Goal: Transaction & Acquisition: Book appointment/travel/reservation

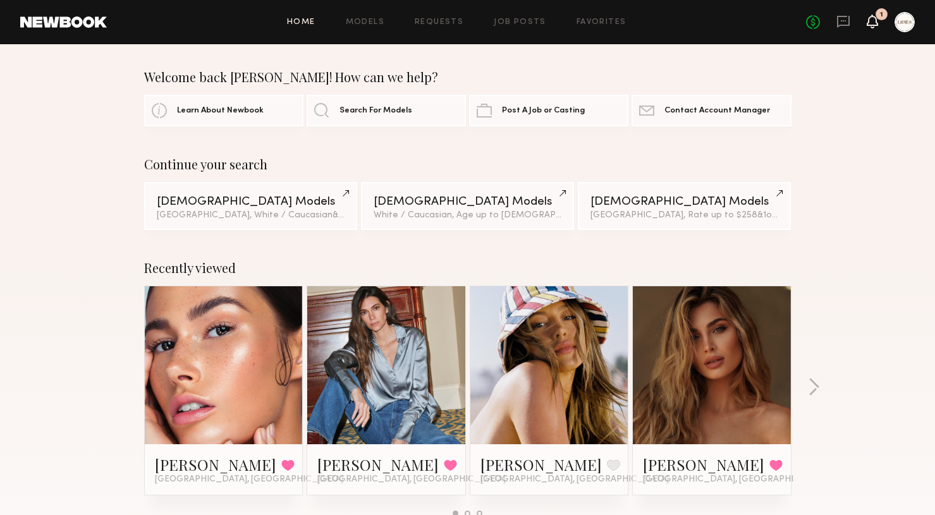
click at [871, 20] on icon at bounding box center [873, 20] width 10 height 9
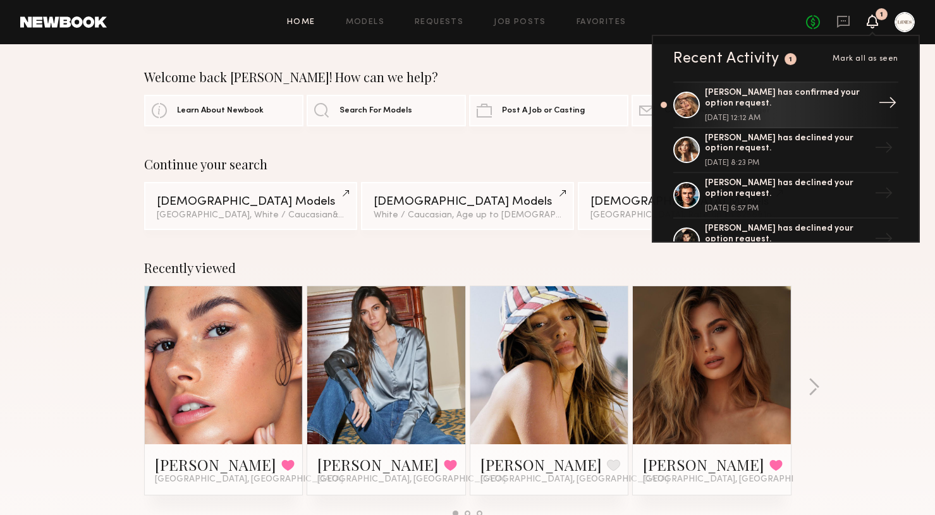
click at [813, 102] on div "[PERSON_NAME] has confirmed your option request." at bounding box center [787, 98] width 164 height 21
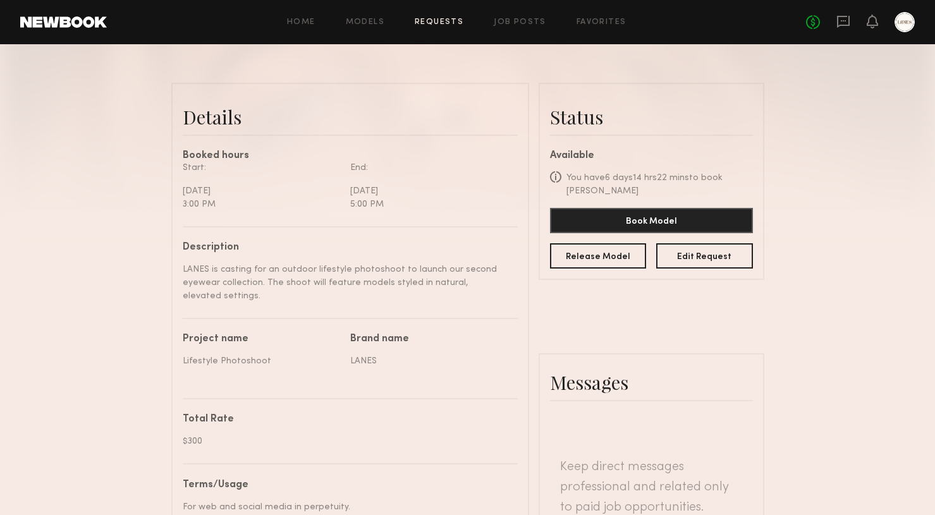
scroll to position [83, 0]
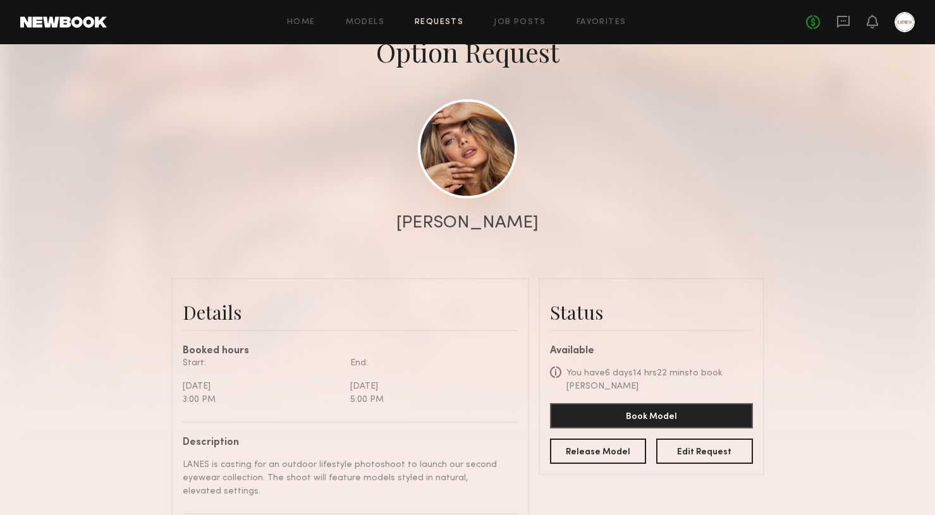
click at [474, 132] on link at bounding box center [467, 148] width 99 height 99
click at [503, 22] on link "Job Posts" at bounding box center [520, 22] width 52 height 8
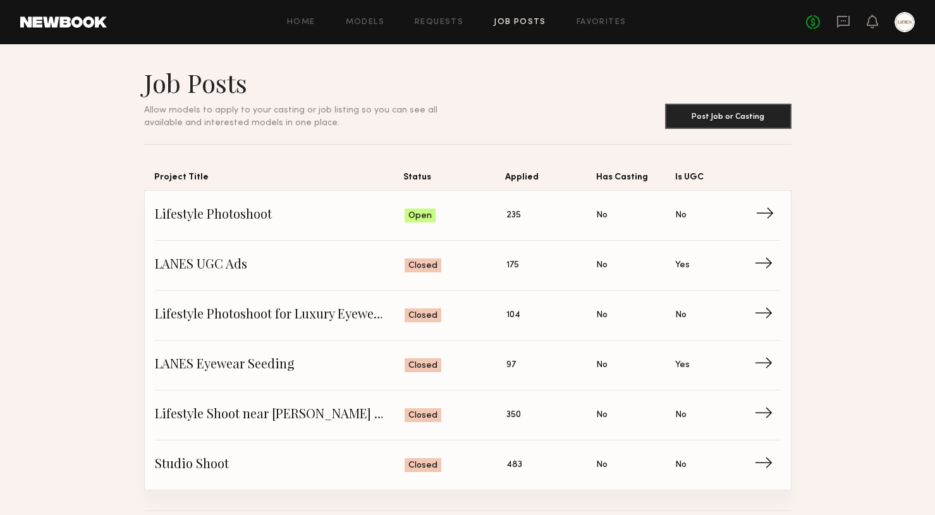
click at [438, 217] on span "Status: Open" at bounding box center [456, 215] width 102 height 19
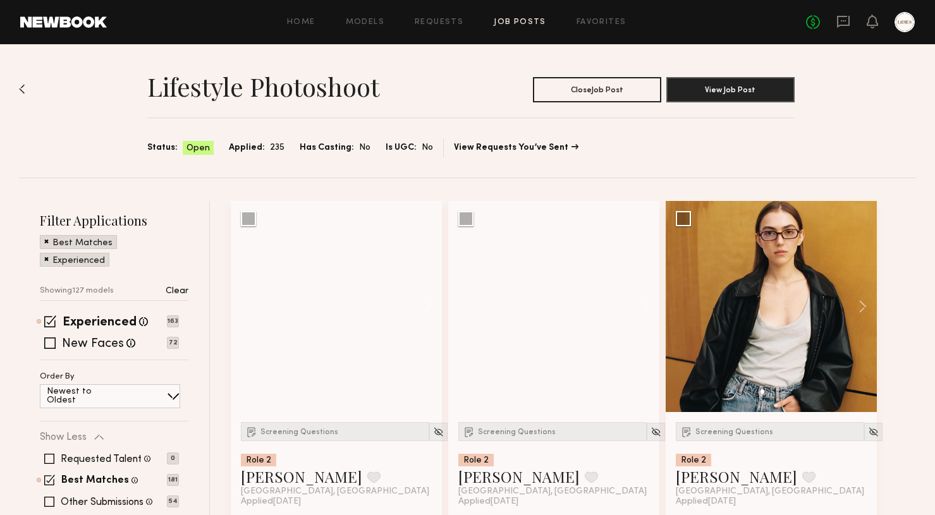
scroll to position [53, 0]
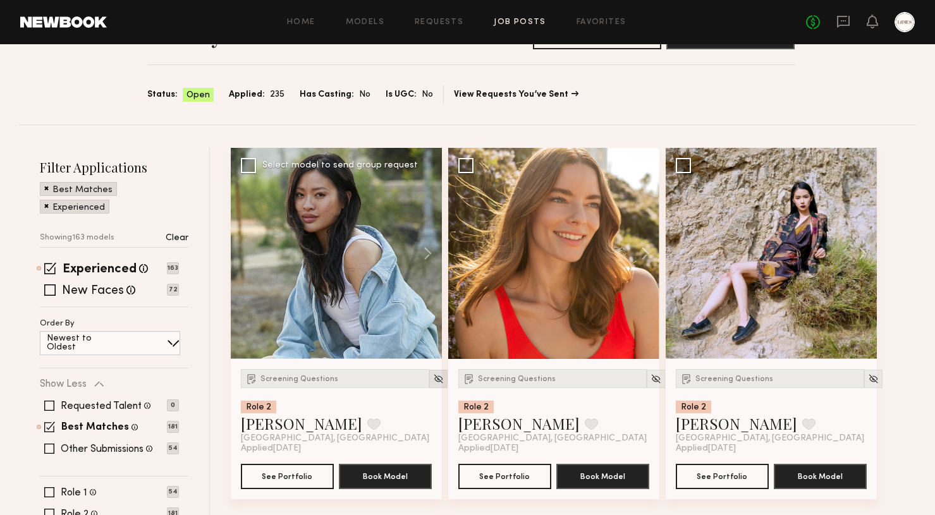
click at [433, 377] on img at bounding box center [438, 379] width 11 height 11
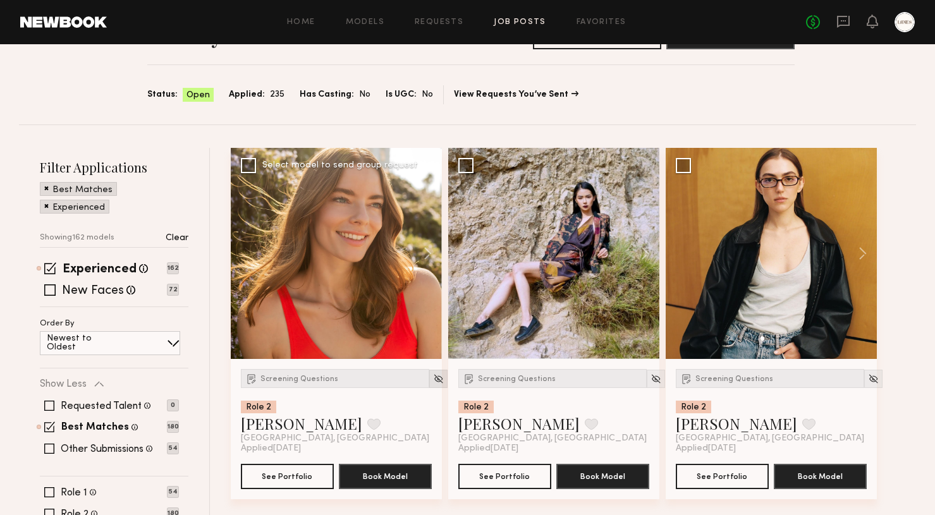
click at [433, 381] on img at bounding box center [438, 379] width 11 height 11
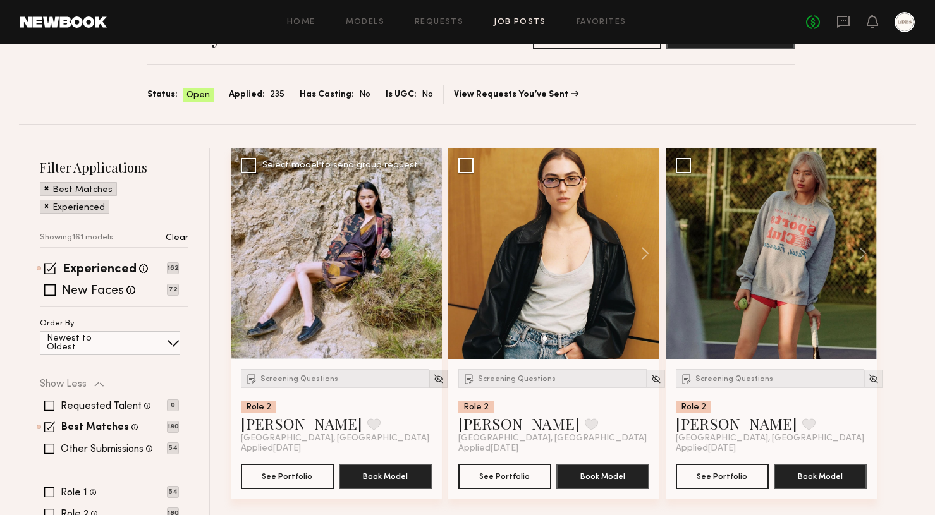
click at [433, 382] on img at bounding box center [438, 379] width 11 height 11
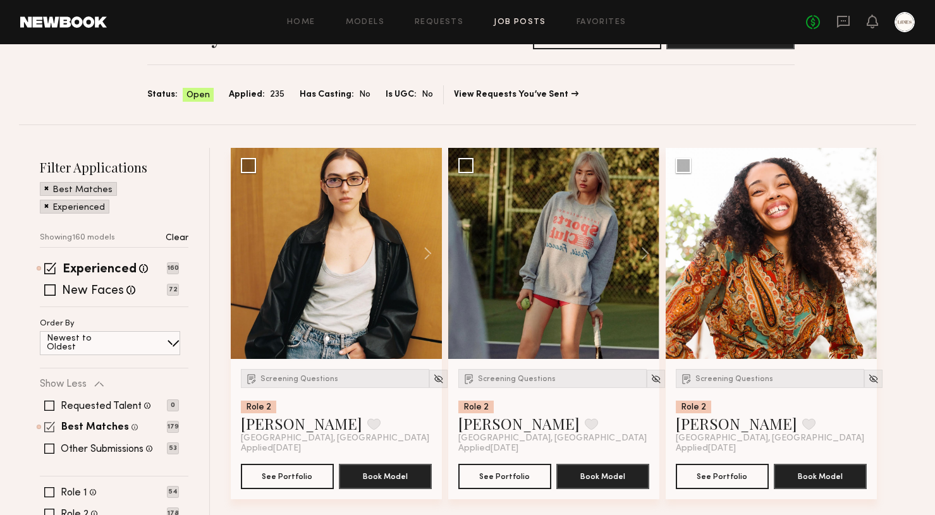
click at [54, 427] on span at bounding box center [49, 427] width 11 height 11
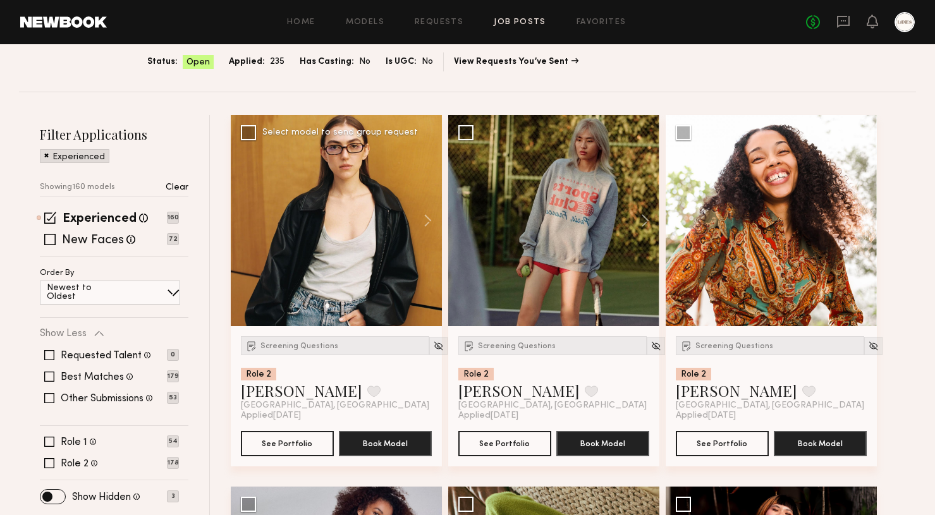
scroll to position [126, 0]
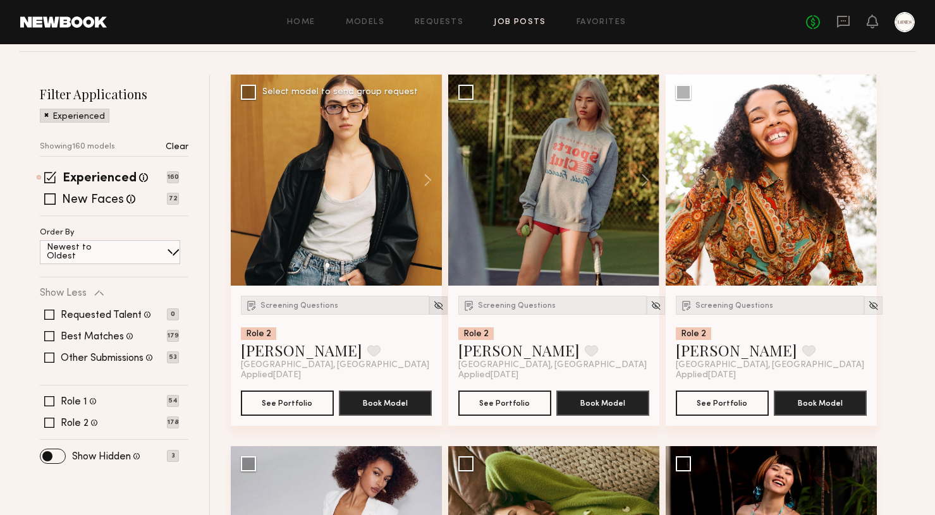
click at [433, 306] on img at bounding box center [438, 305] width 11 height 11
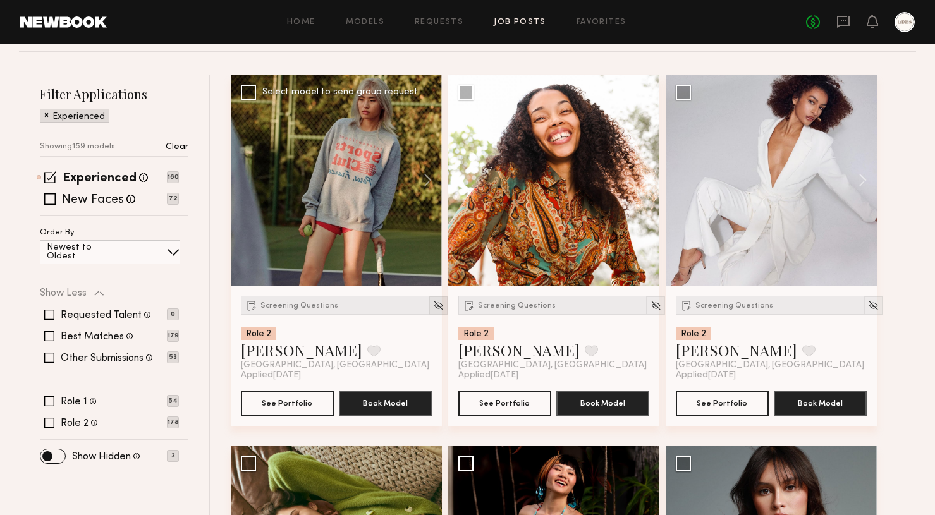
click at [433, 306] on img at bounding box center [438, 305] width 11 height 11
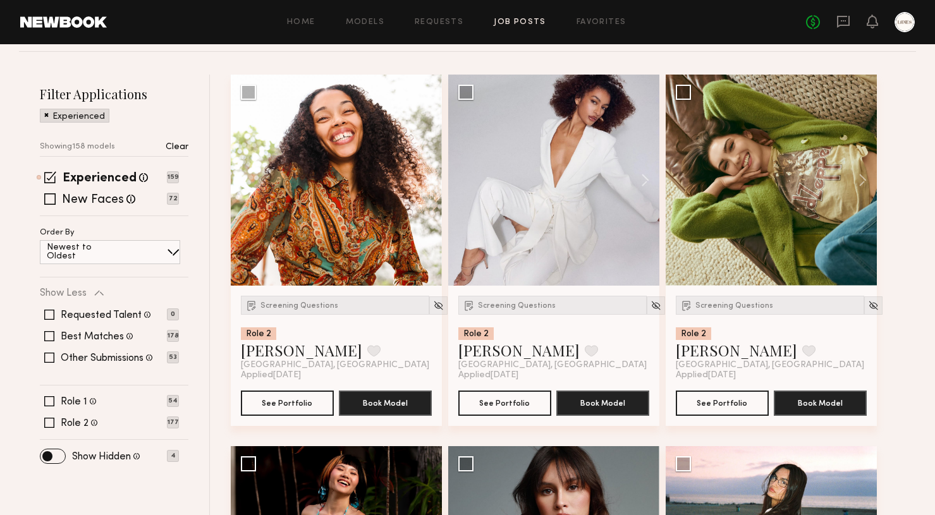
click at [433, 306] on img at bounding box center [438, 305] width 11 height 11
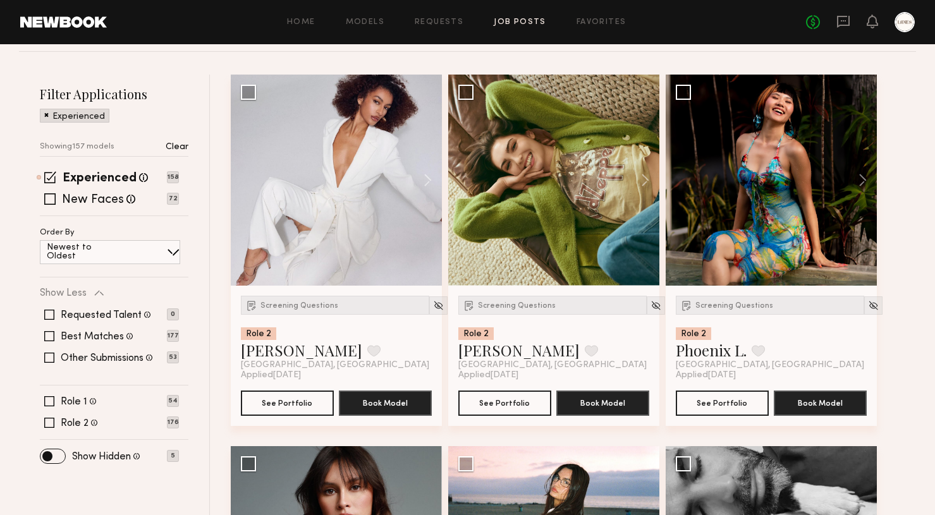
click at [433, 306] on img at bounding box center [438, 305] width 11 height 11
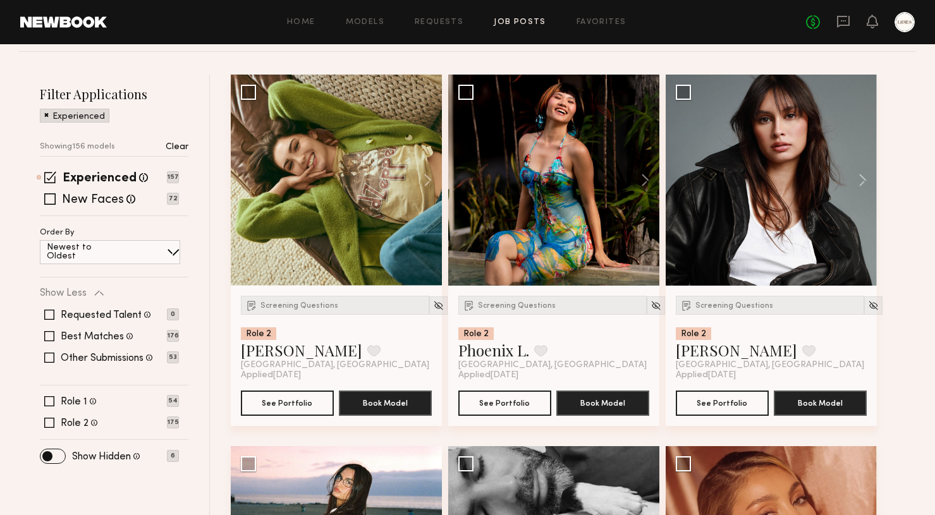
click at [433, 306] on img at bounding box center [438, 305] width 11 height 11
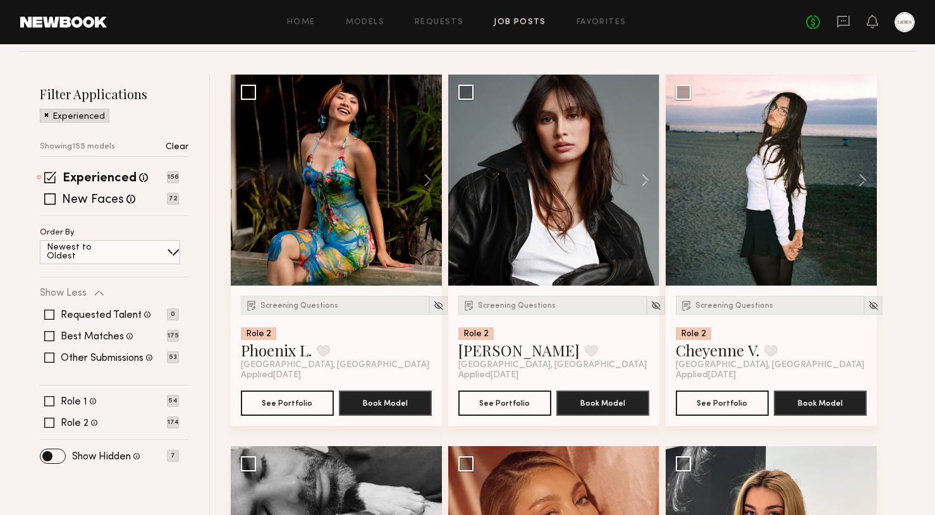
click at [433, 306] on img at bounding box center [438, 305] width 11 height 11
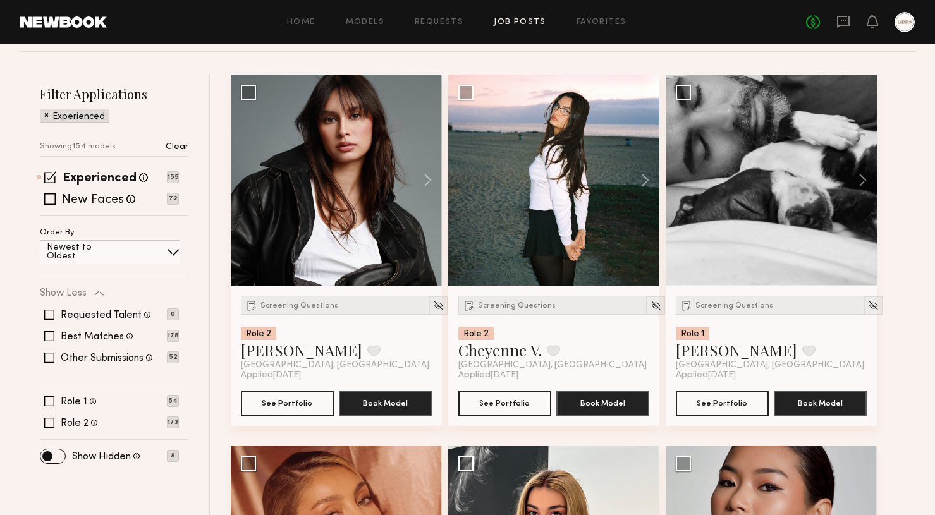
click at [433, 306] on img at bounding box center [438, 305] width 11 height 11
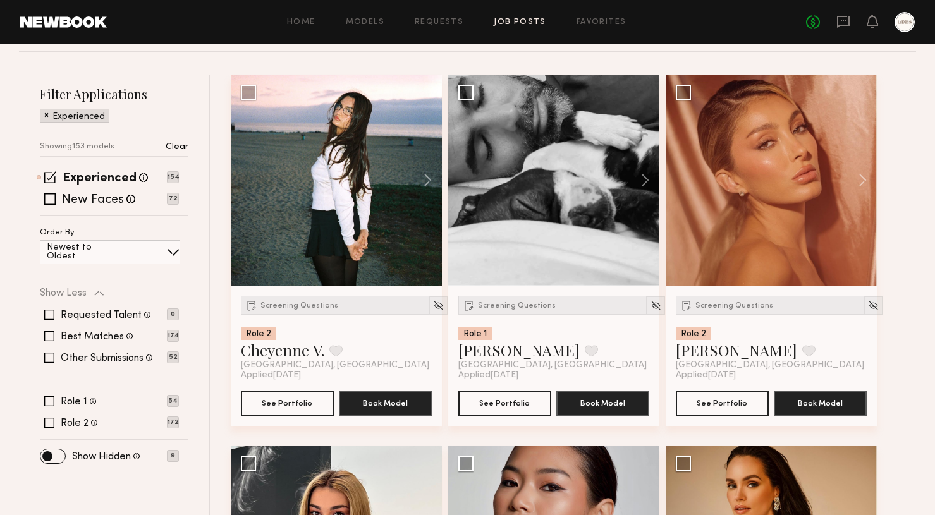
click at [433, 306] on img at bounding box center [438, 305] width 11 height 11
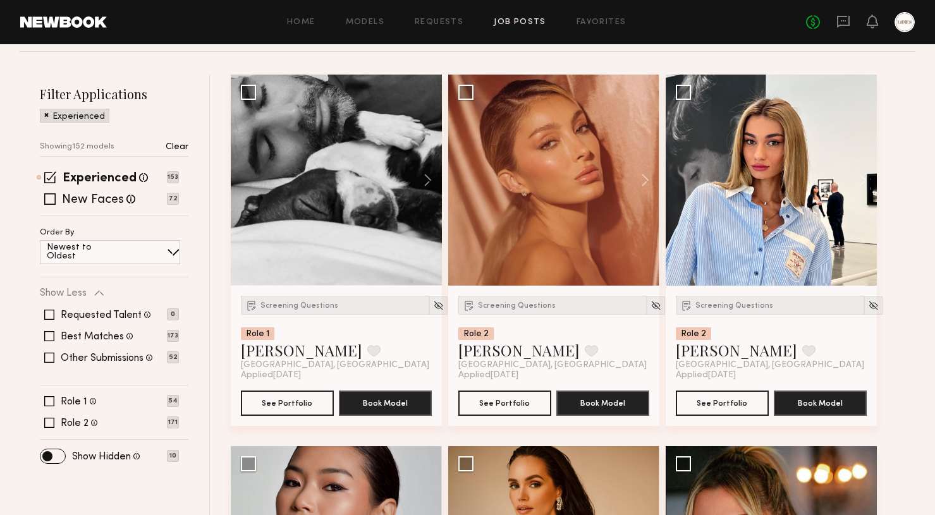
click at [433, 306] on img at bounding box center [438, 305] width 11 height 11
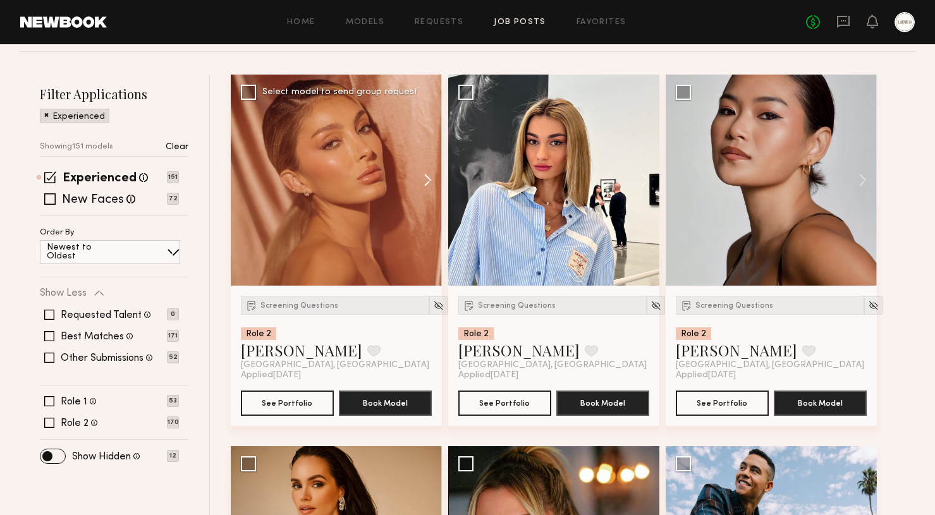
click at [429, 180] on button at bounding box center [422, 180] width 40 height 211
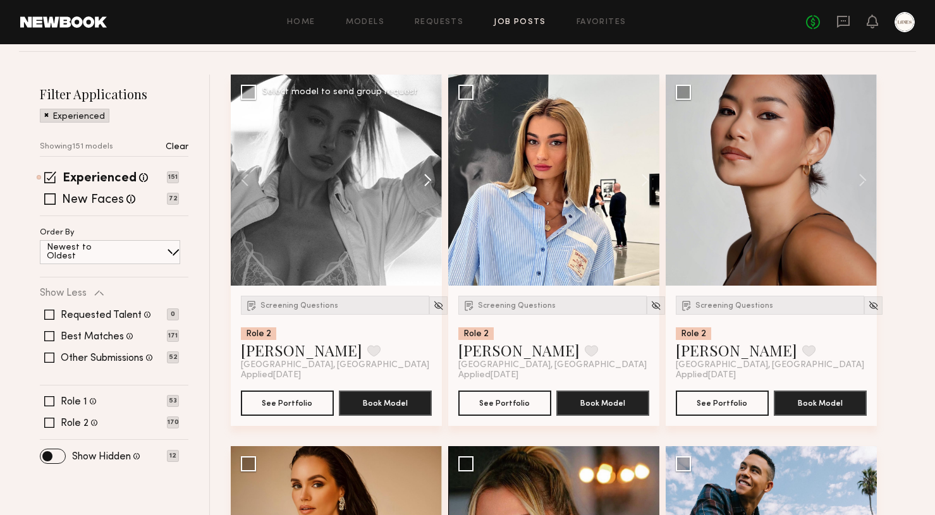
click at [429, 180] on button at bounding box center [422, 180] width 40 height 211
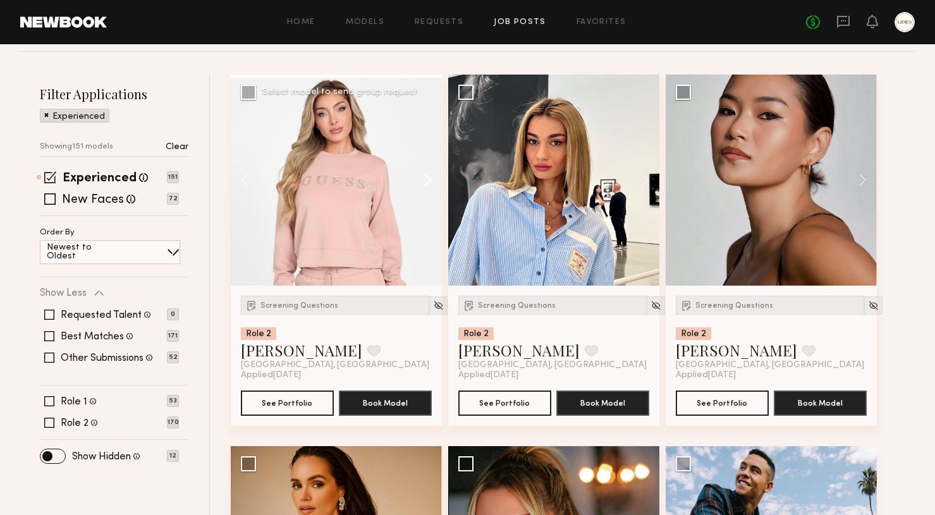
click at [429, 180] on button at bounding box center [422, 180] width 40 height 211
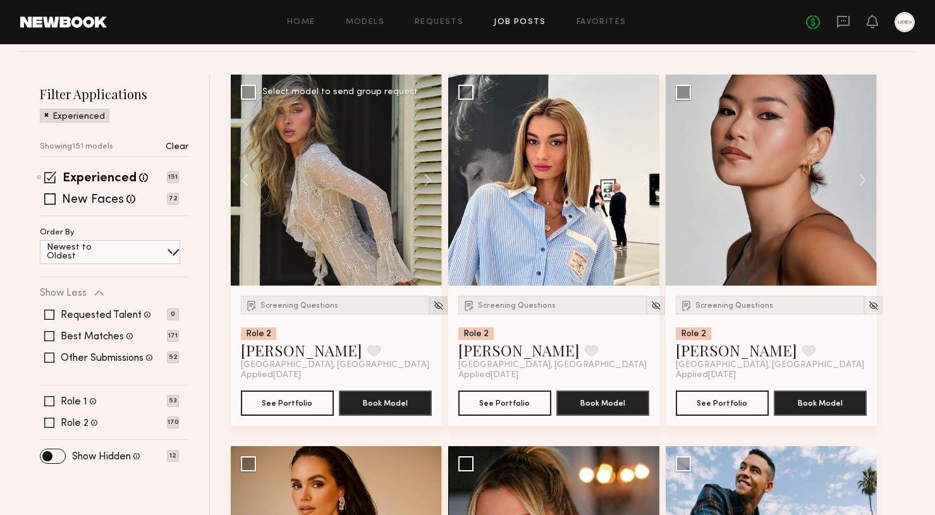
click at [433, 303] on img at bounding box center [438, 305] width 11 height 11
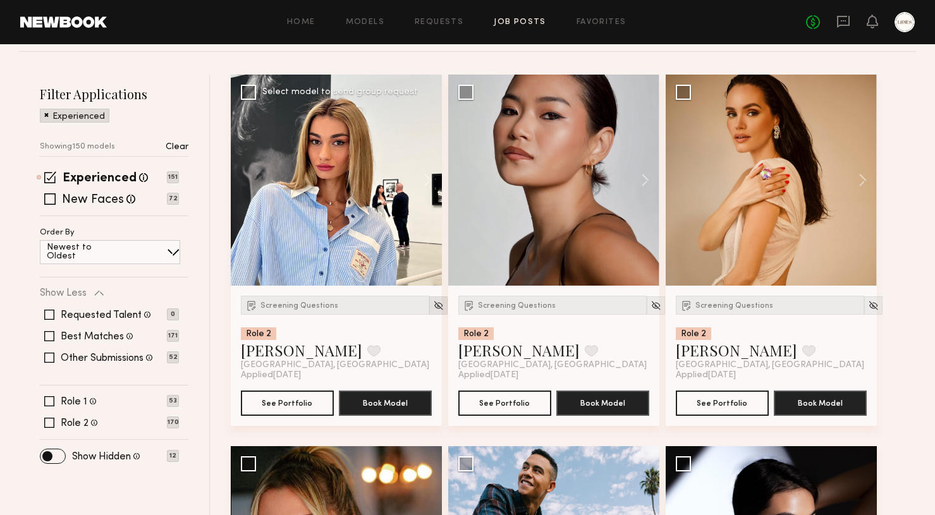
click at [433, 309] on img at bounding box center [438, 305] width 11 height 11
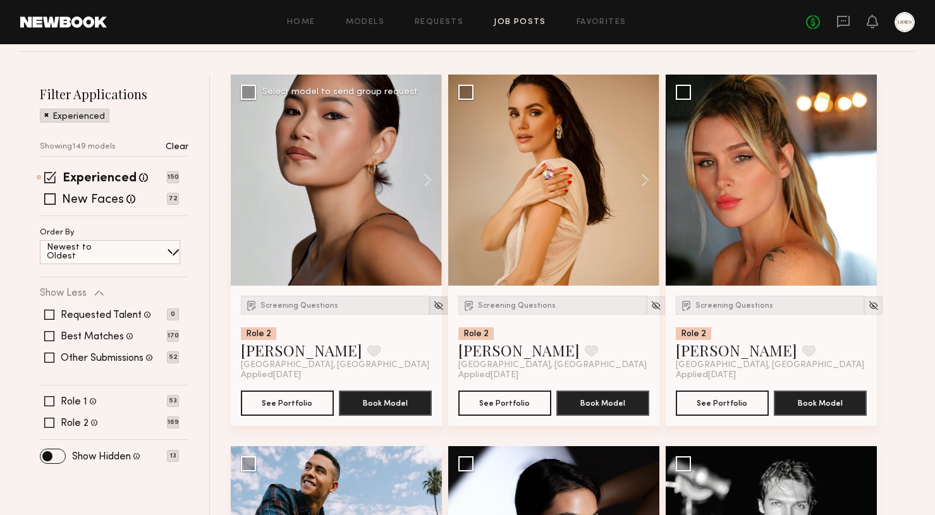
click at [433, 309] on img at bounding box center [438, 305] width 11 height 11
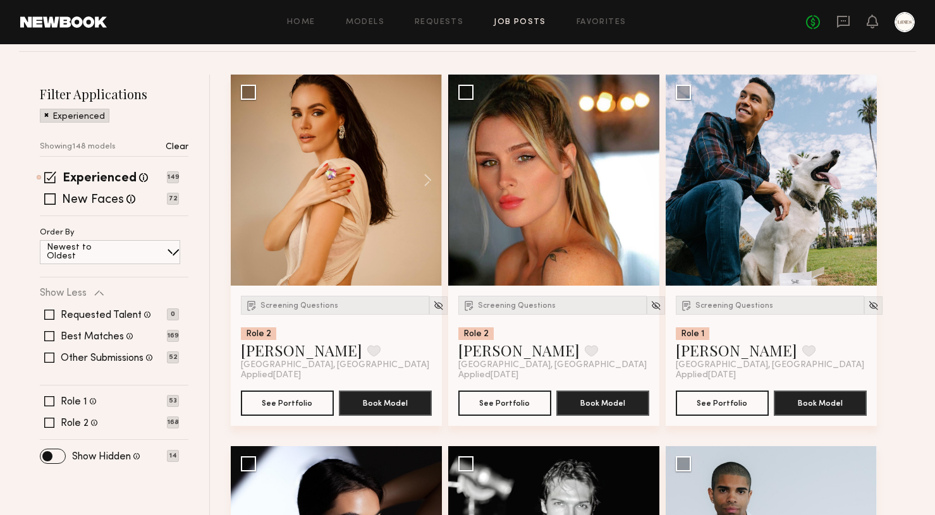
click at [433, 309] on img at bounding box center [438, 305] width 11 height 11
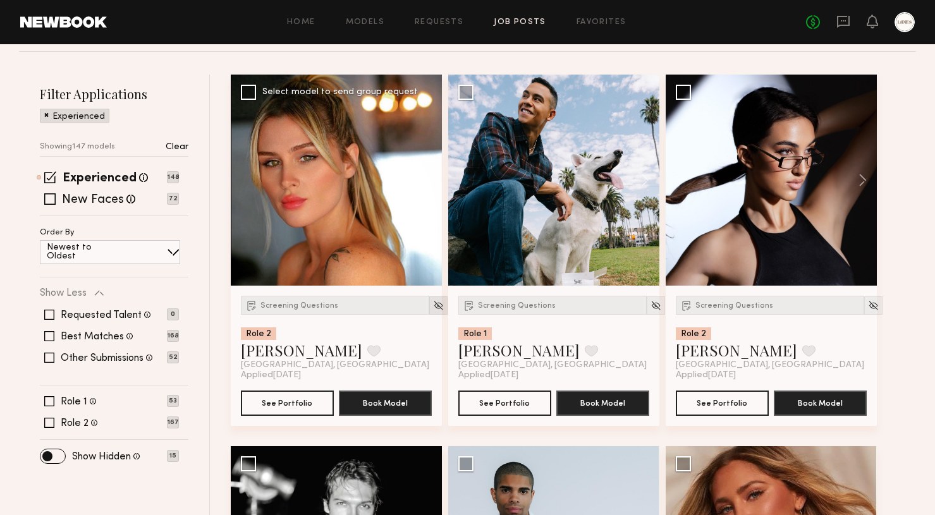
click at [433, 309] on img at bounding box center [438, 305] width 11 height 11
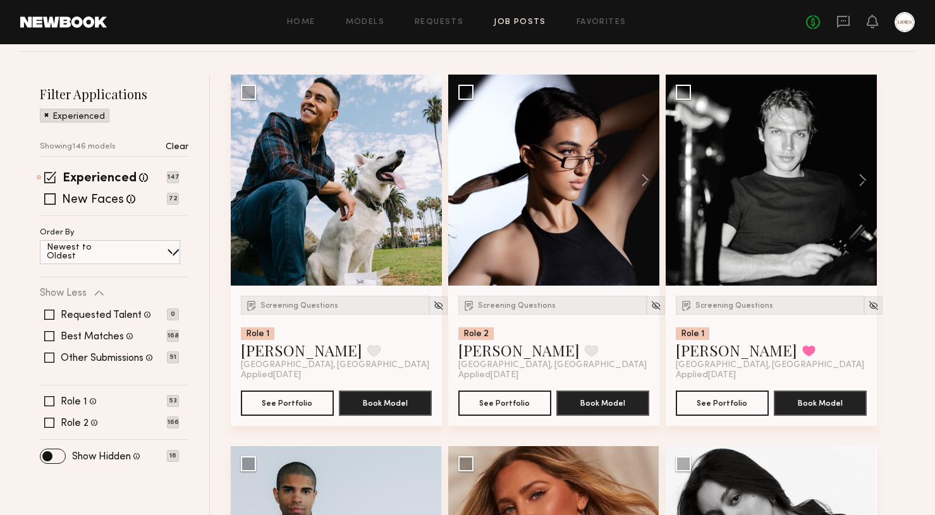
click at [433, 309] on img at bounding box center [438, 305] width 11 height 11
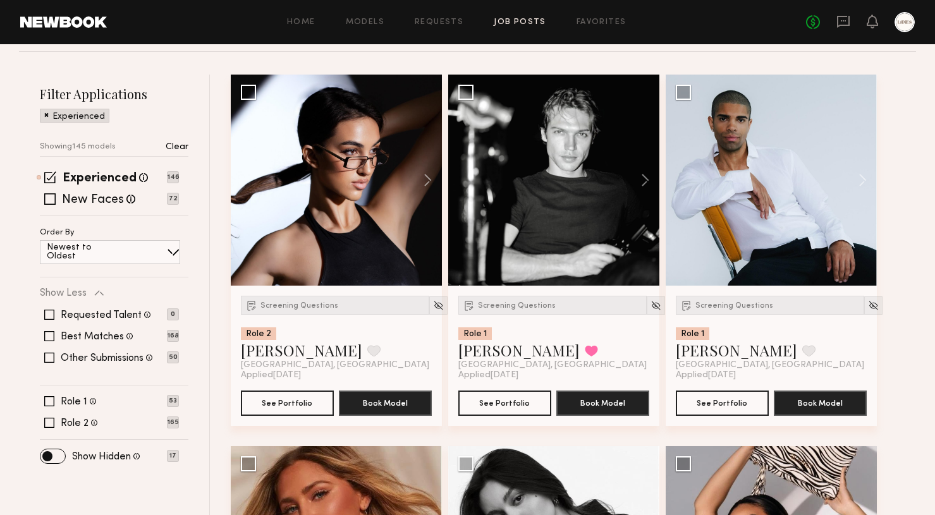
click at [433, 309] on img at bounding box center [438, 305] width 11 height 11
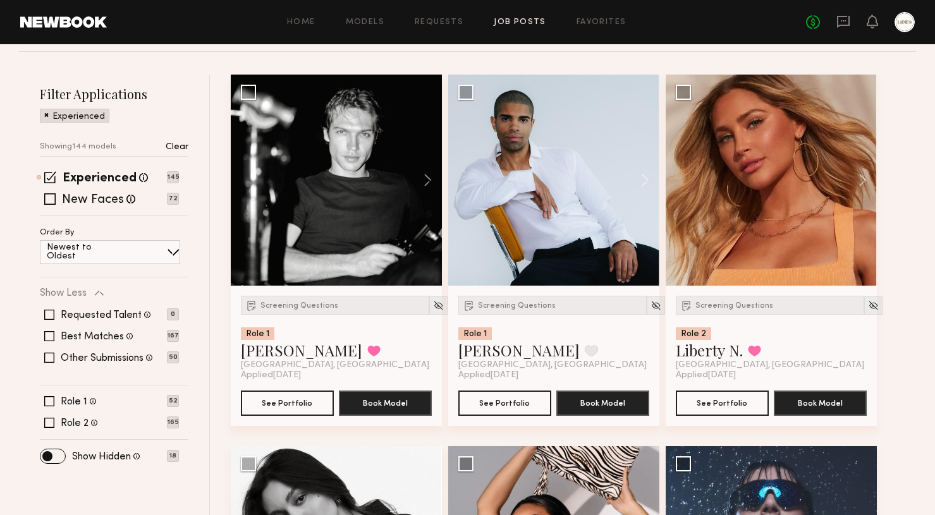
click at [433, 309] on img at bounding box center [438, 305] width 11 height 11
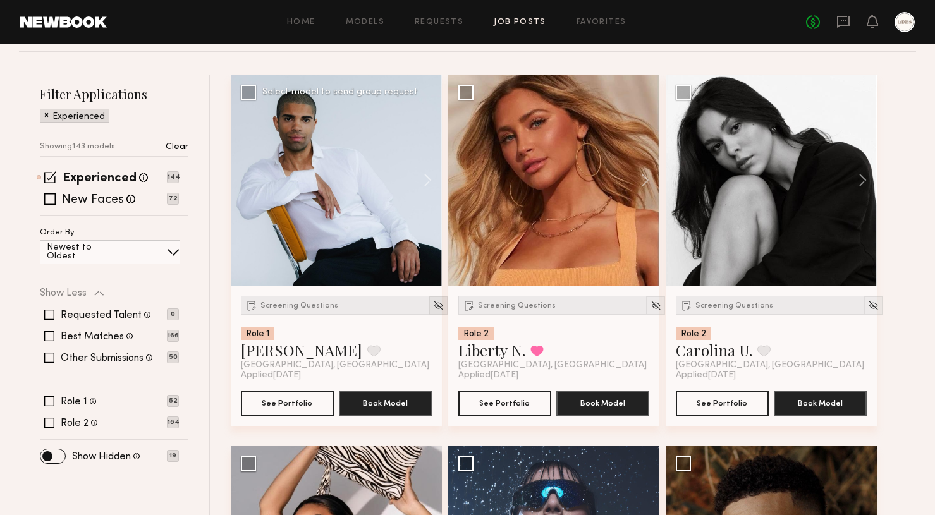
click at [433, 309] on img at bounding box center [438, 305] width 11 height 11
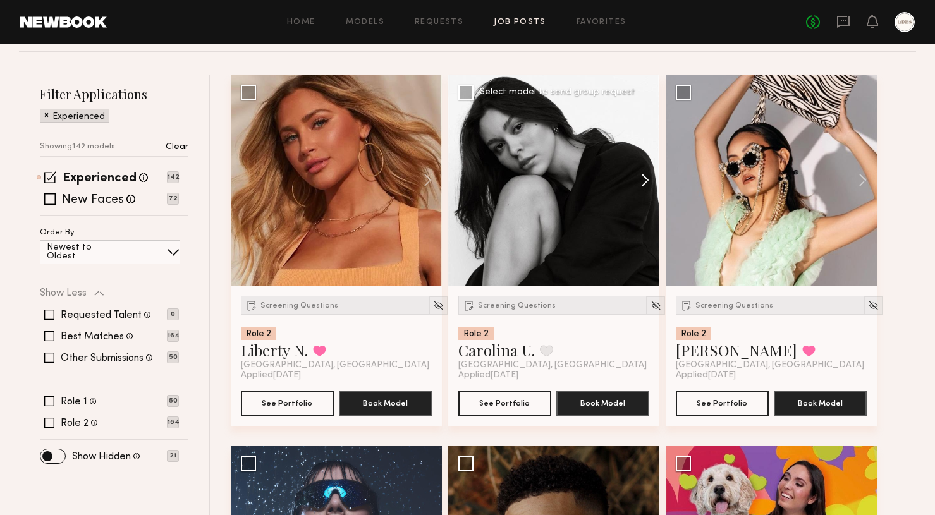
click at [646, 178] on button at bounding box center [639, 180] width 40 height 211
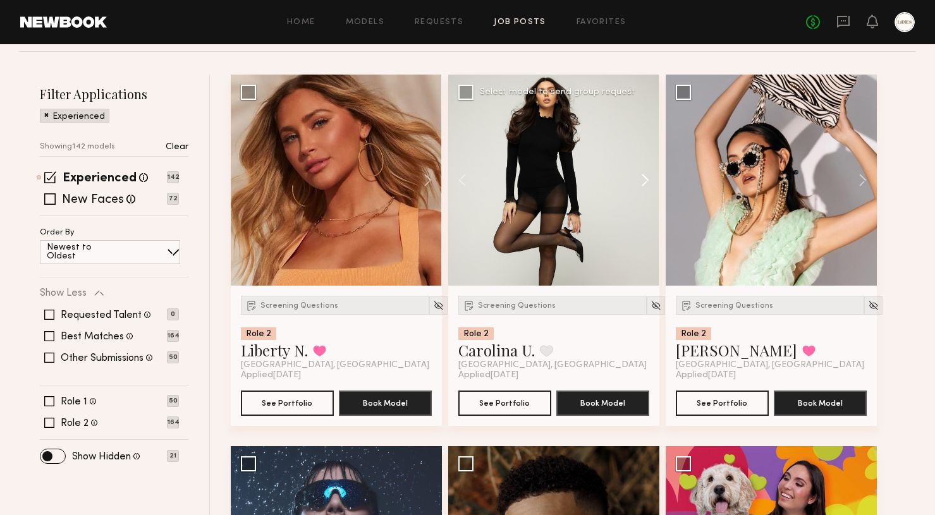
click at [646, 178] on button at bounding box center [639, 180] width 40 height 211
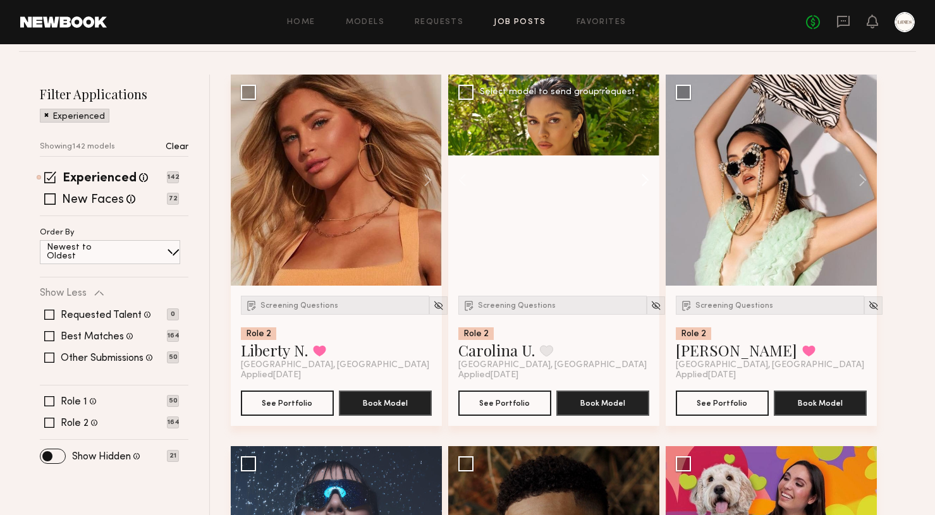
click at [646, 178] on button at bounding box center [639, 180] width 40 height 211
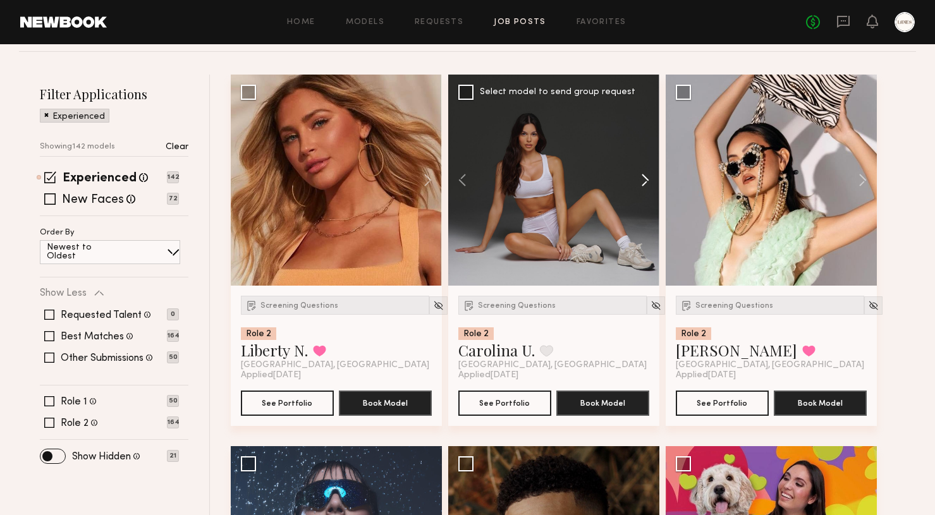
click at [646, 178] on button at bounding box center [639, 180] width 40 height 211
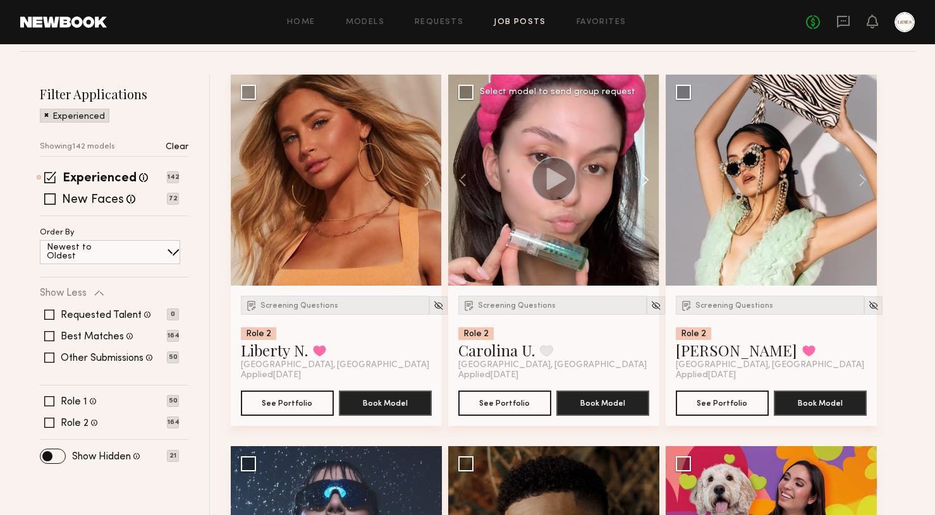
click at [646, 180] on button at bounding box center [639, 180] width 40 height 211
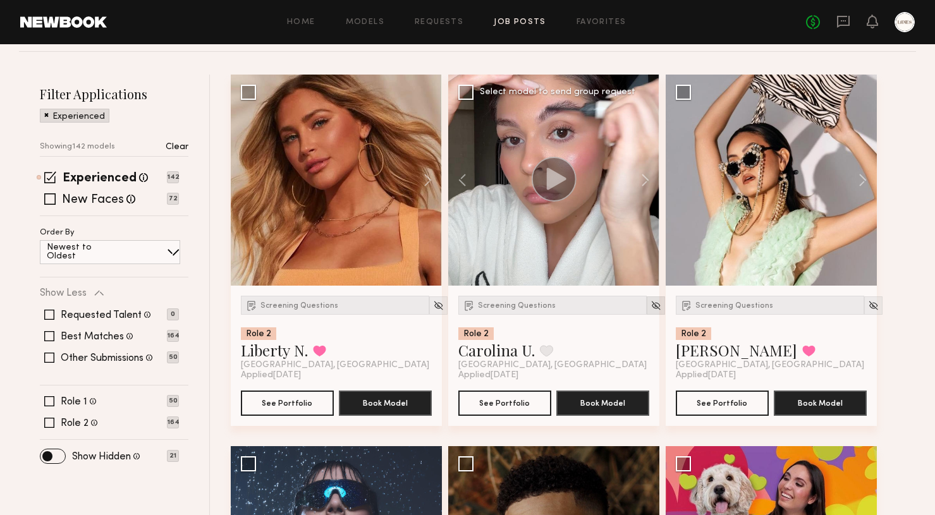
click at [651, 304] on img at bounding box center [656, 305] width 11 height 11
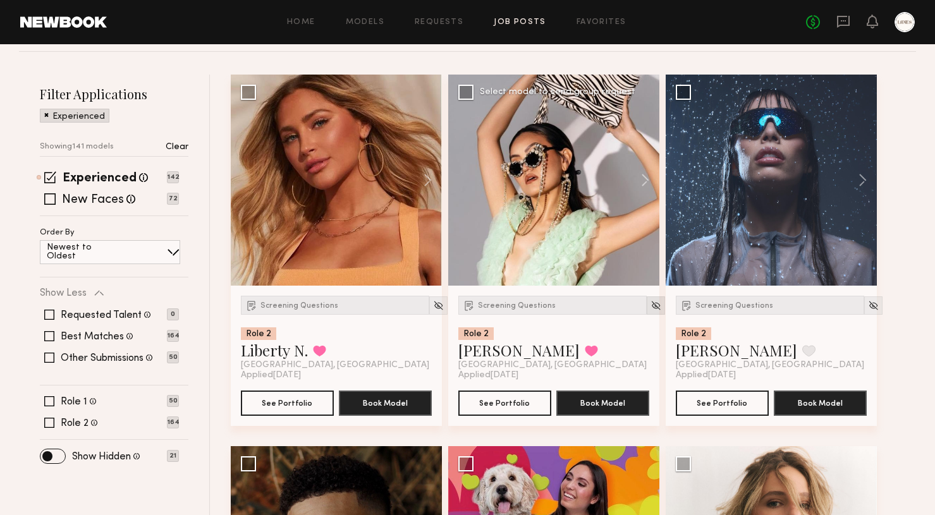
click at [651, 305] on img at bounding box center [656, 305] width 11 height 11
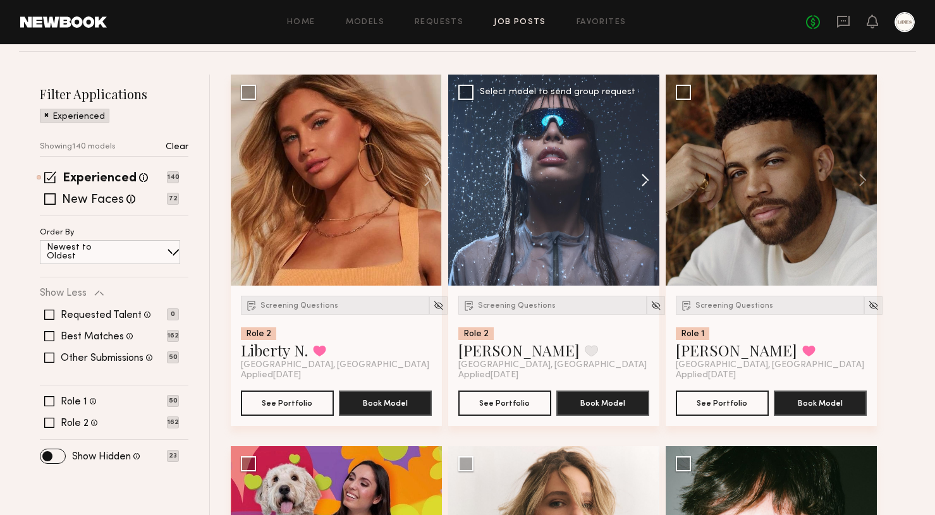
click at [645, 183] on button at bounding box center [639, 180] width 40 height 211
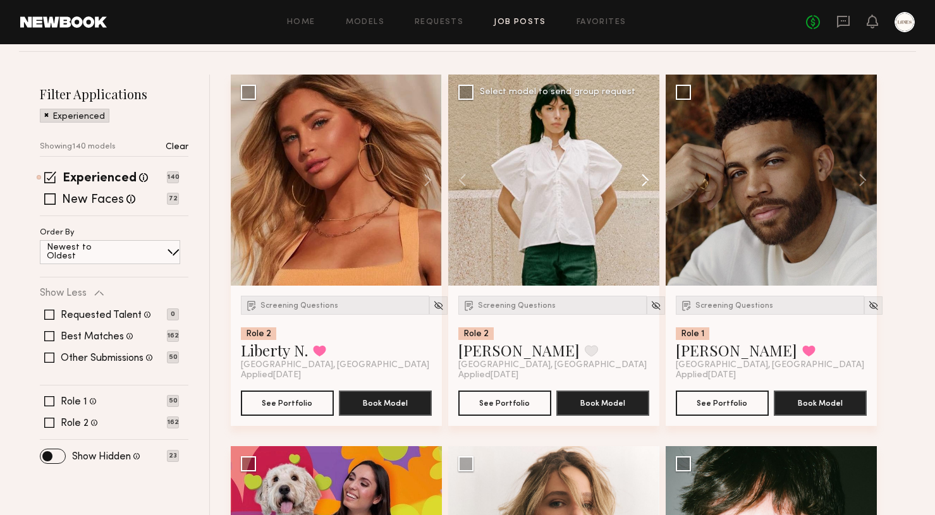
click at [644, 187] on button at bounding box center [639, 180] width 40 height 211
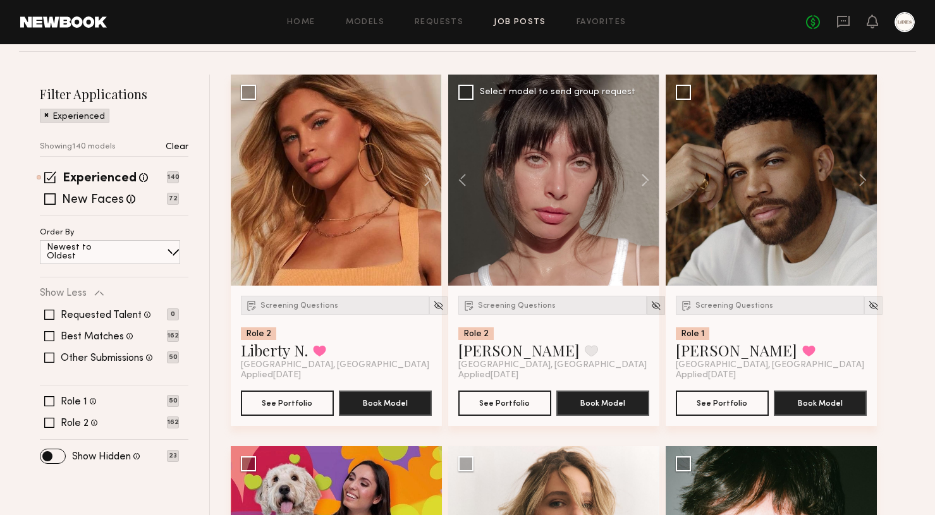
click at [651, 308] on img at bounding box center [656, 305] width 11 height 11
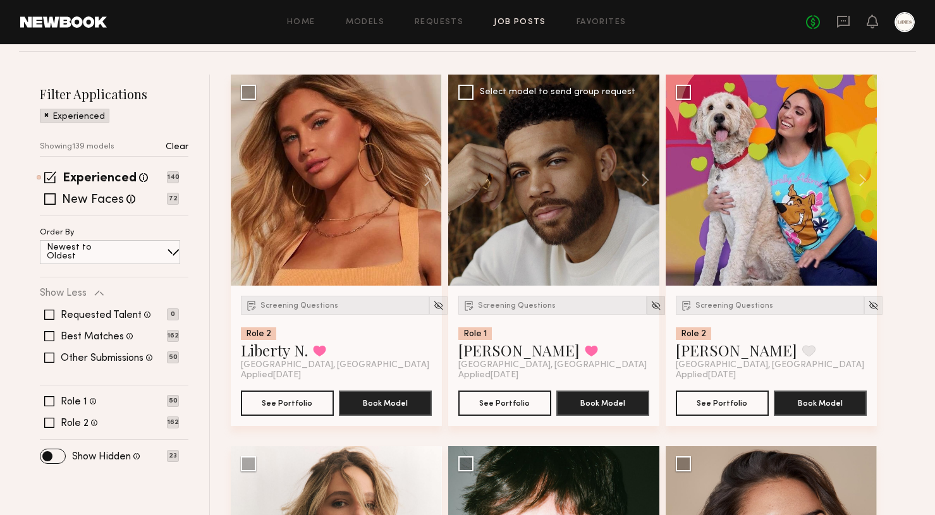
click at [651, 308] on img at bounding box center [656, 305] width 11 height 11
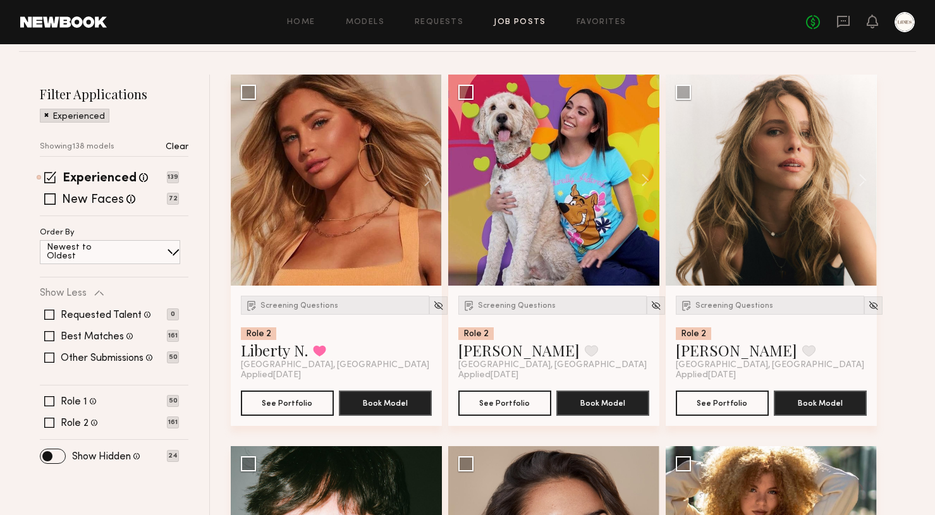
click at [651, 308] on img at bounding box center [656, 305] width 11 height 11
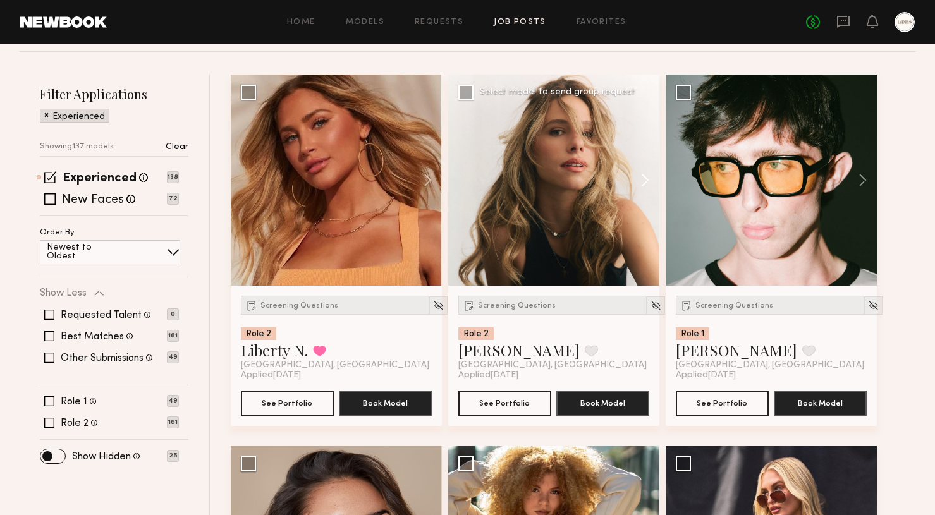
click at [646, 180] on button at bounding box center [639, 180] width 40 height 211
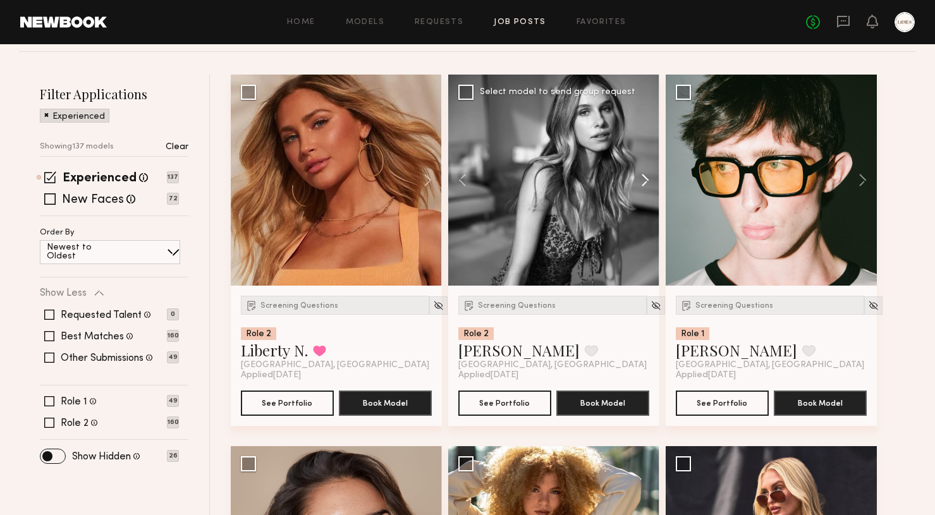
click at [646, 180] on button at bounding box center [639, 180] width 40 height 211
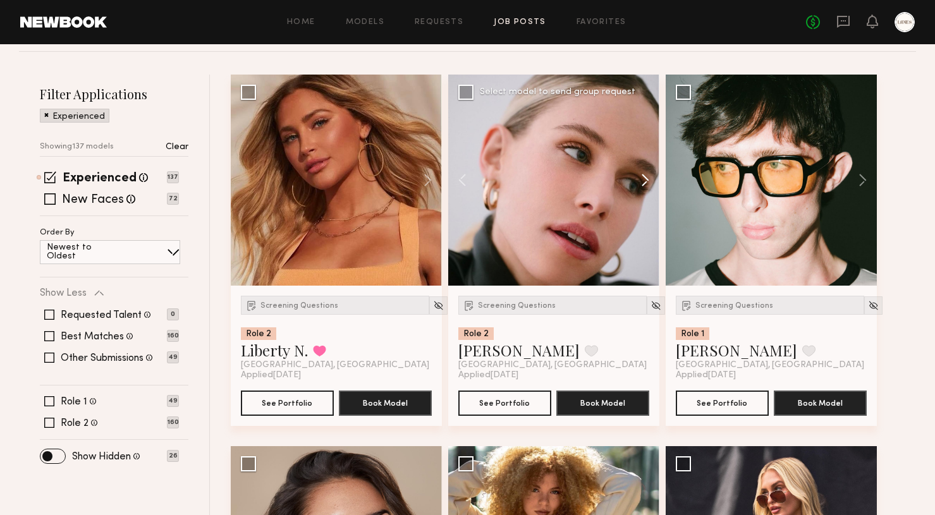
click at [646, 180] on button at bounding box center [639, 180] width 40 height 211
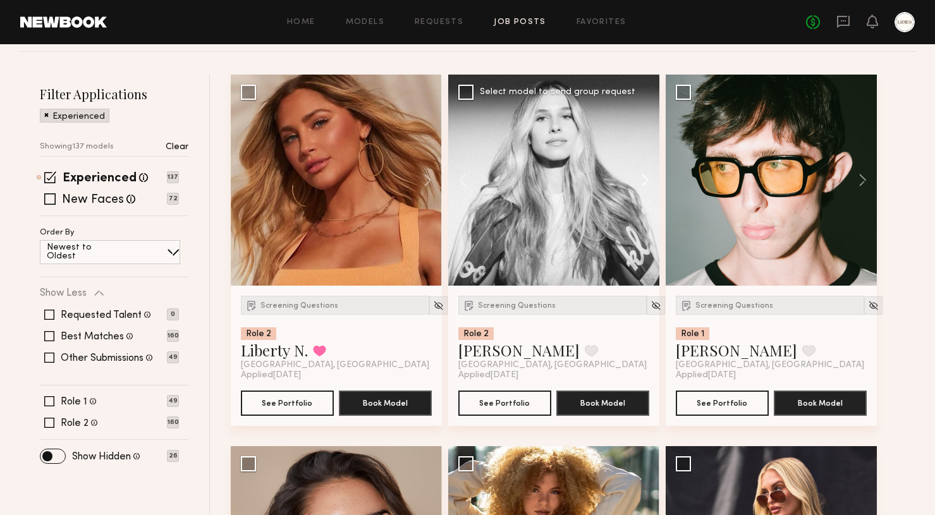
click at [646, 180] on button at bounding box center [639, 180] width 40 height 211
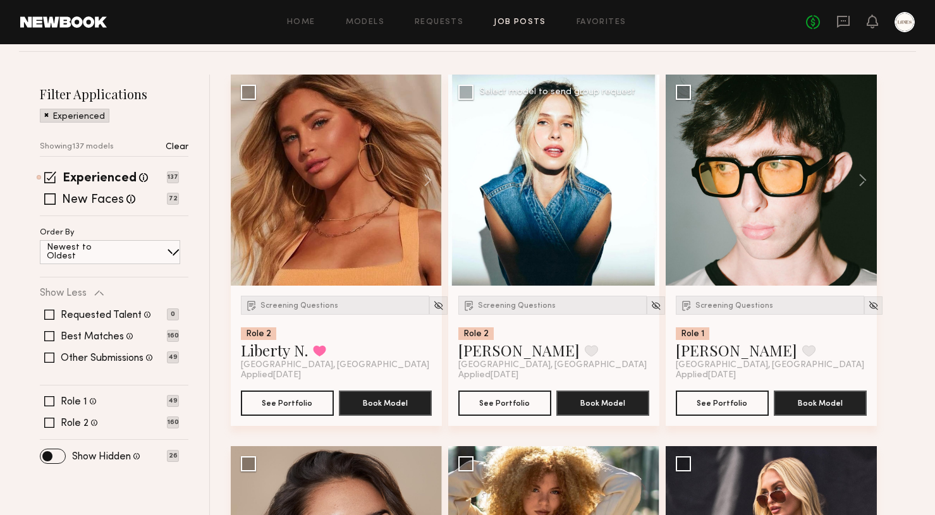
click at [646, 180] on button at bounding box center [639, 180] width 40 height 211
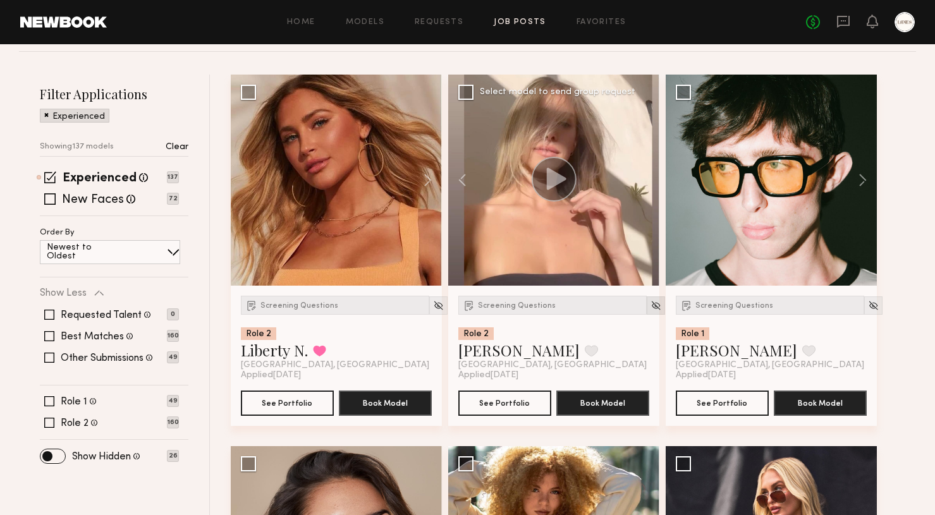
click at [651, 310] on img at bounding box center [656, 305] width 11 height 11
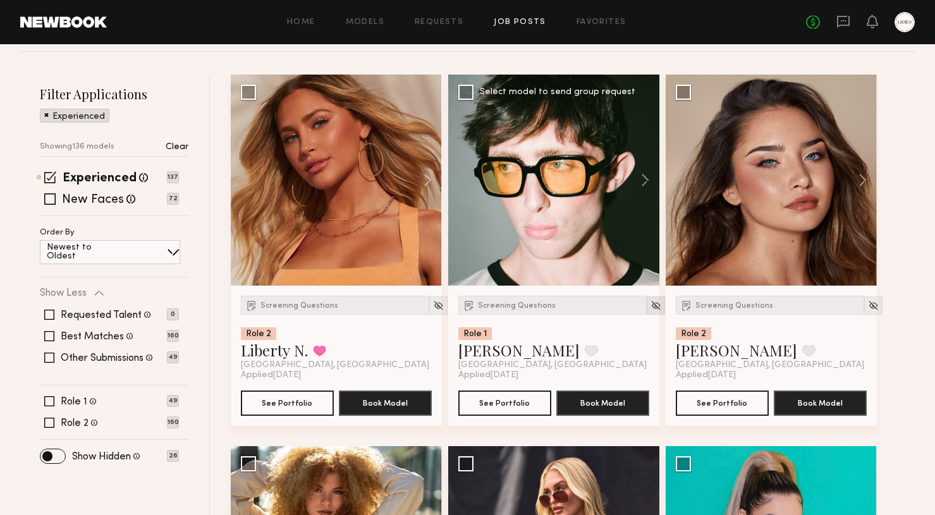
click at [651, 309] on img at bounding box center [656, 305] width 11 height 11
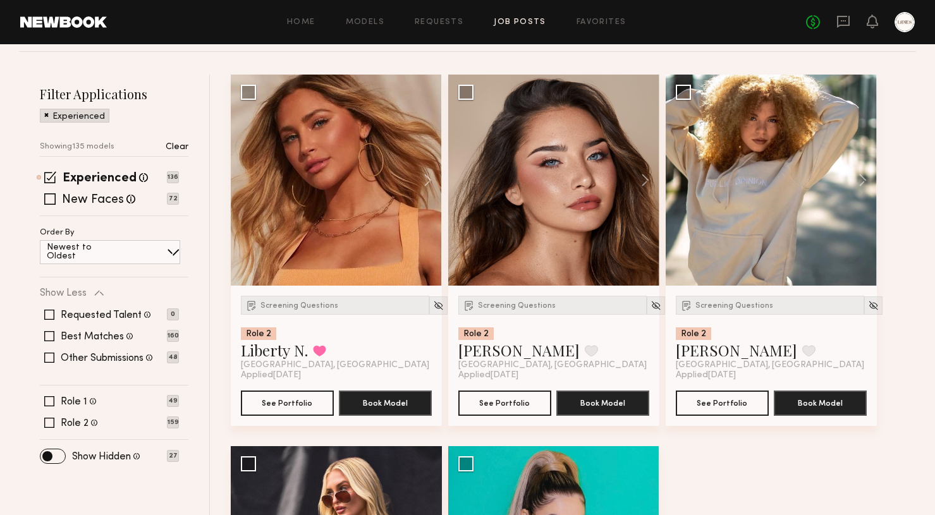
click at [651, 309] on img at bounding box center [656, 305] width 11 height 11
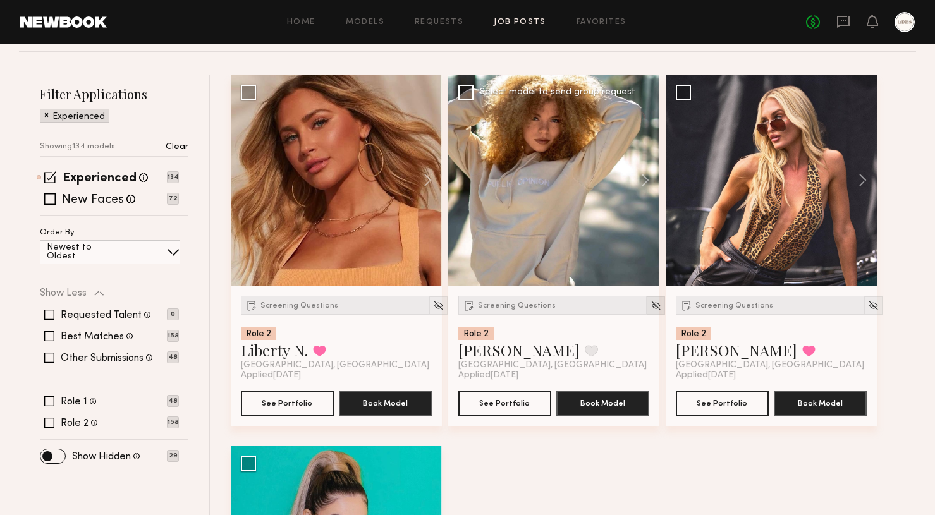
click at [651, 310] on img at bounding box center [656, 305] width 11 height 11
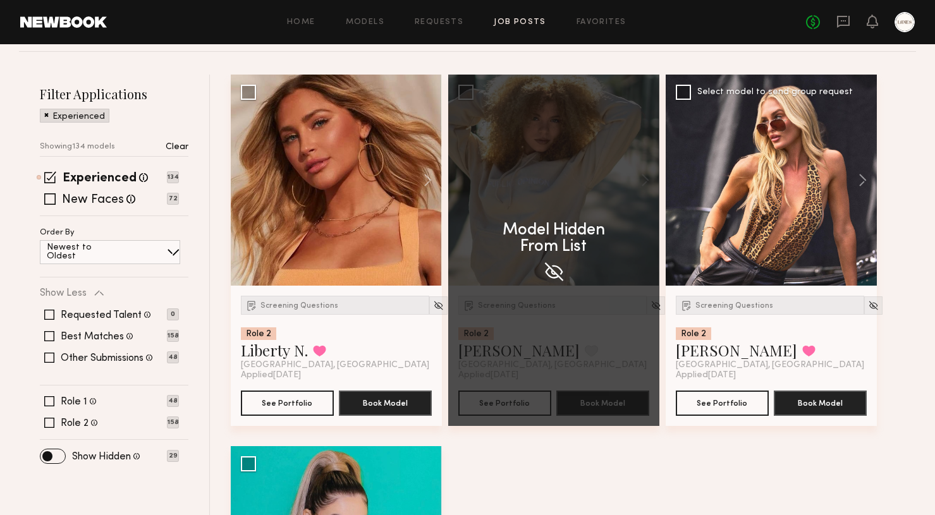
scroll to position [85, 0]
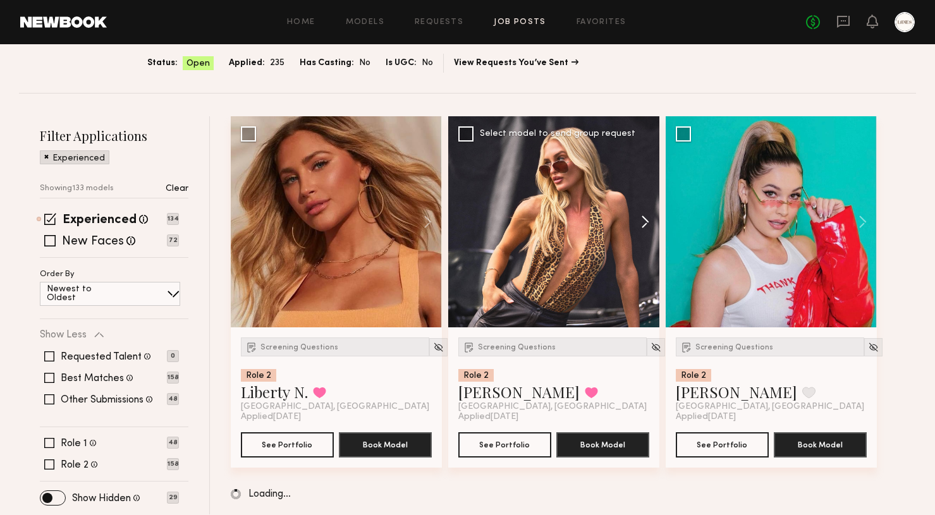
click at [647, 221] on button at bounding box center [639, 221] width 40 height 211
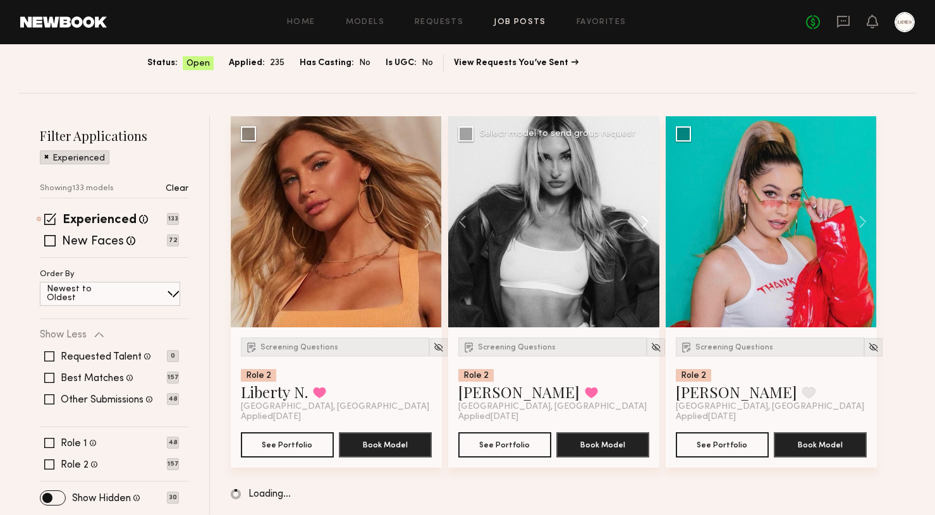
click at [647, 221] on button at bounding box center [639, 221] width 40 height 211
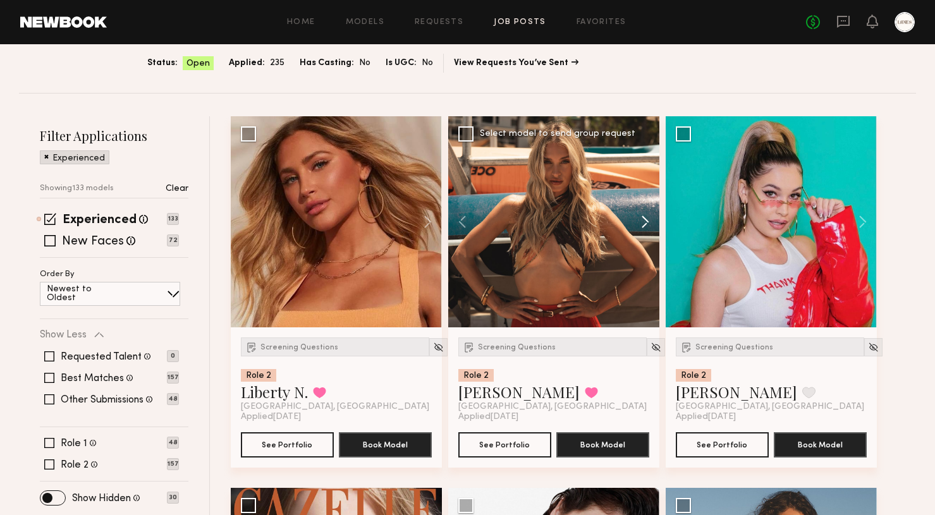
click at [647, 221] on button at bounding box center [639, 221] width 40 height 211
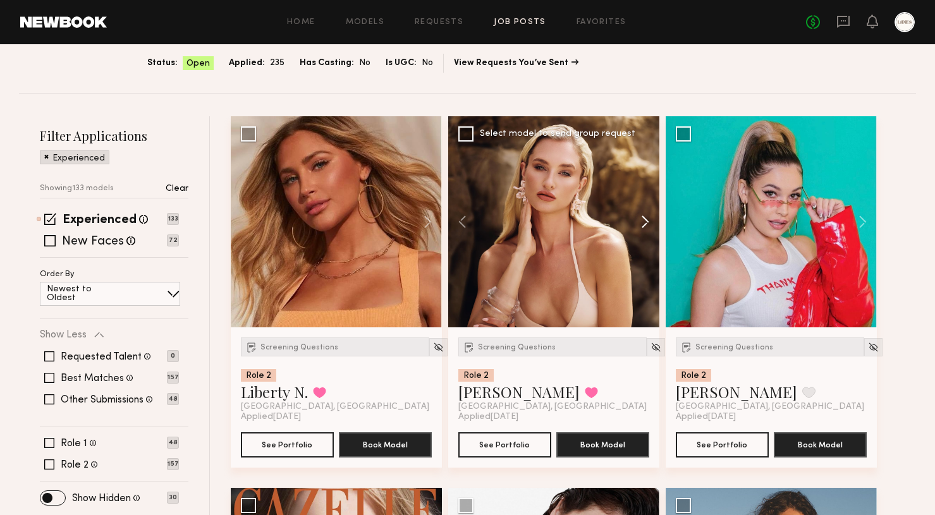
click at [647, 221] on button at bounding box center [639, 221] width 40 height 211
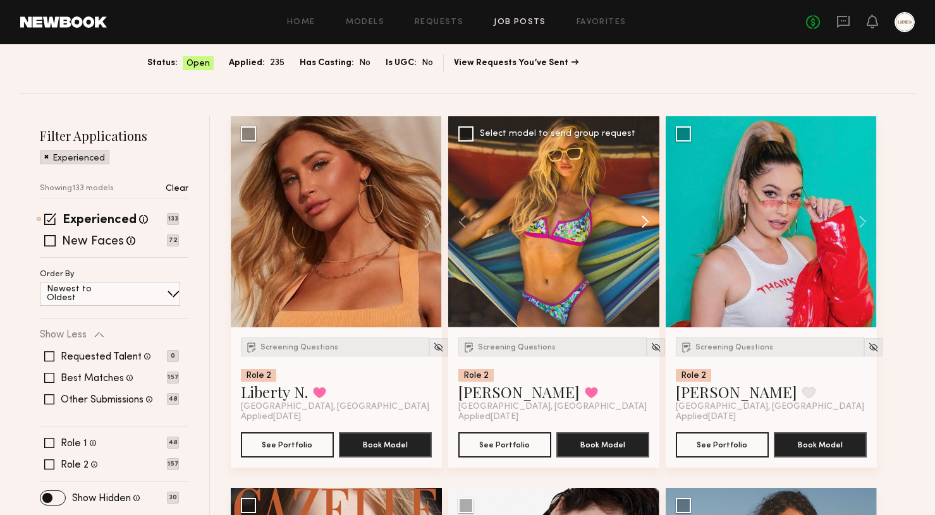
click at [644, 218] on button at bounding box center [639, 221] width 40 height 211
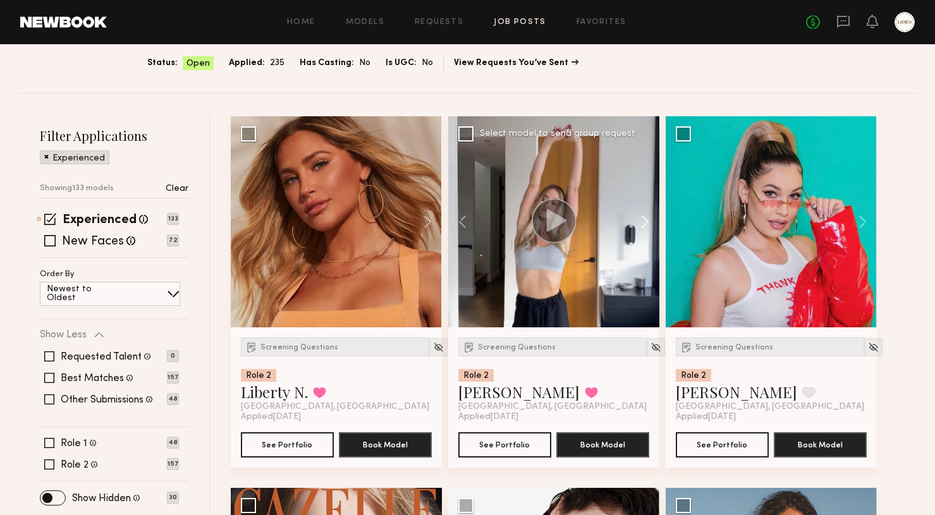
click at [644, 218] on button at bounding box center [639, 221] width 40 height 211
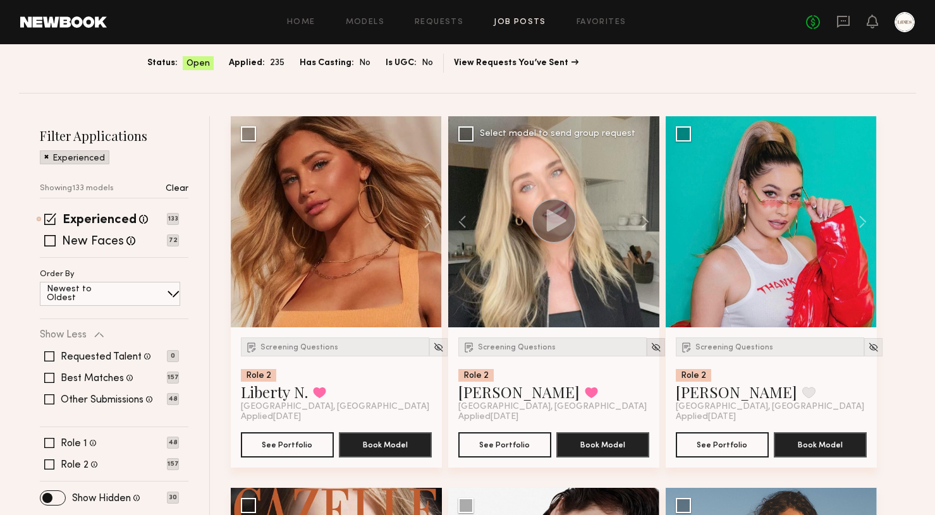
click at [651, 349] on img at bounding box center [656, 347] width 11 height 11
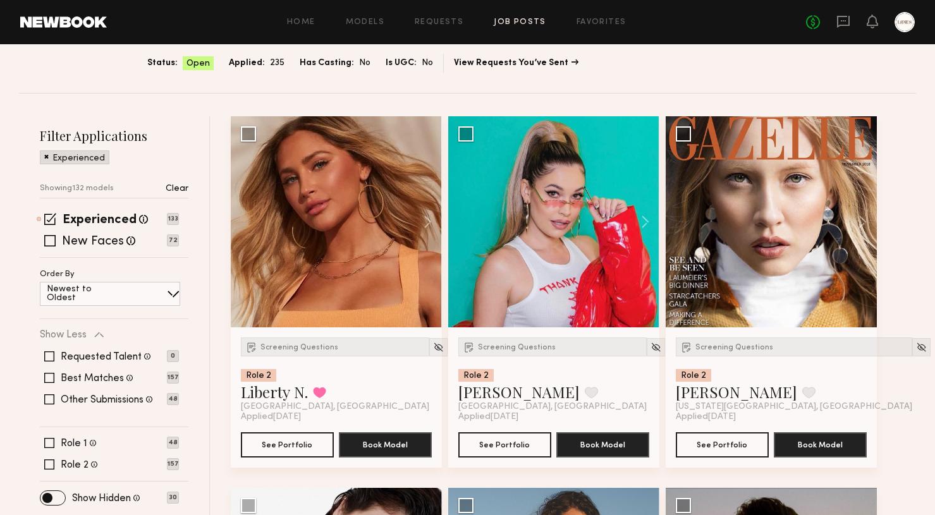
click at [651, 349] on img at bounding box center [656, 347] width 11 height 11
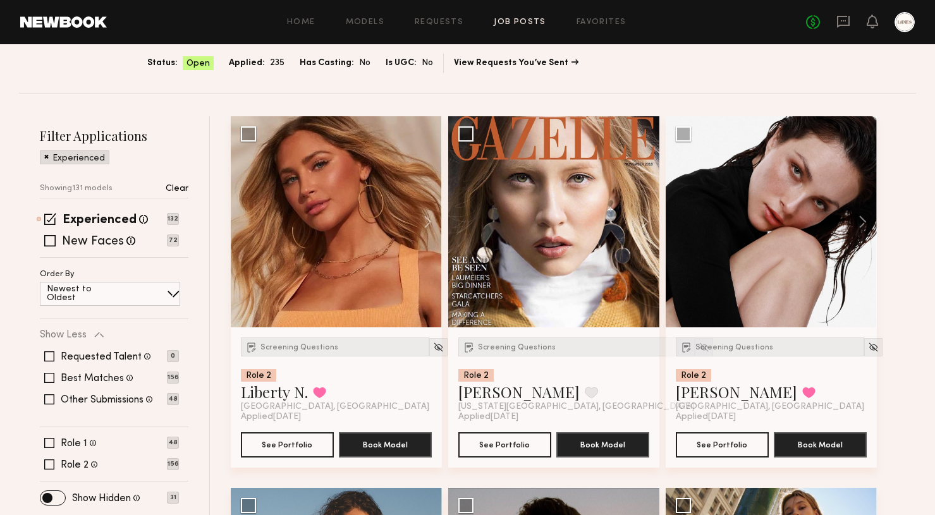
click at [699, 349] on img at bounding box center [704, 347] width 11 height 11
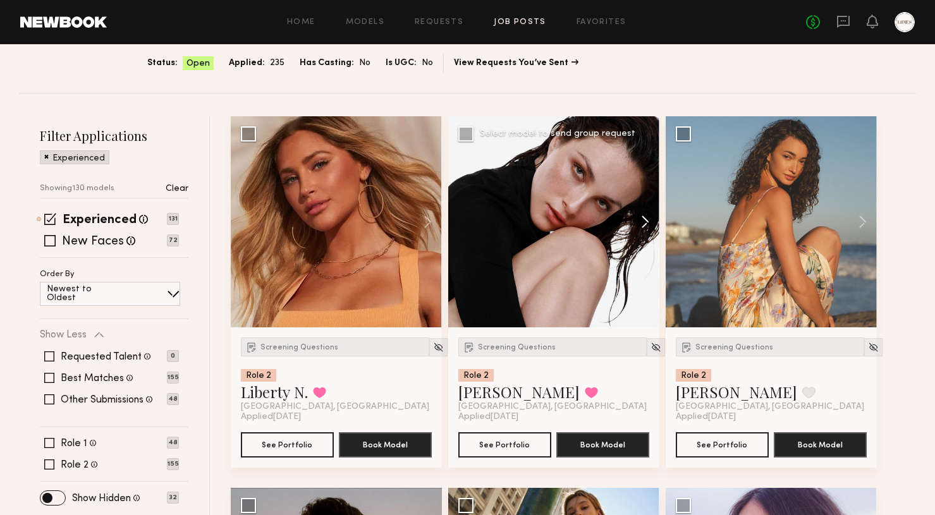
click at [647, 221] on button at bounding box center [639, 221] width 40 height 211
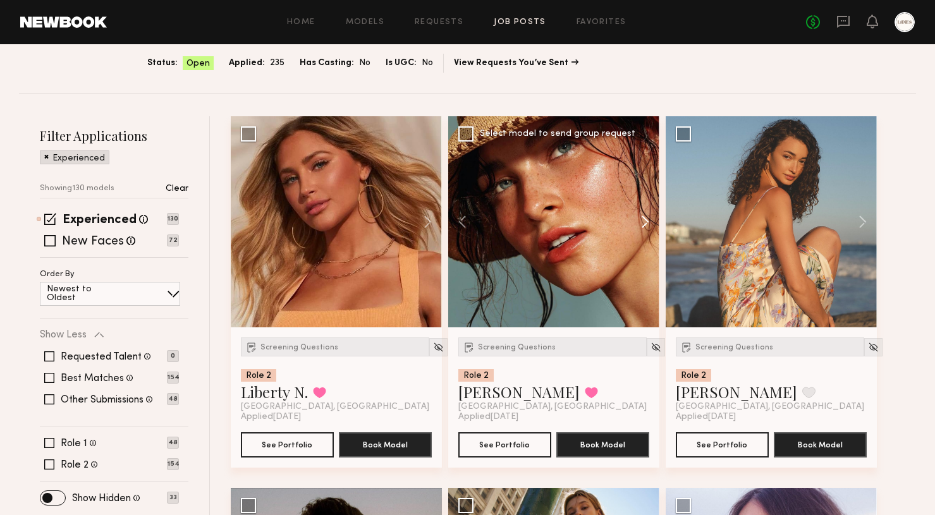
click at [647, 221] on button at bounding box center [639, 221] width 40 height 211
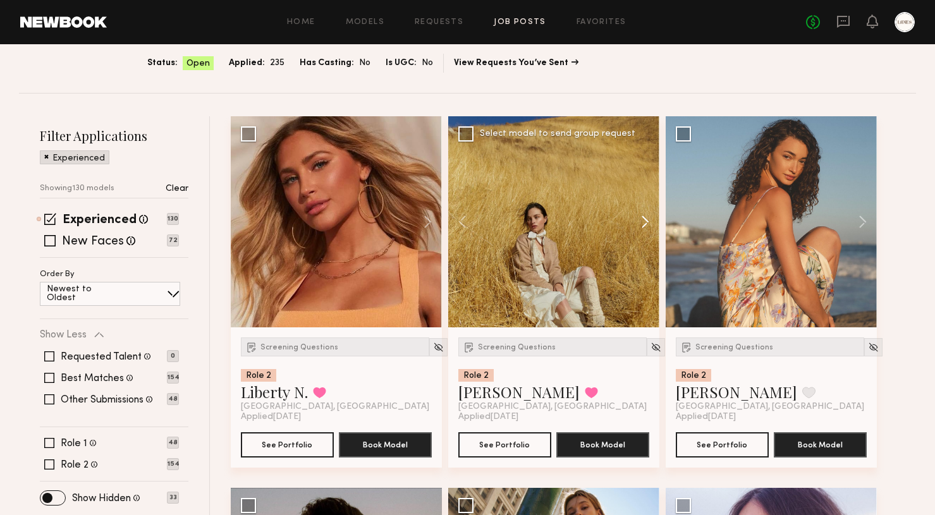
click at [647, 221] on button at bounding box center [639, 221] width 40 height 211
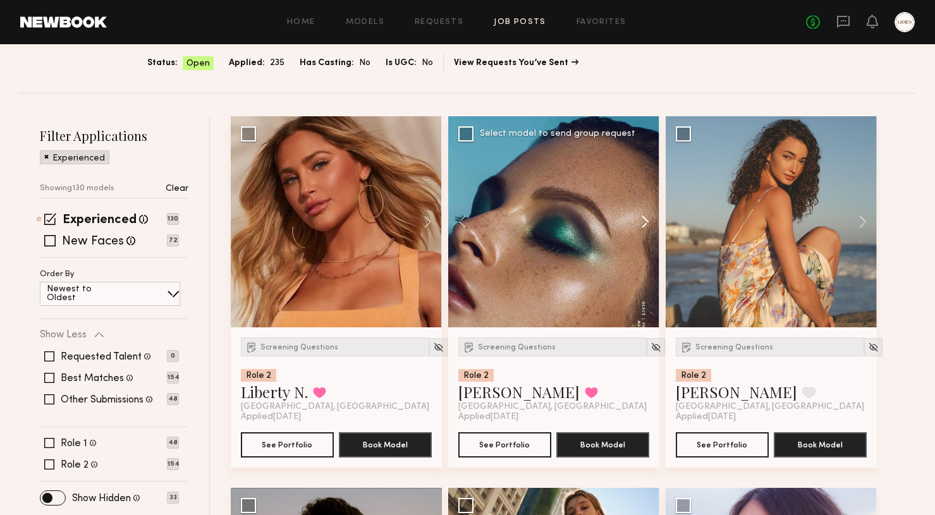
click at [647, 221] on button at bounding box center [639, 221] width 40 height 211
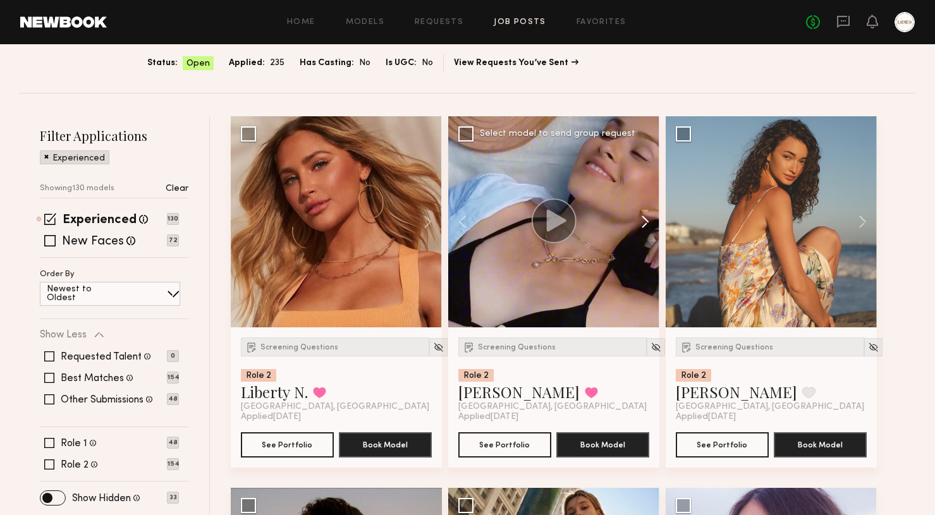
click at [647, 221] on button at bounding box center [639, 221] width 40 height 211
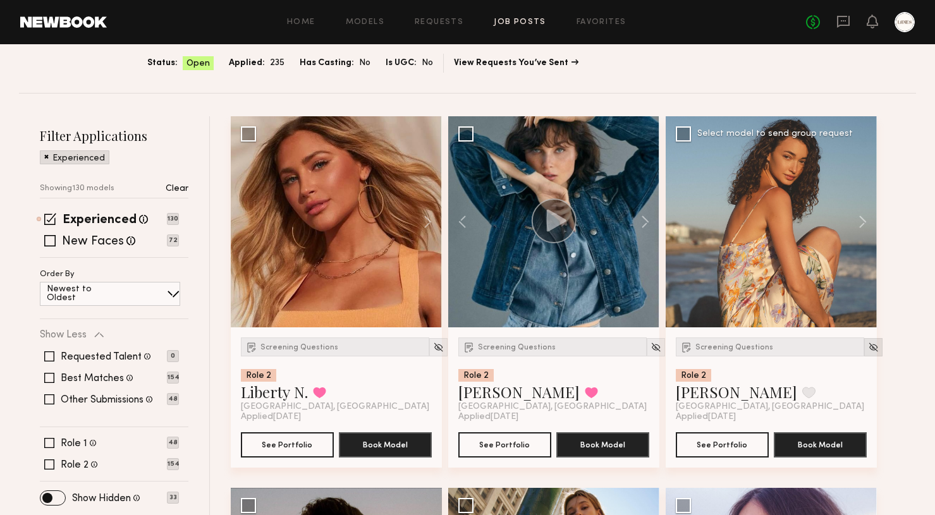
click at [868, 350] on img at bounding box center [873, 347] width 11 height 11
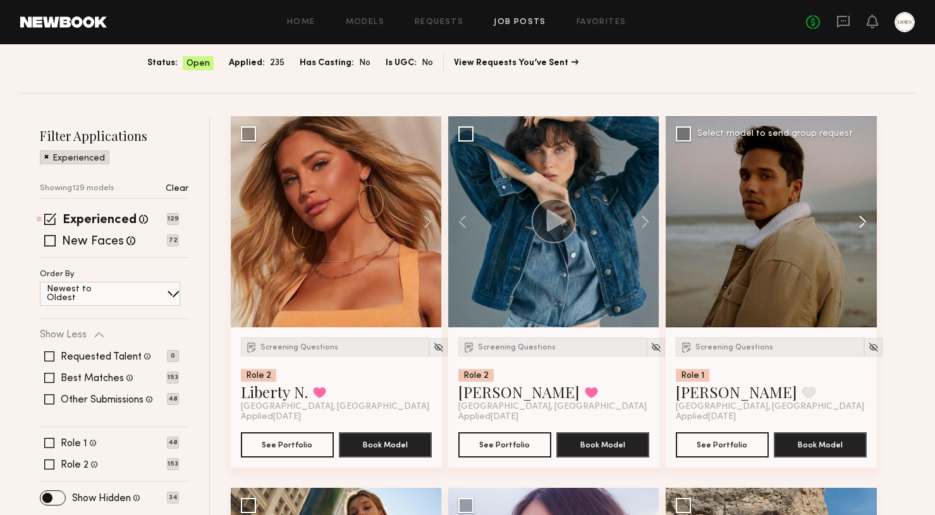
click at [861, 217] on button at bounding box center [857, 221] width 40 height 211
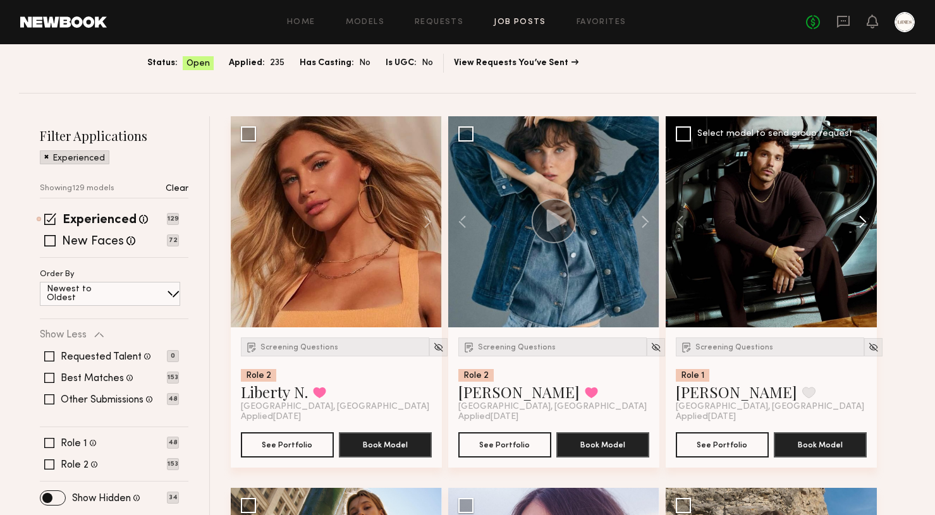
click at [861, 217] on button at bounding box center [857, 221] width 40 height 211
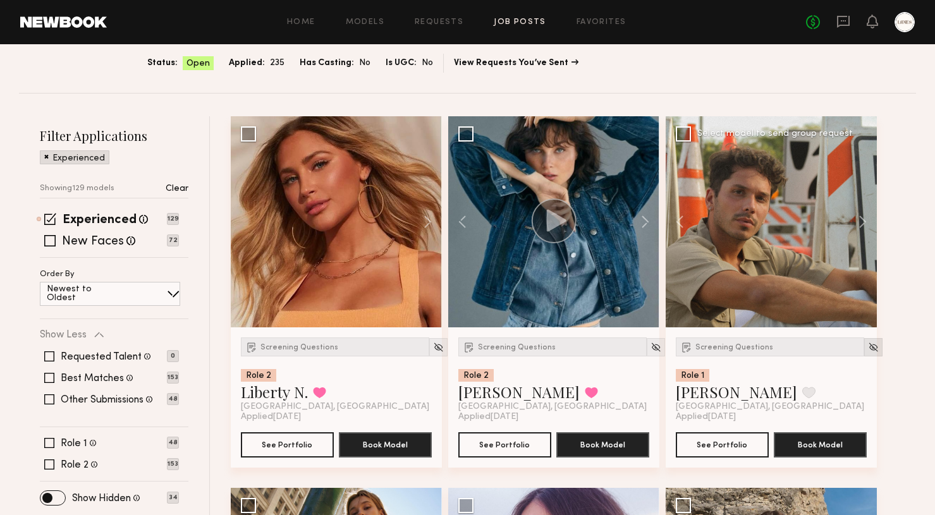
click at [868, 343] on img at bounding box center [873, 347] width 11 height 11
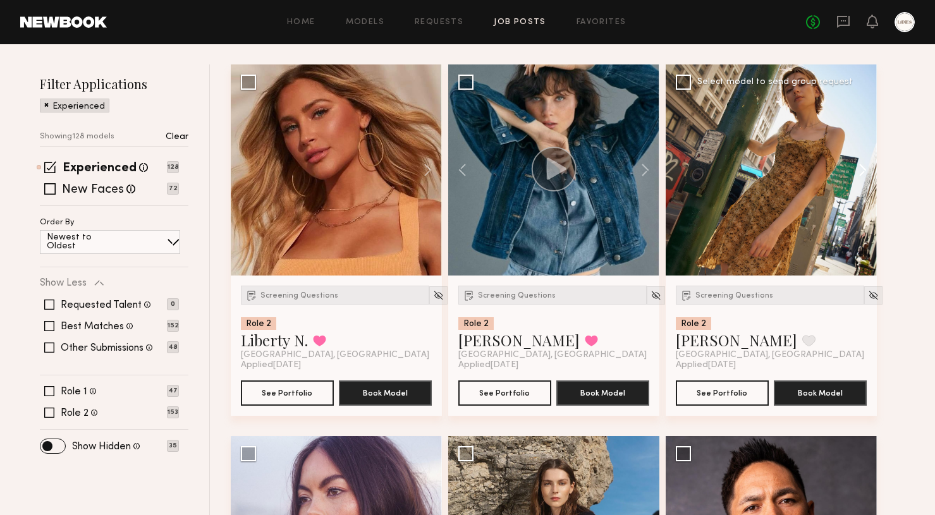
scroll to position [132, 0]
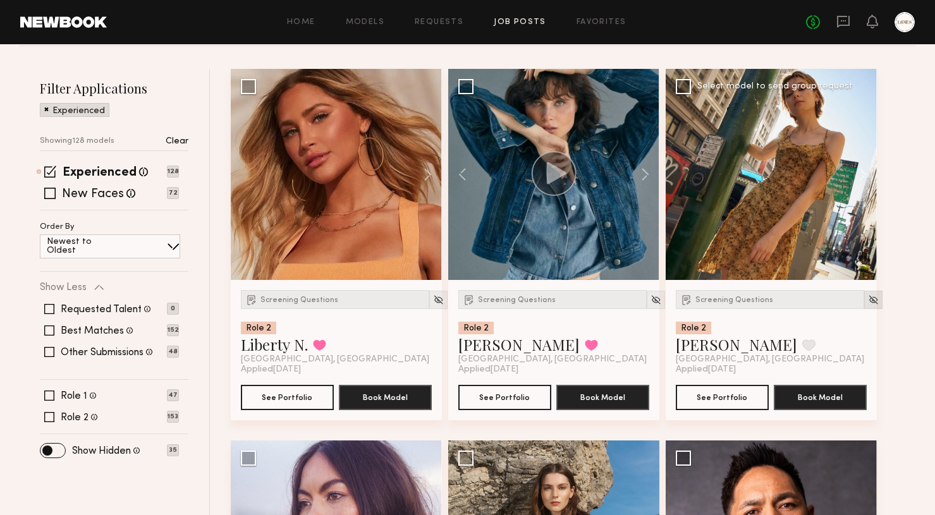
click at [868, 300] on img at bounding box center [873, 300] width 11 height 11
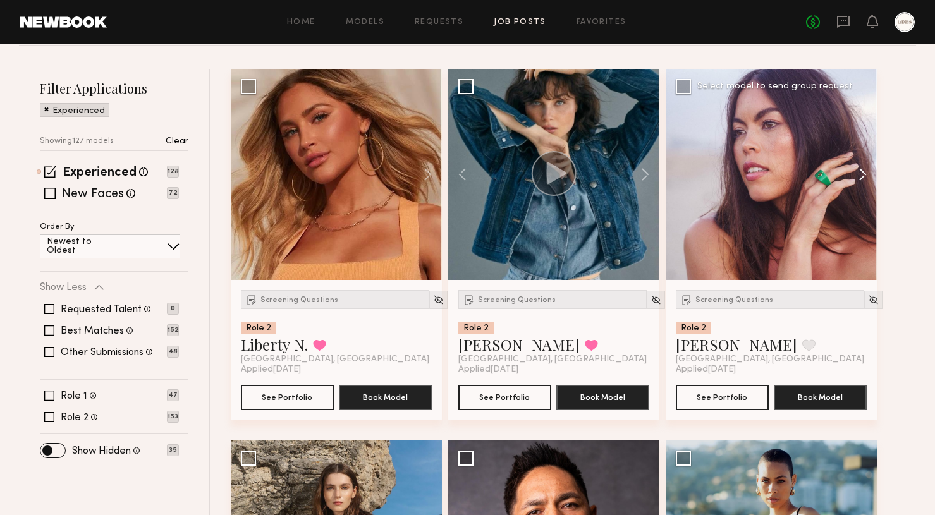
click at [861, 169] on button at bounding box center [857, 174] width 40 height 211
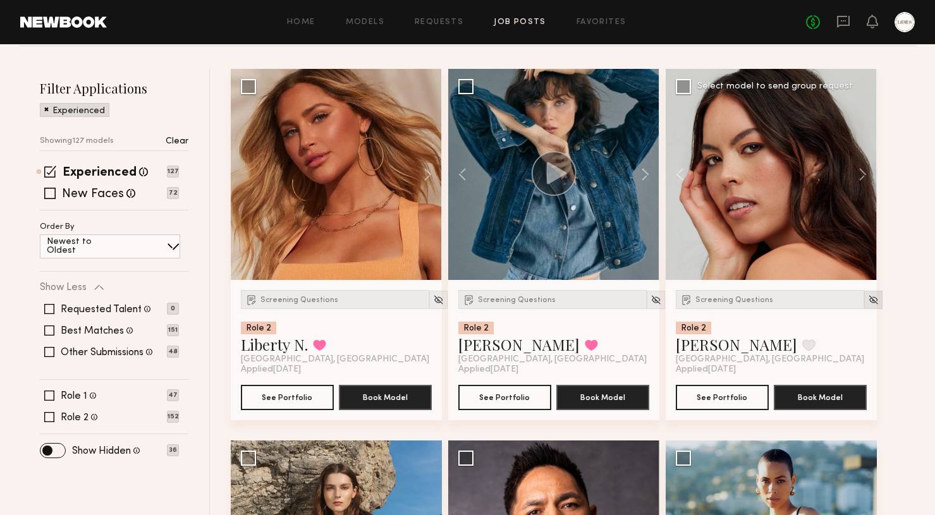
click at [868, 302] on img at bounding box center [873, 300] width 11 height 11
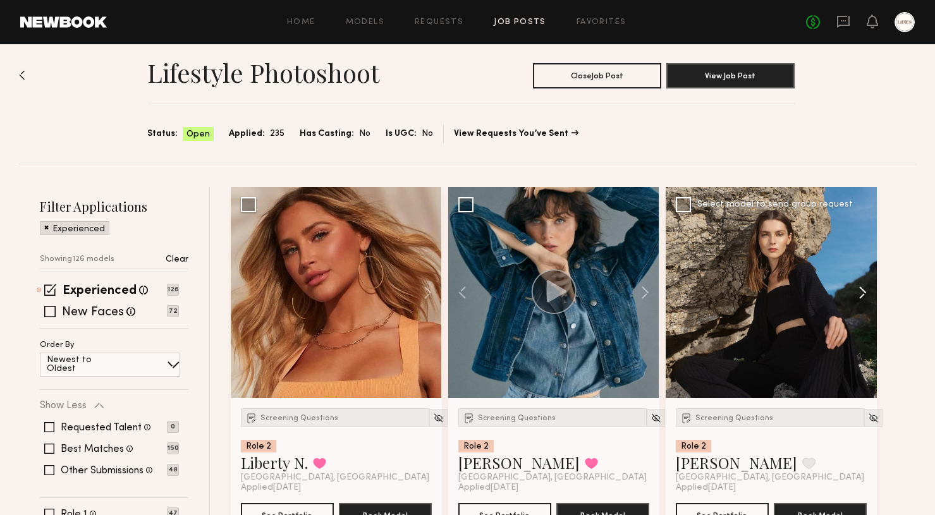
scroll to position [56, 0]
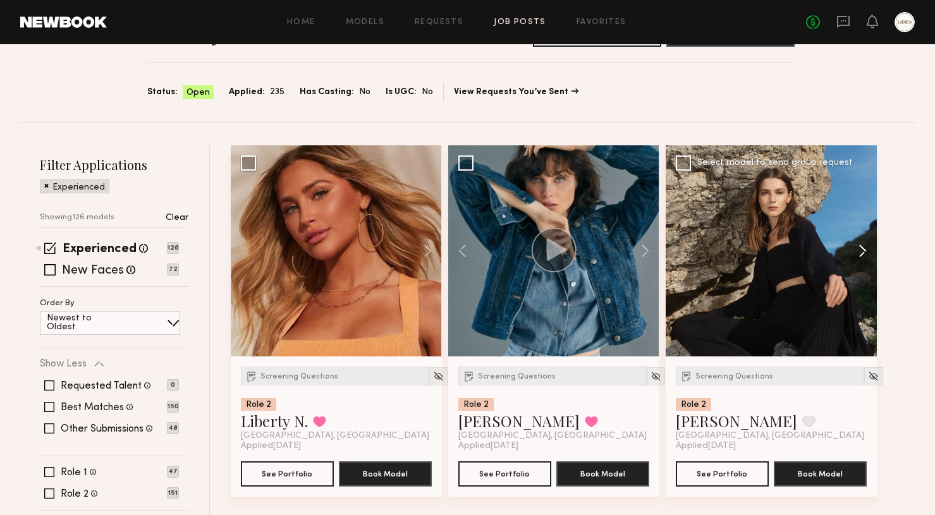
click at [864, 250] on button at bounding box center [857, 250] width 40 height 211
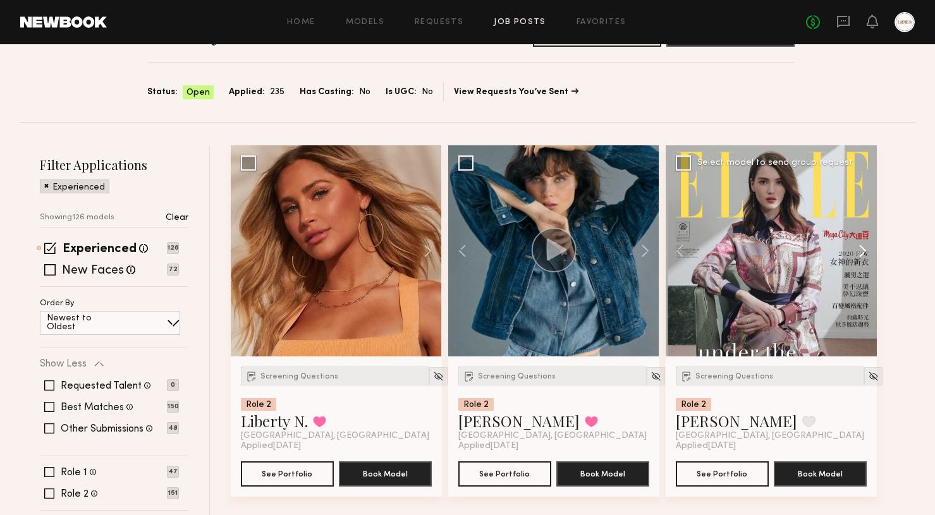
click at [864, 250] on button at bounding box center [857, 250] width 40 height 211
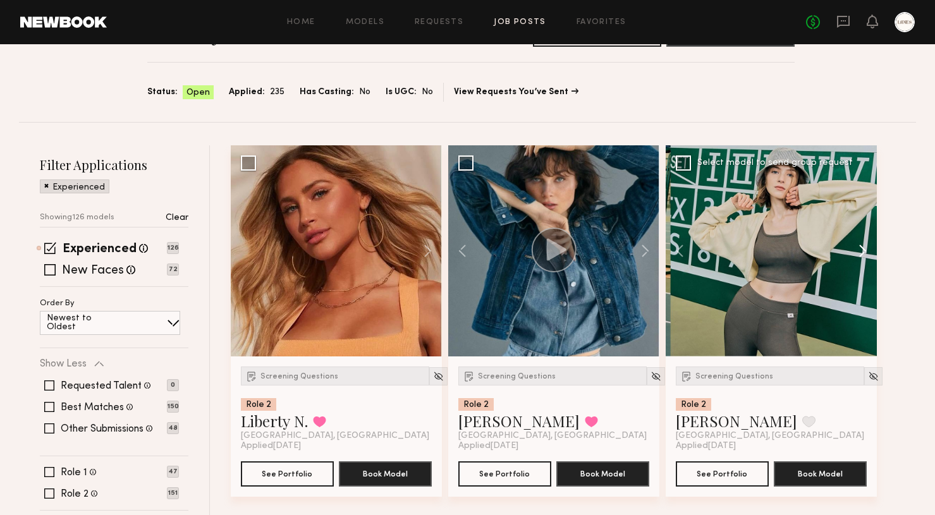
click at [864, 250] on button at bounding box center [857, 250] width 40 height 211
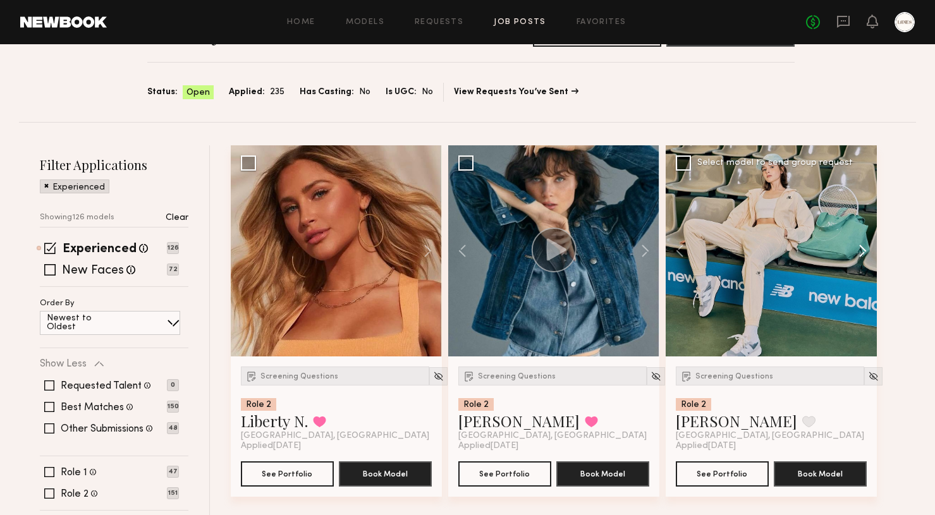
click at [864, 250] on button at bounding box center [857, 250] width 40 height 211
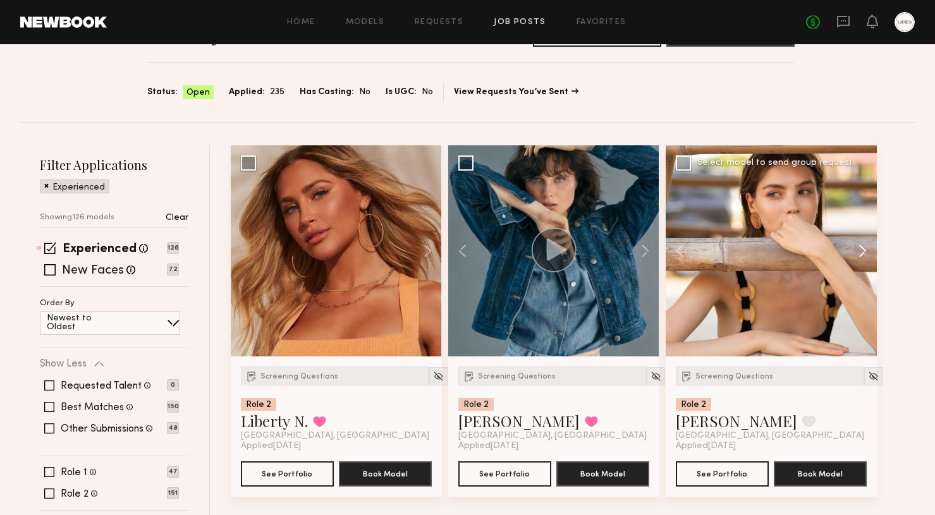
click at [865, 250] on button at bounding box center [857, 250] width 40 height 211
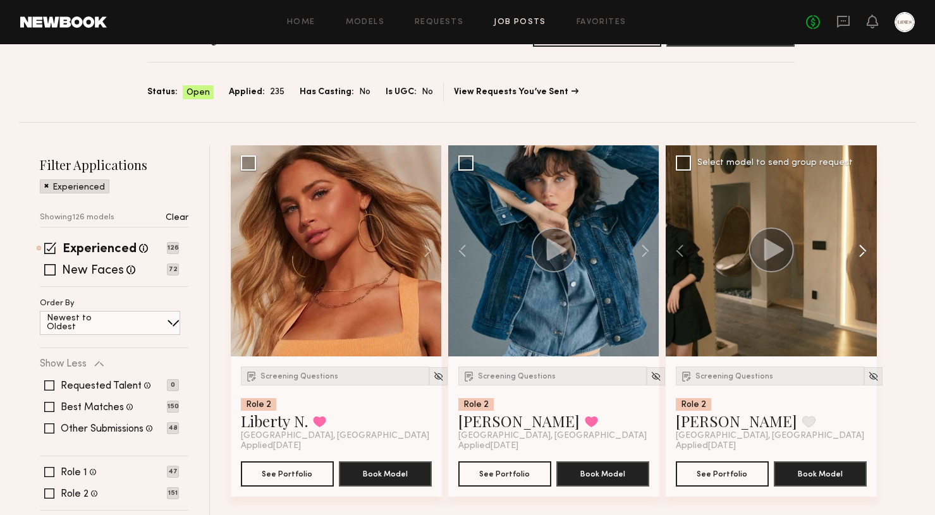
click at [865, 250] on button at bounding box center [857, 250] width 40 height 211
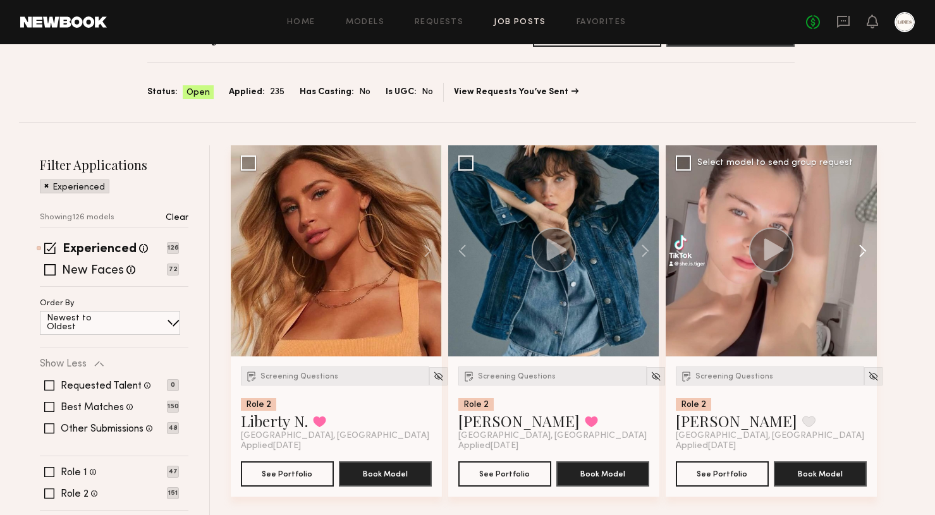
click at [865, 250] on button at bounding box center [857, 250] width 40 height 211
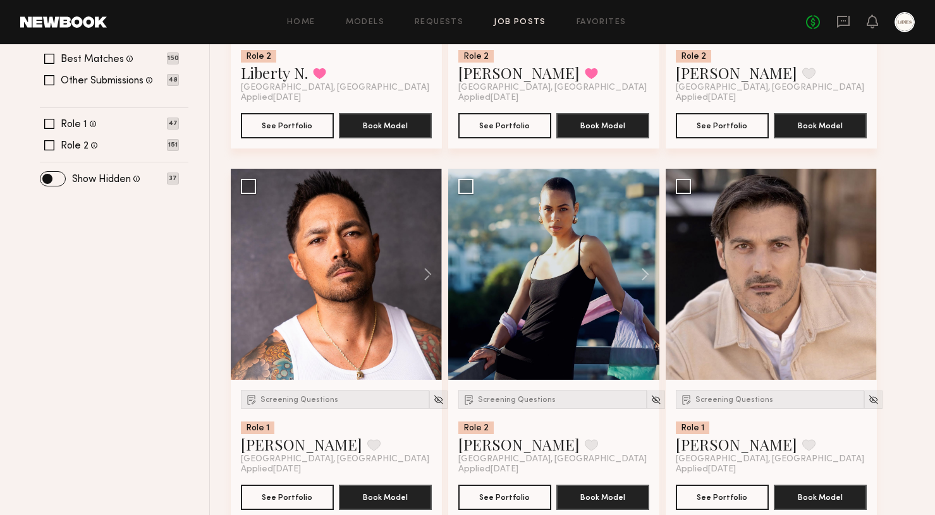
scroll to position [450, 0]
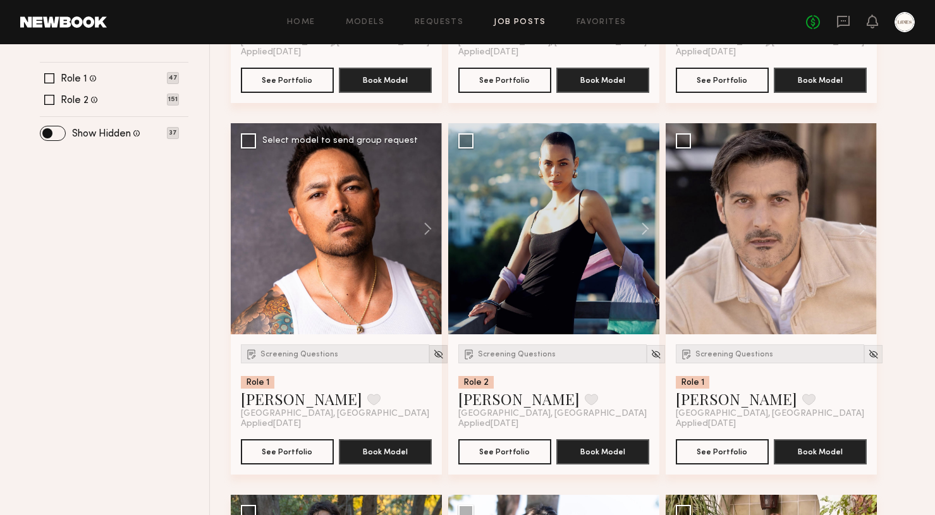
click at [433, 353] on img at bounding box center [438, 354] width 11 height 11
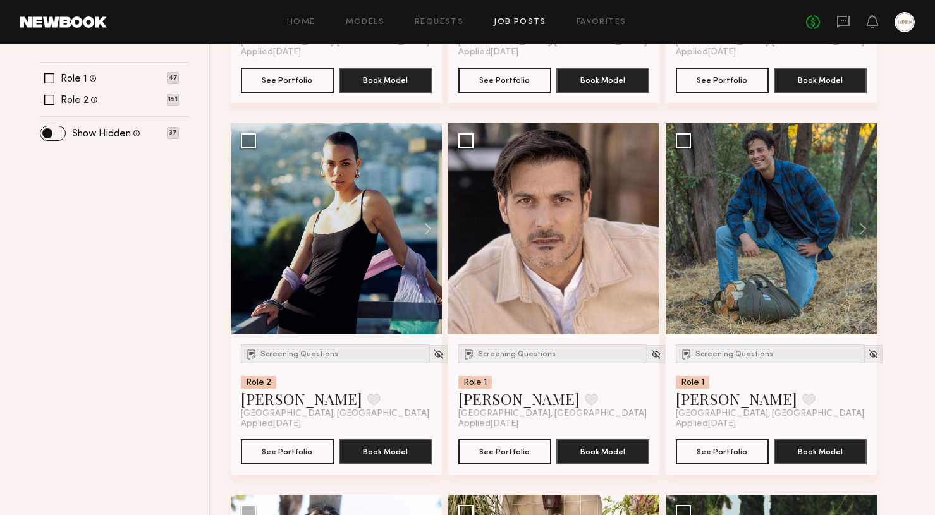
click at [433, 353] on img at bounding box center [438, 354] width 11 height 11
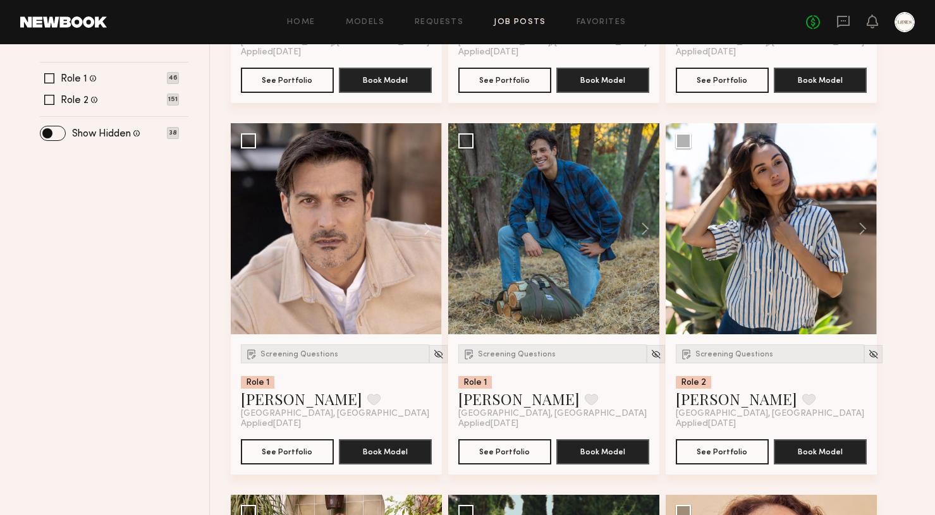
click at [433, 353] on img at bounding box center [438, 354] width 11 height 11
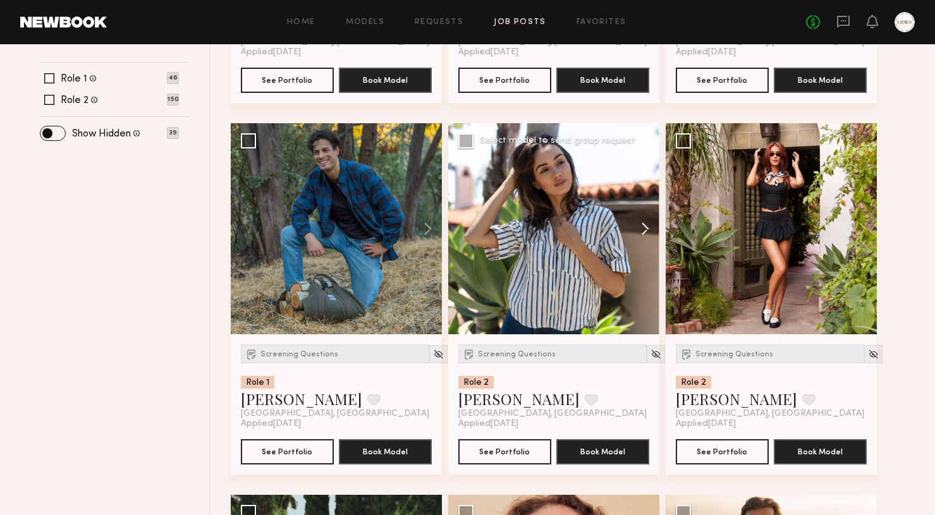
click at [647, 226] on button at bounding box center [639, 228] width 40 height 211
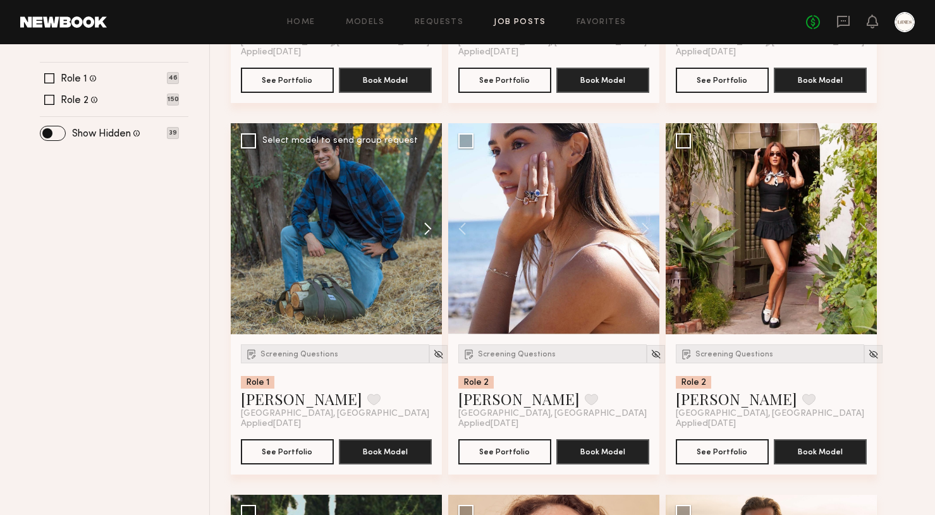
click at [429, 225] on button at bounding box center [422, 228] width 40 height 211
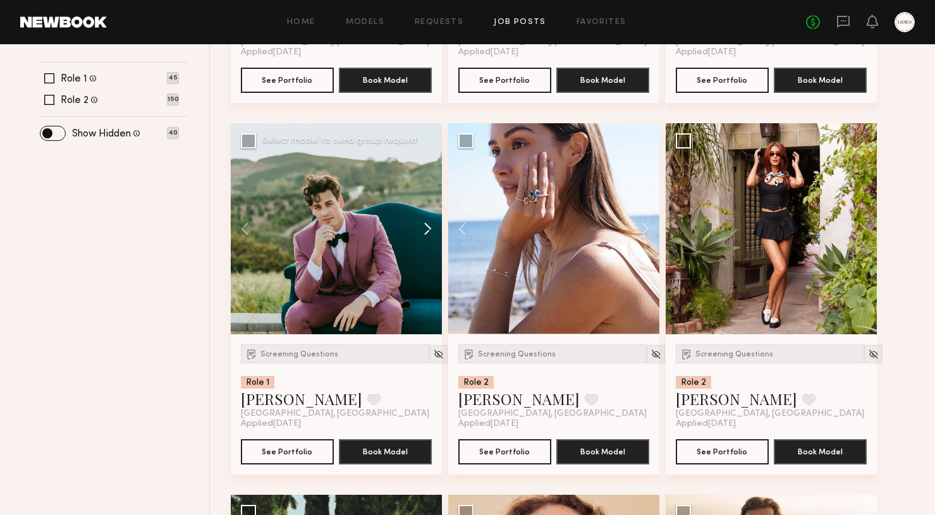
click at [429, 225] on button at bounding box center [422, 228] width 40 height 211
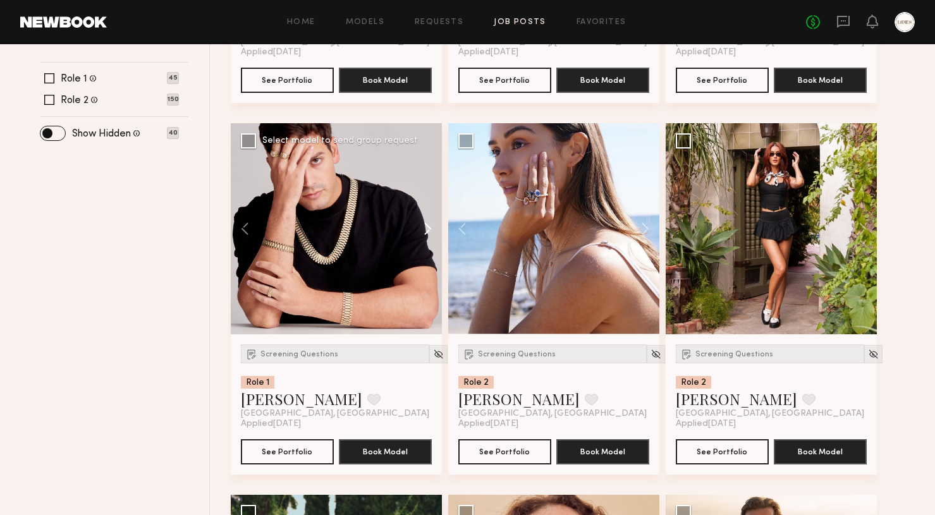
click at [429, 225] on button at bounding box center [422, 228] width 40 height 211
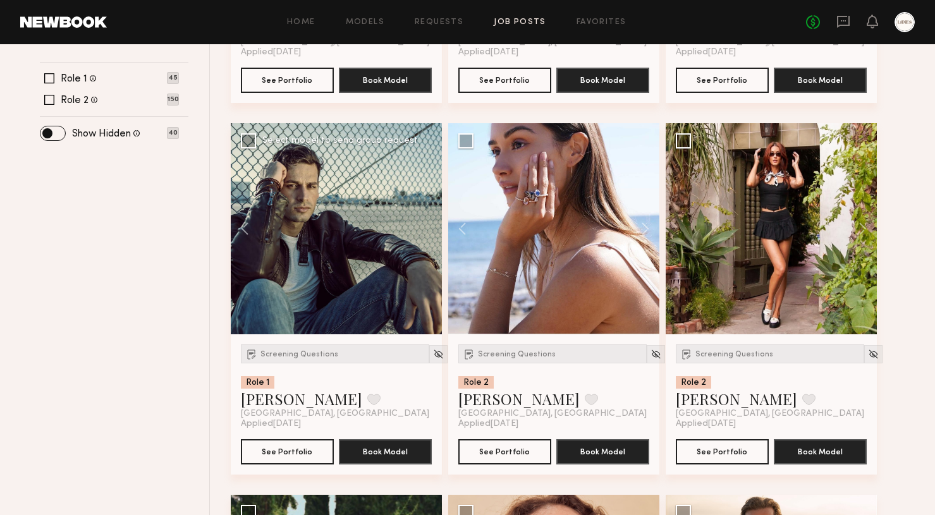
click at [429, 226] on div at bounding box center [336, 228] width 211 height 211
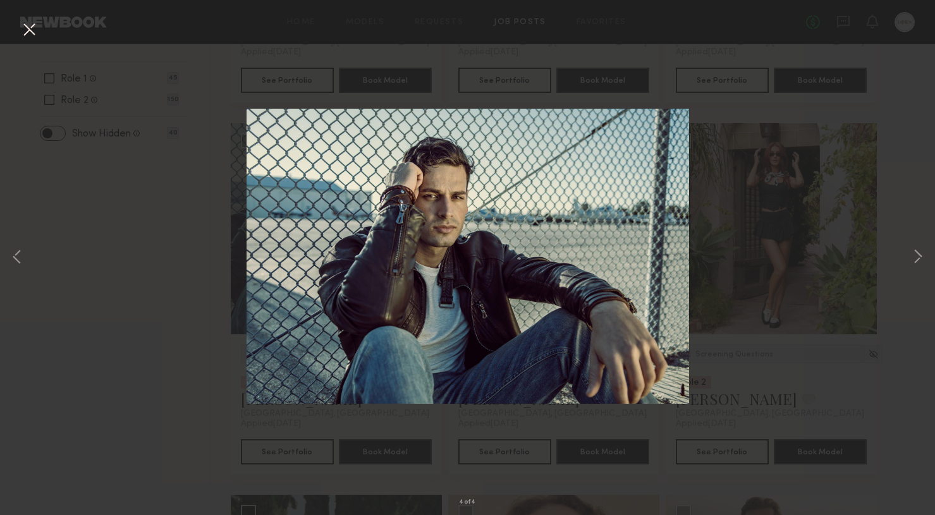
click at [27, 32] on button at bounding box center [29, 30] width 20 height 23
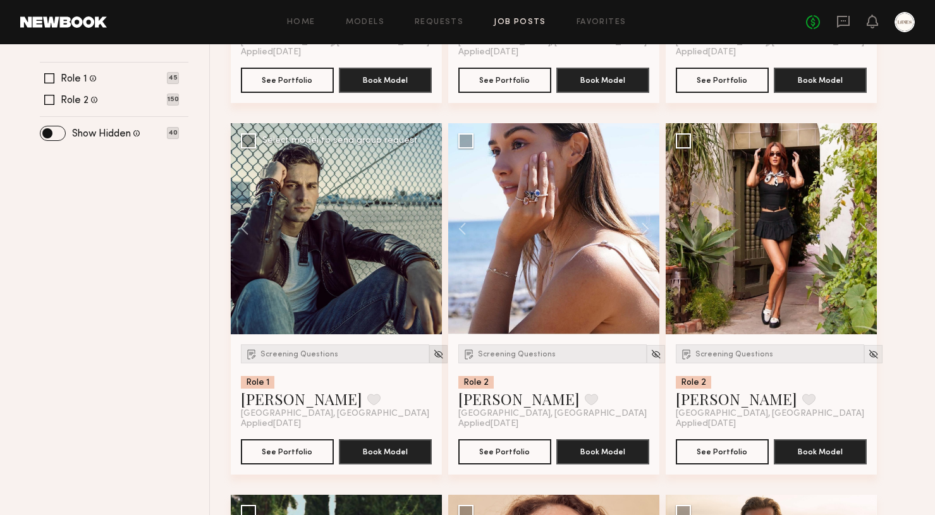
click at [429, 361] on div at bounding box center [438, 354] width 18 height 18
click at [433, 357] on img at bounding box center [438, 354] width 11 height 11
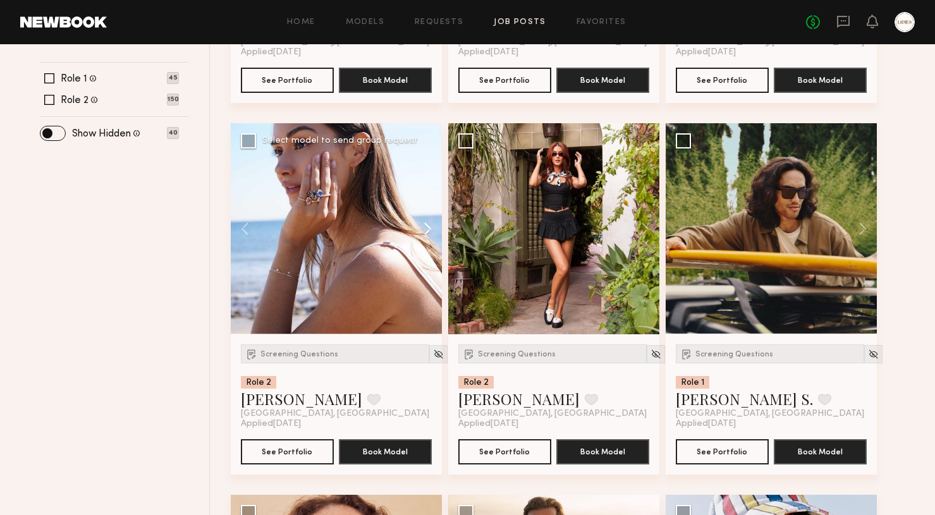
click at [427, 228] on button at bounding box center [422, 228] width 40 height 211
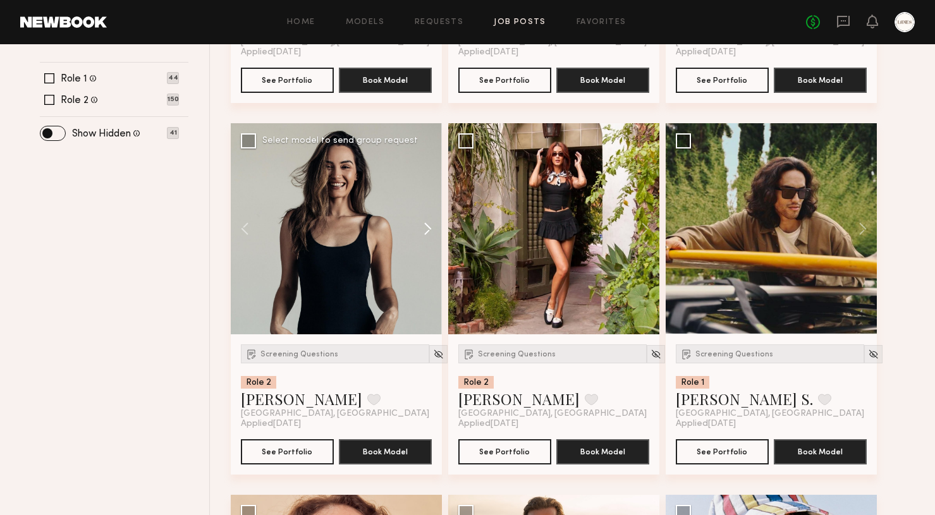
click at [427, 228] on button at bounding box center [422, 228] width 40 height 211
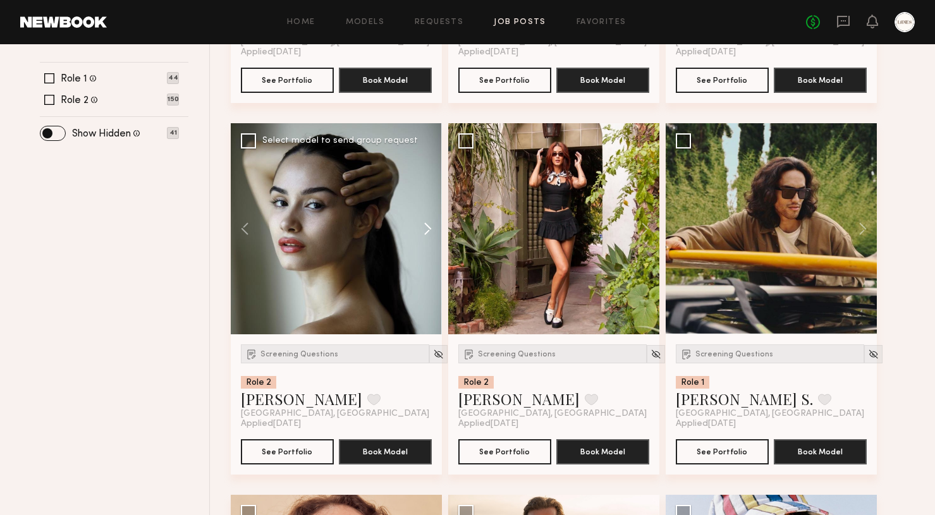
click at [427, 228] on button at bounding box center [422, 228] width 40 height 211
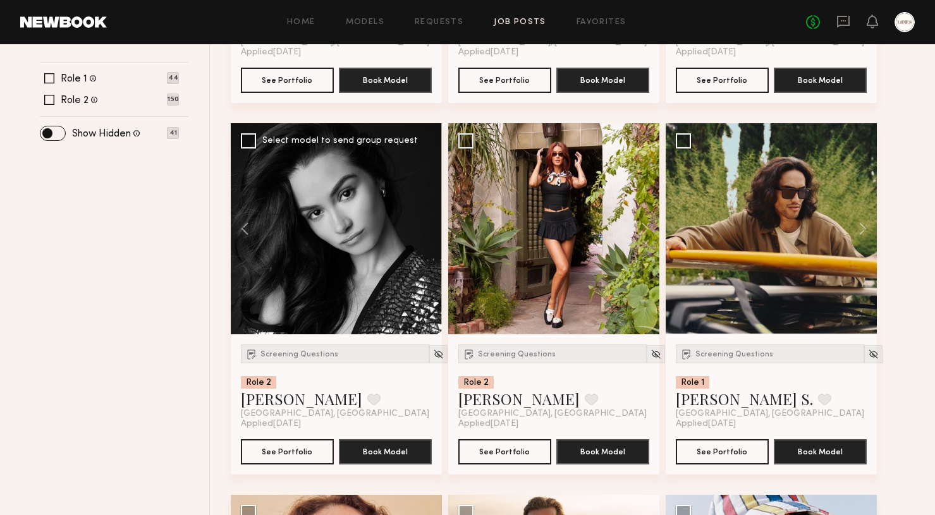
click at [427, 228] on div at bounding box center [336, 228] width 211 height 211
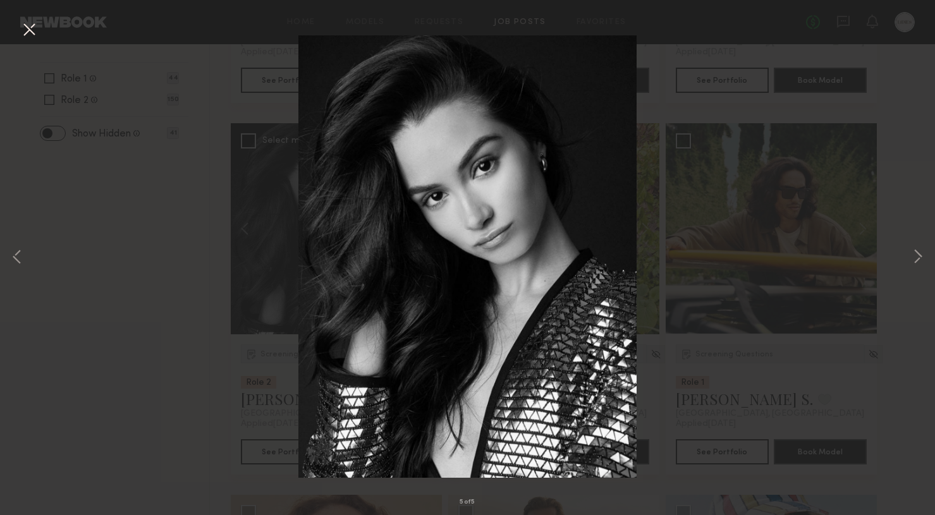
click at [427, 228] on img at bounding box center [467, 256] width 338 height 443
click at [28, 30] on button at bounding box center [29, 30] width 20 height 23
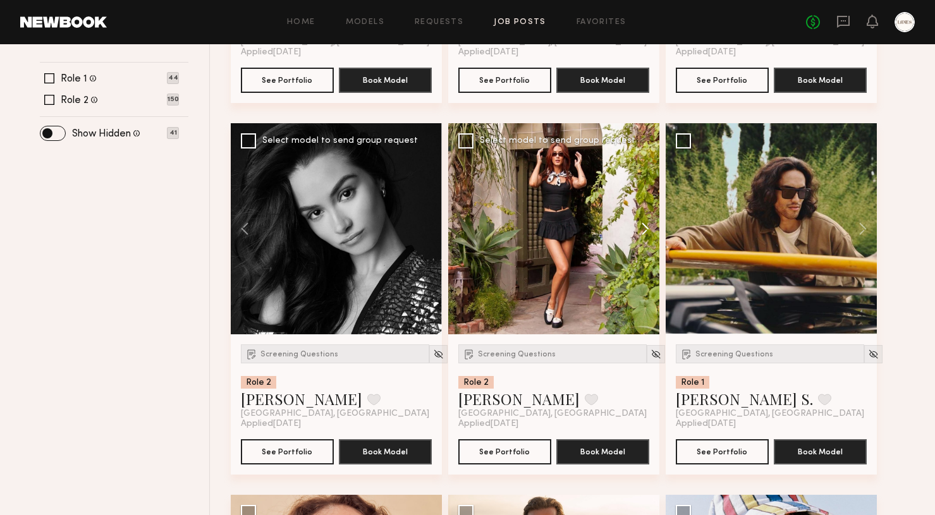
click at [646, 231] on button at bounding box center [639, 228] width 40 height 211
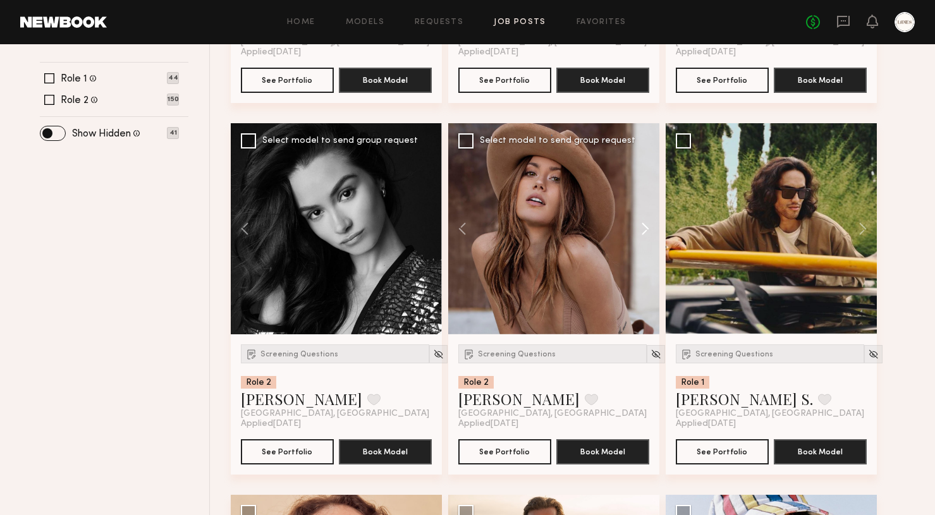
click at [646, 231] on button at bounding box center [639, 228] width 40 height 211
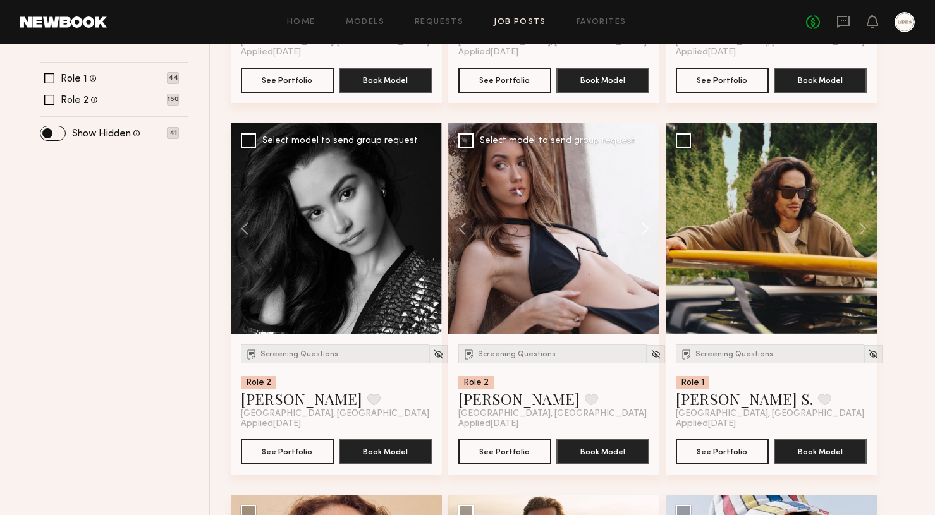
click at [646, 231] on button at bounding box center [639, 228] width 40 height 211
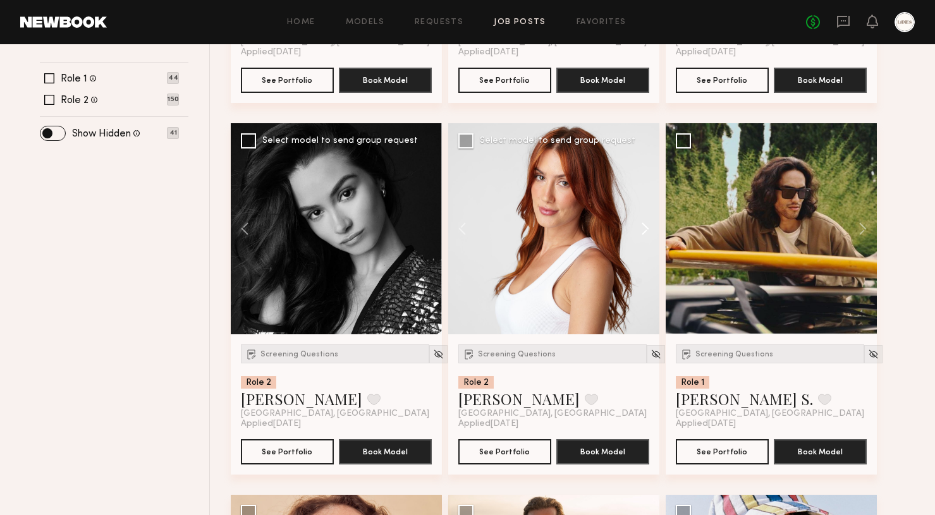
click at [646, 231] on button at bounding box center [639, 228] width 40 height 211
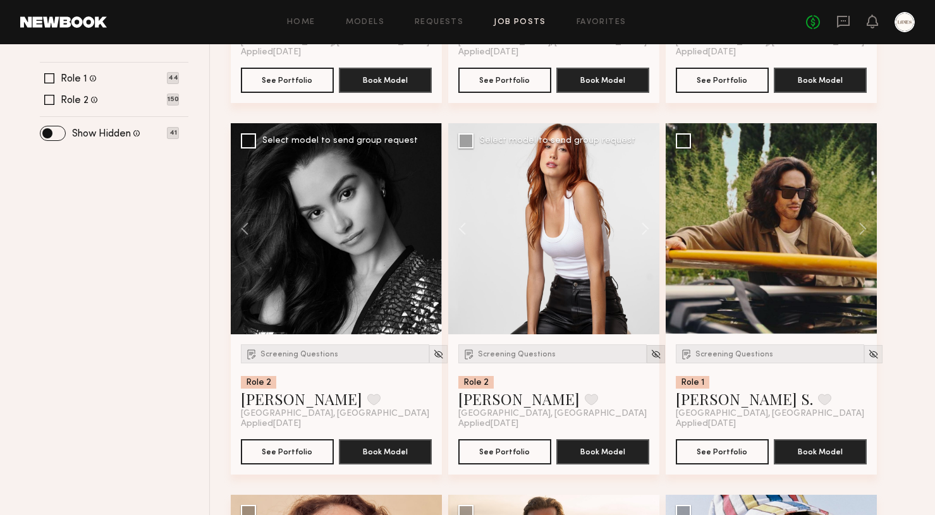
click at [651, 352] on img at bounding box center [656, 354] width 11 height 11
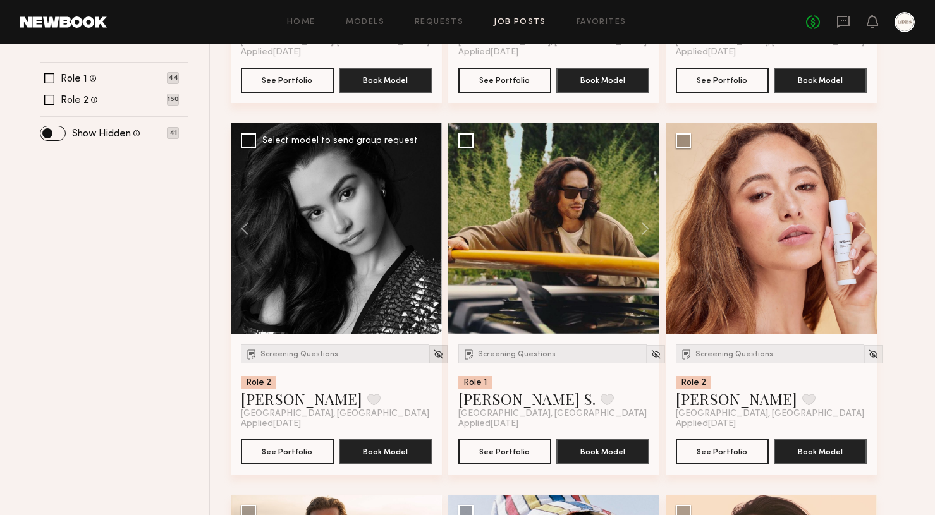
click at [433, 355] on img at bounding box center [438, 354] width 11 height 11
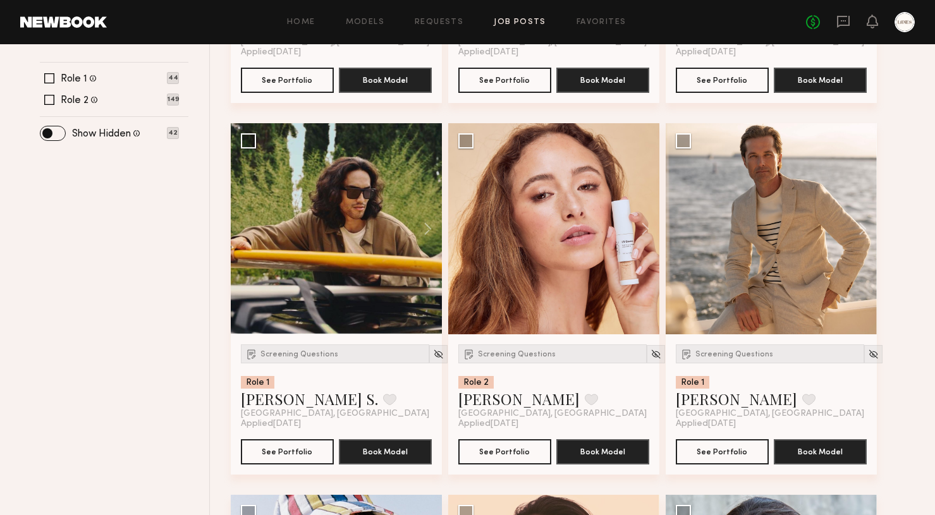
click at [433, 355] on img at bounding box center [438, 354] width 11 height 11
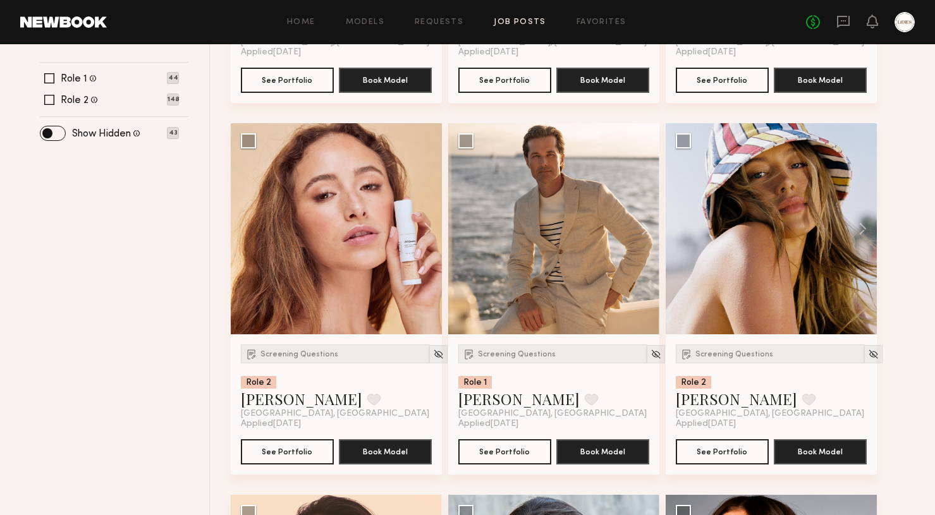
click at [433, 355] on img at bounding box center [438, 354] width 11 height 11
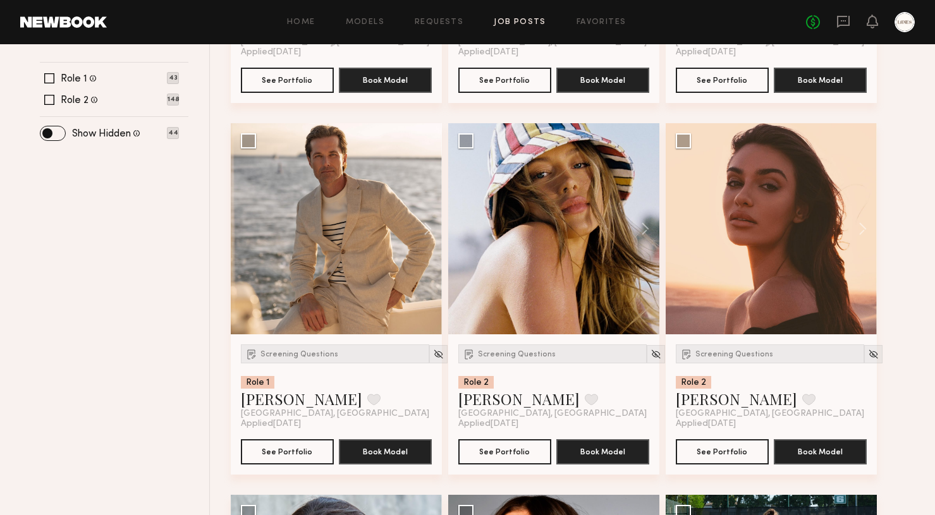
click at [433, 355] on img at bounding box center [438, 354] width 11 height 11
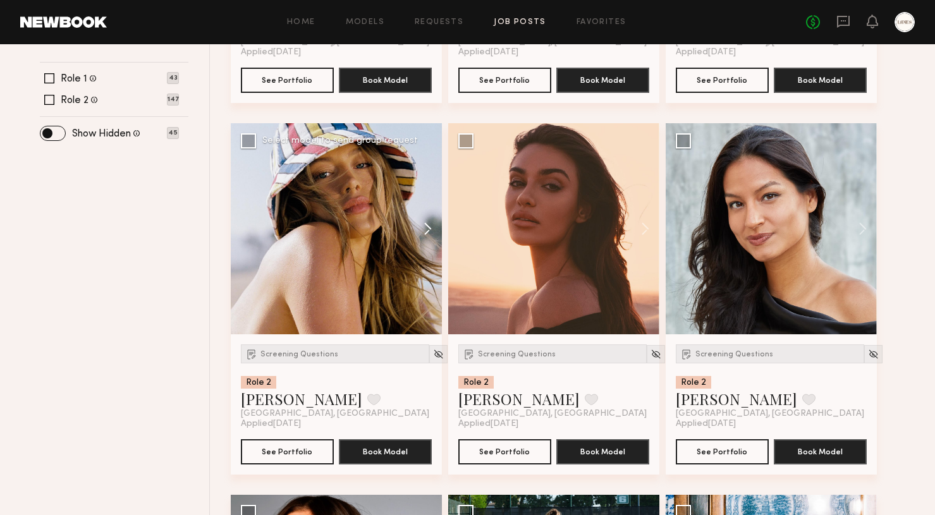
click at [428, 229] on button at bounding box center [422, 228] width 40 height 211
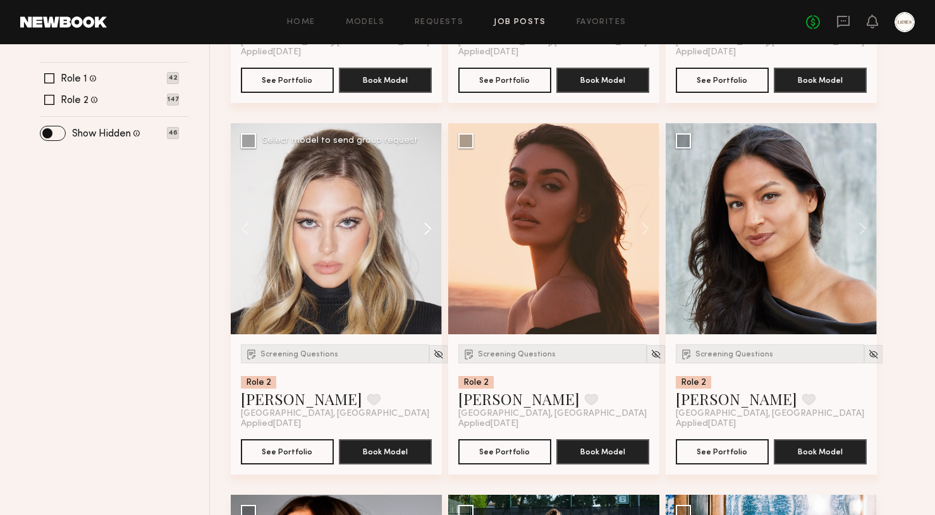
click at [428, 229] on button at bounding box center [422, 228] width 40 height 211
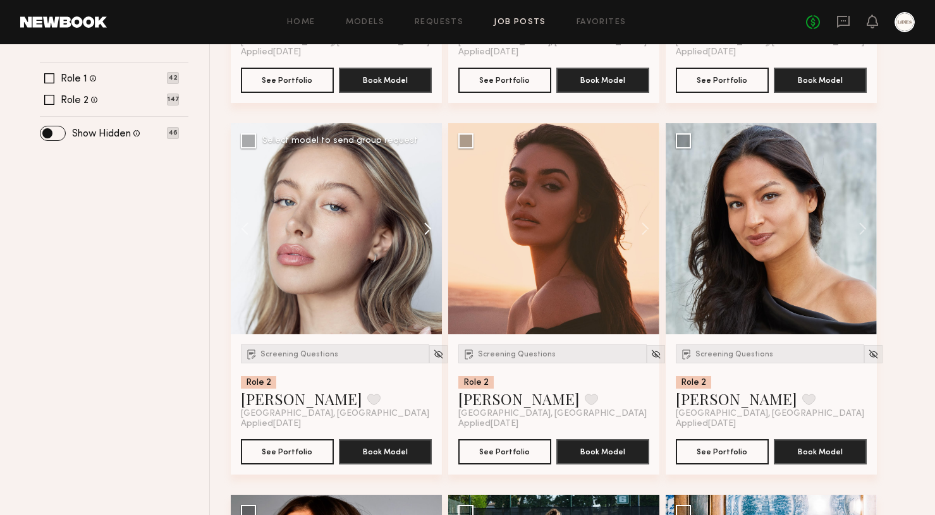
click at [428, 229] on button at bounding box center [422, 228] width 40 height 211
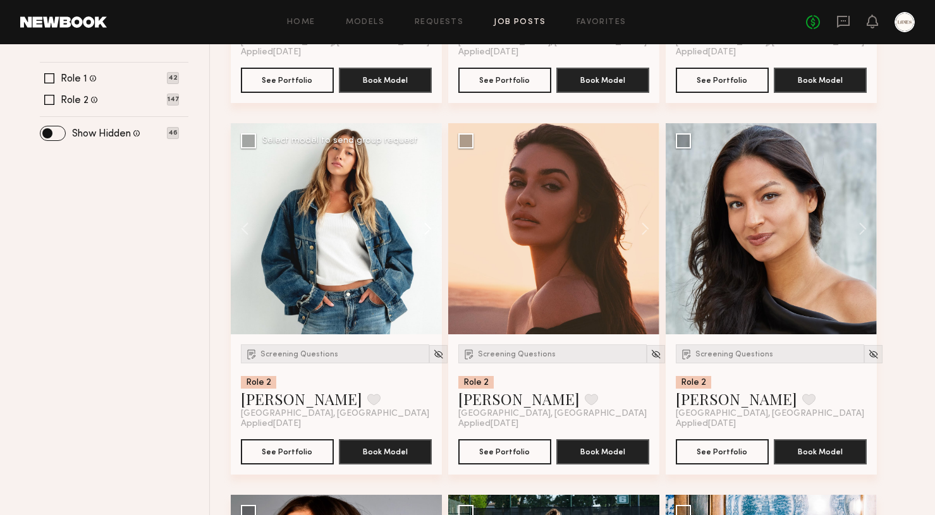
click at [428, 229] on button at bounding box center [422, 228] width 40 height 211
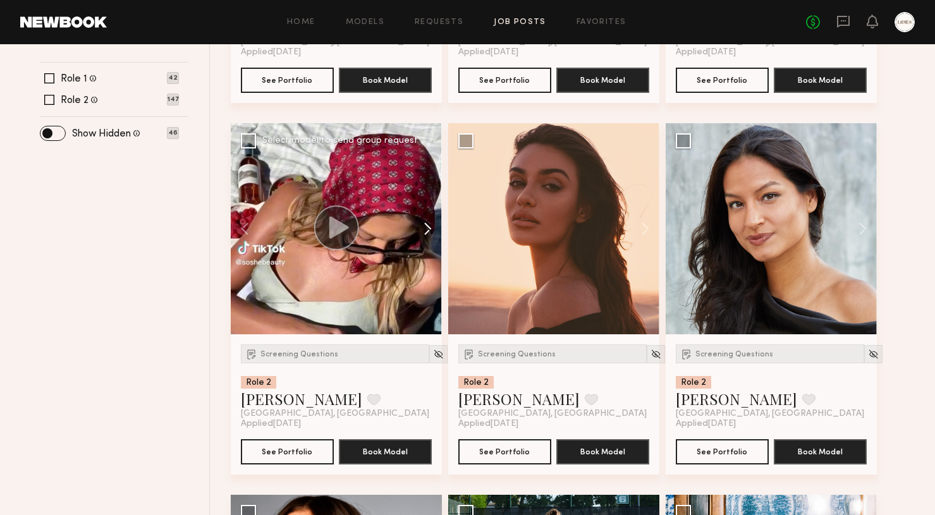
click at [428, 229] on button at bounding box center [422, 228] width 40 height 211
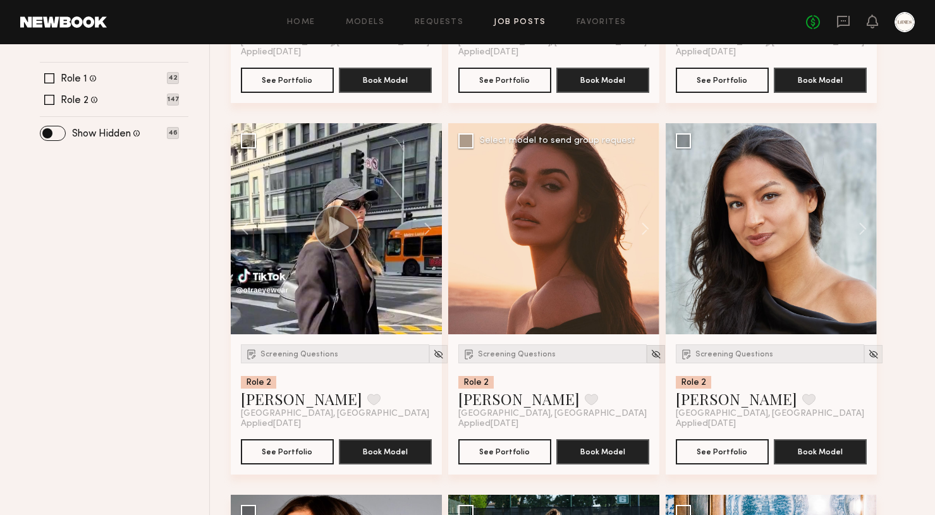
click at [651, 357] on img at bounding box center [656, 354] width 11 height 11
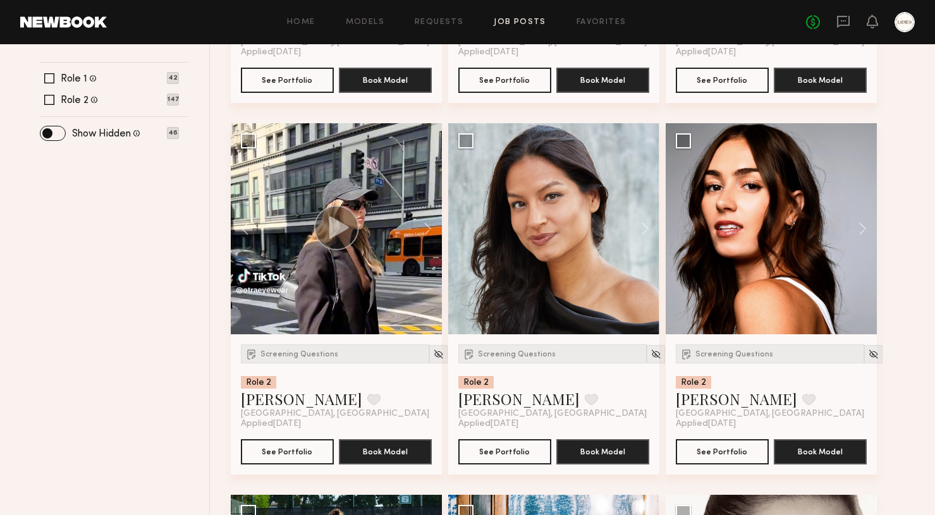
click at [651, 357] on img at bounding box center [656, 354] width 11 height 11
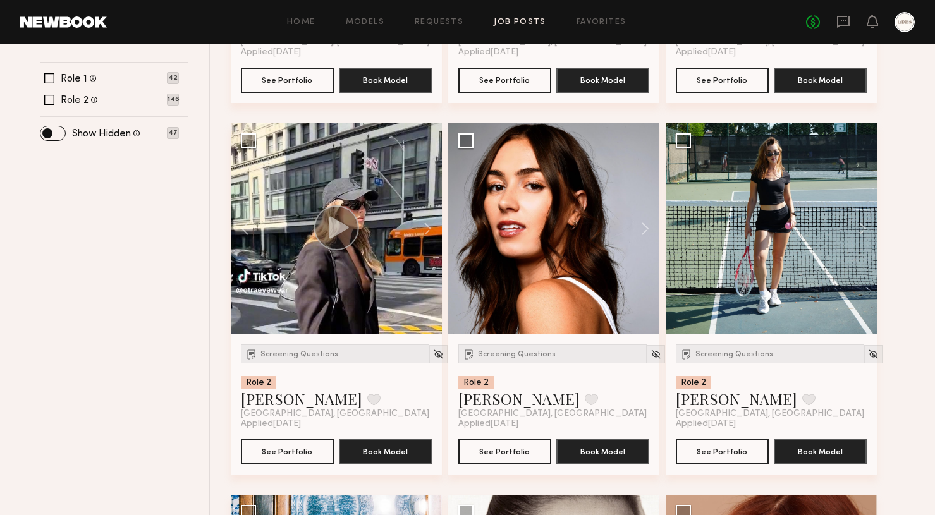
click at [651, 357] on img at bounding box center [656, 354] width 11 height 11
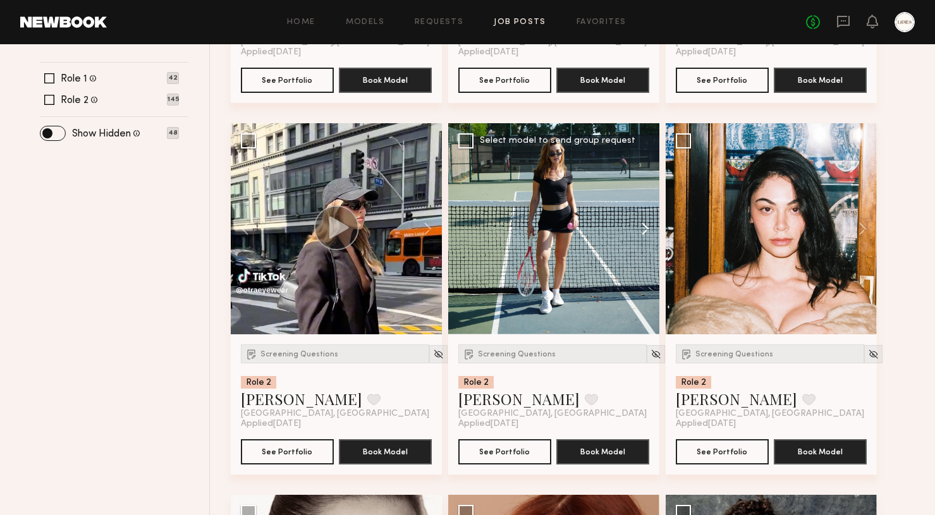
click at [646, 233] on button at bounding box center [639, 228] width 40 height 211
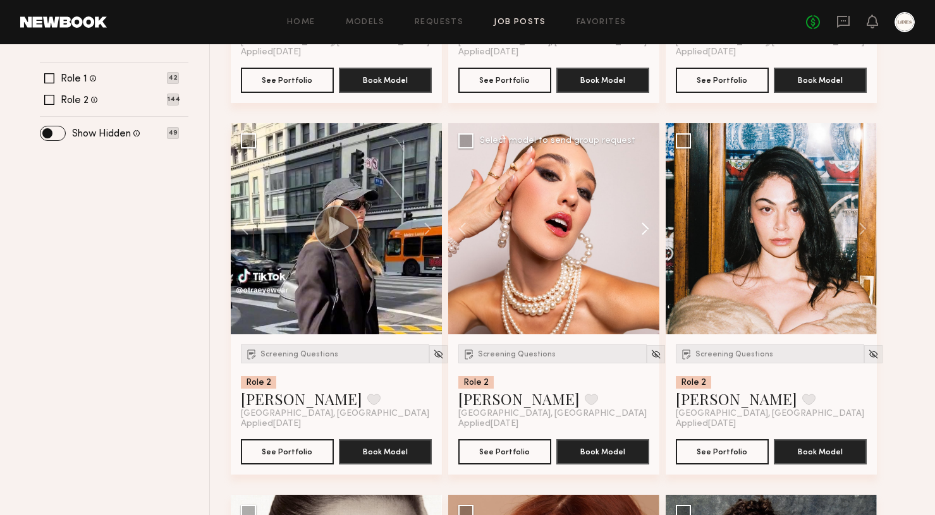
click at [646, 233] on button at bounding box center [639, 228] width 40 height 211
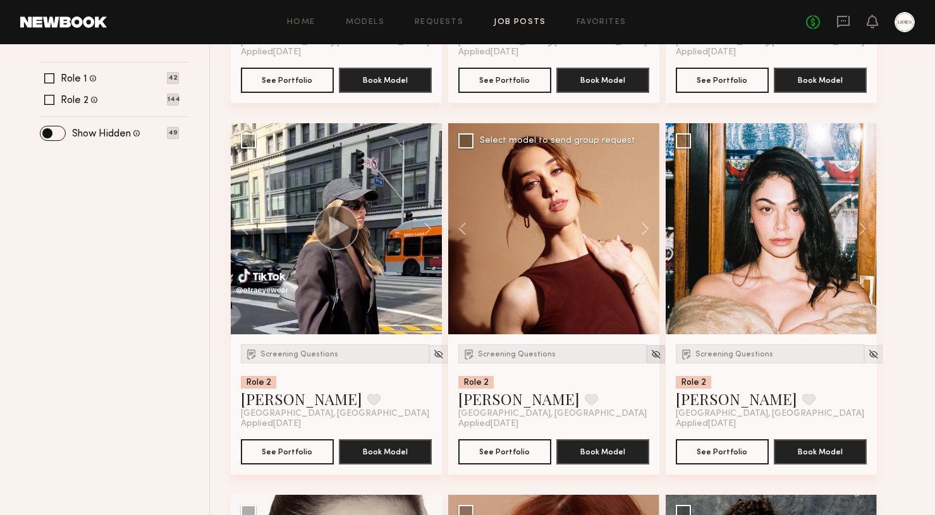
click at [651, 353] on img at bounding box center [656, 354] width 11 height 11
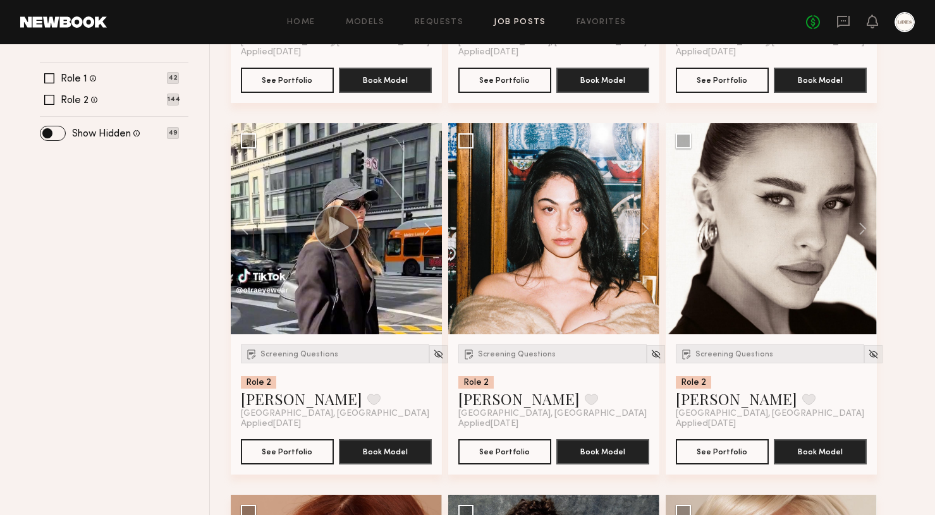
click at [651, 353] on img at bounding box center [656, 354] width 11 height 11
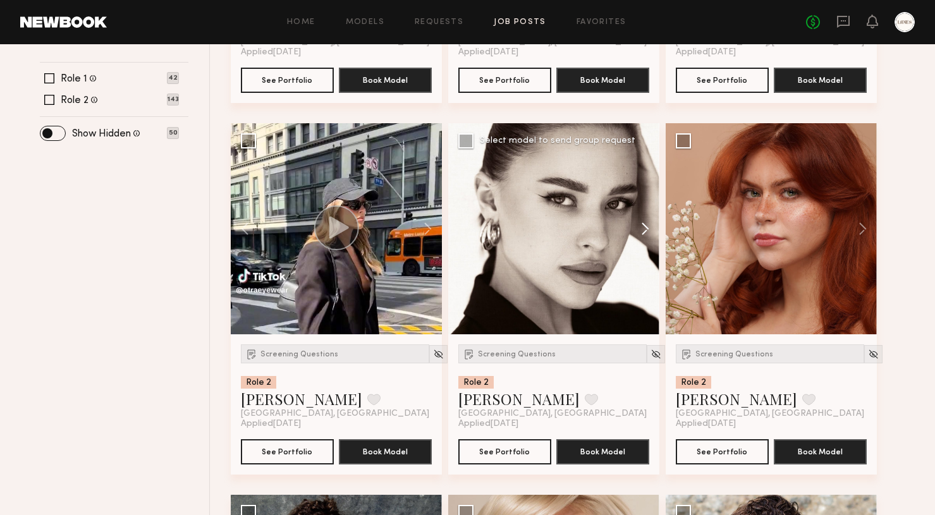
click at [645, 226] on button at bounding box center [639, 228] width 40 height 211
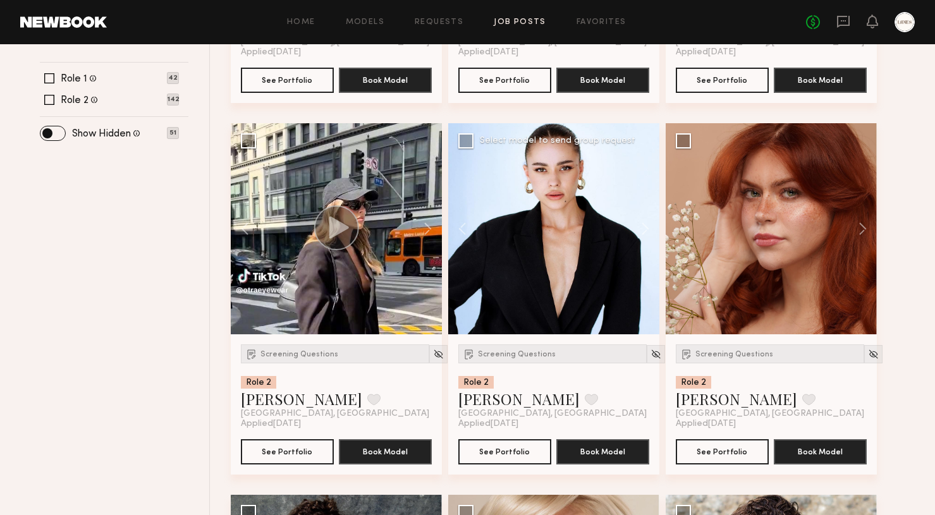
click at [642, 343] on div "Screening Questions Role 2 [PERSON_NAME] Favorite [GEOGRAPHIC_DATA], [GEOGRAPHI…" at bounding box center [553, 404] width 211 height 140
click at [651, 355] on img at bounding box center [656, 354] width 11 height 11
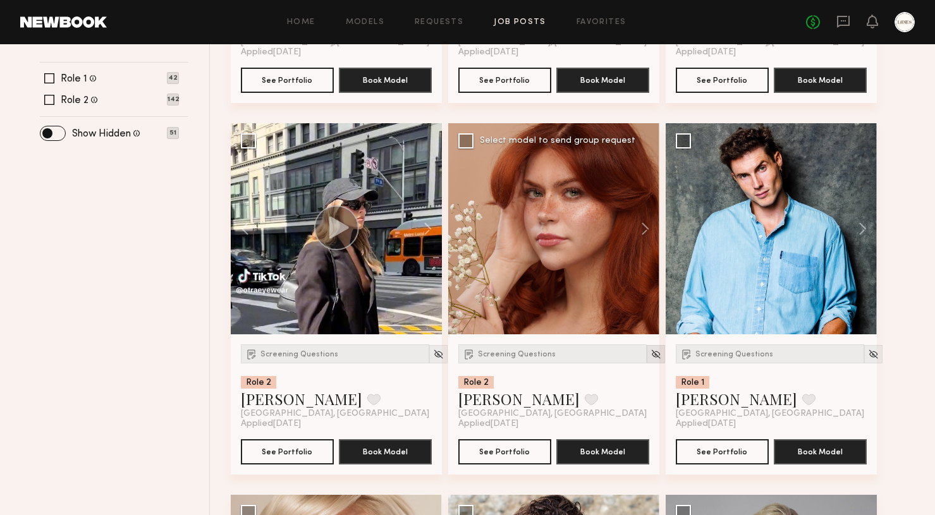
click at [651, 355] on img at bounding box center [656, 354] width 11 height 11
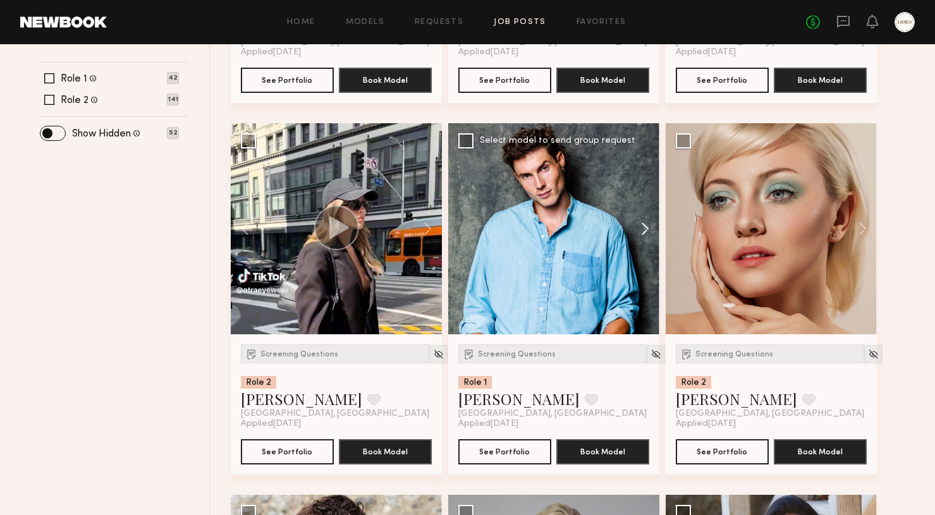
click at [643, 226] on button at bounding box center [639, 228] width 40 height 211
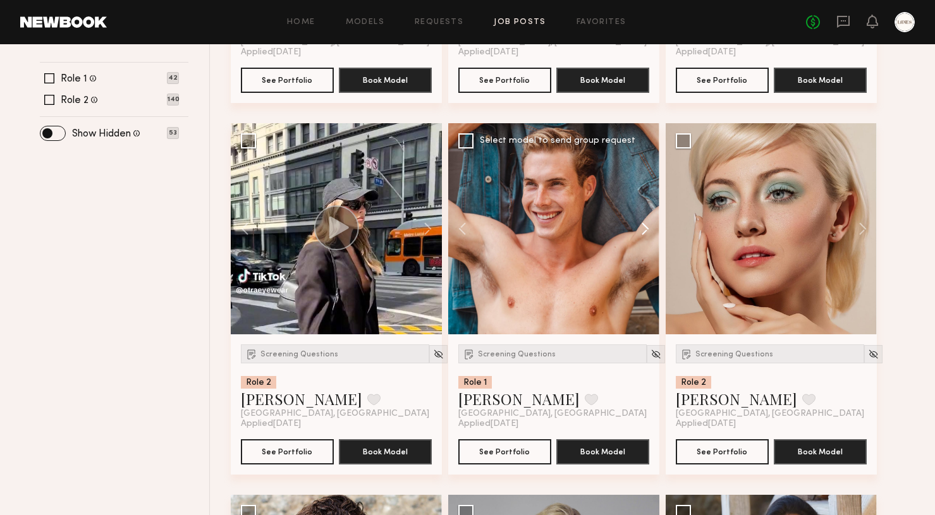
click at [643, 226] on button at bounding box center [639, 228] width 40 height 211
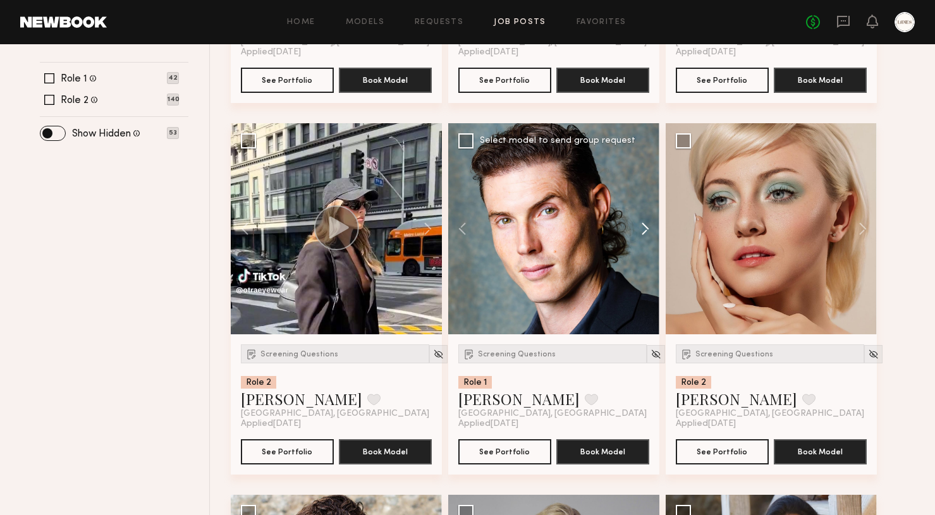
click at [643, 226] on button at bounding box center [639, 228] width 40 height 211
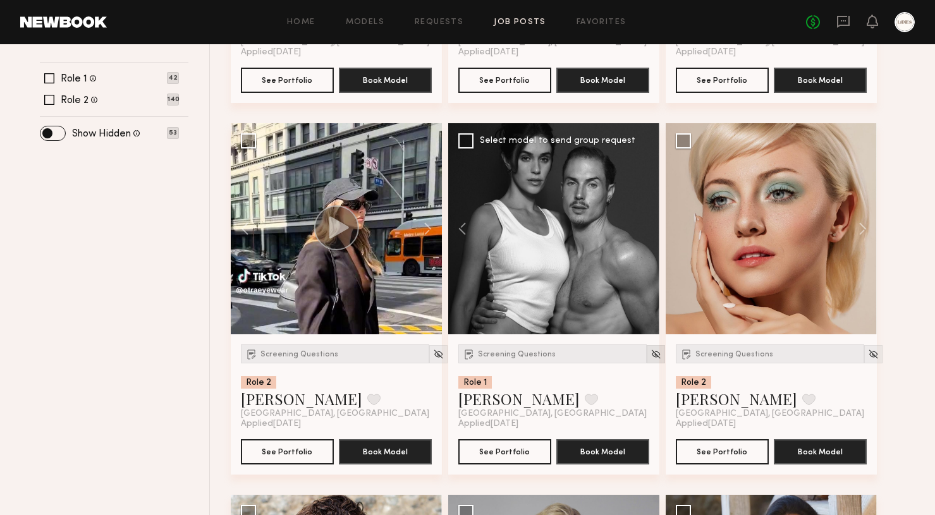
click at [651, 352] on img at bounding box center [656, 354] width 11 height 11
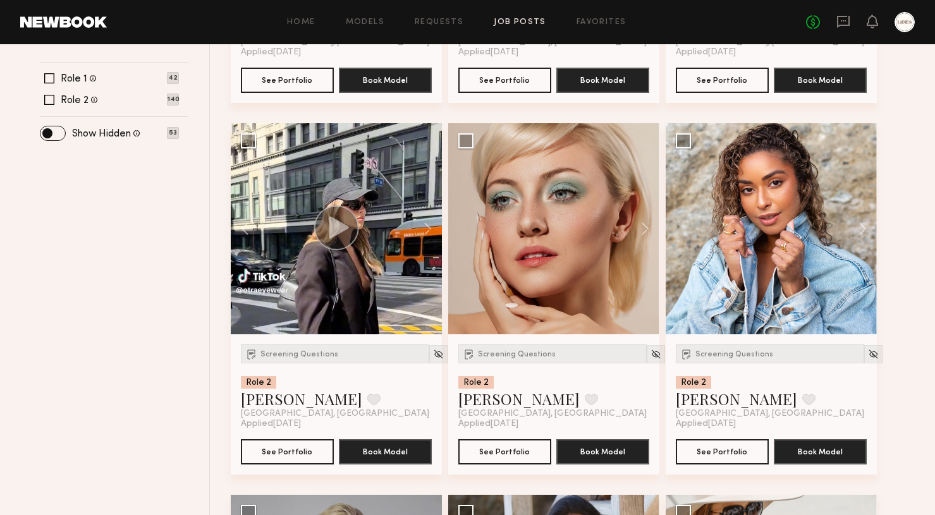
click at [651, 352] on img at bounding box center [656, 354] width 11 height 11
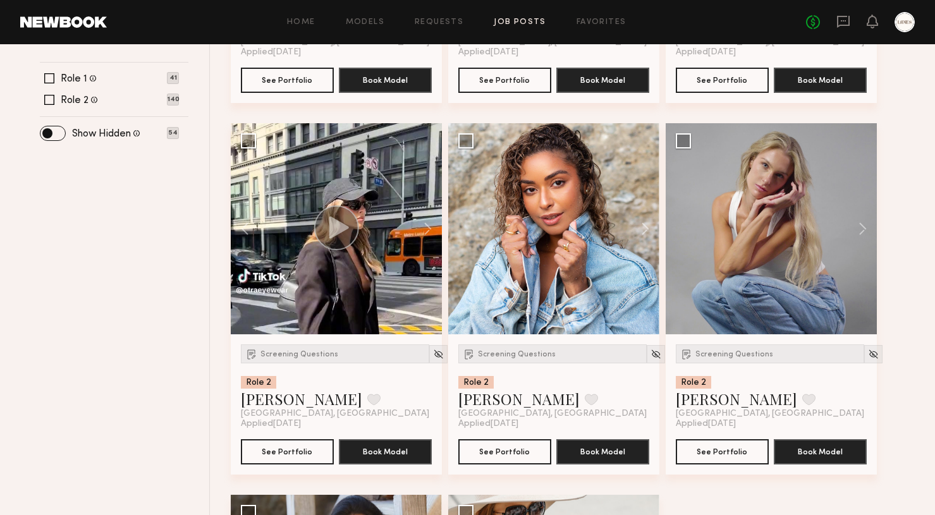
click at [651, 352] on img at bounding box center [656, 354] width 11 height 11
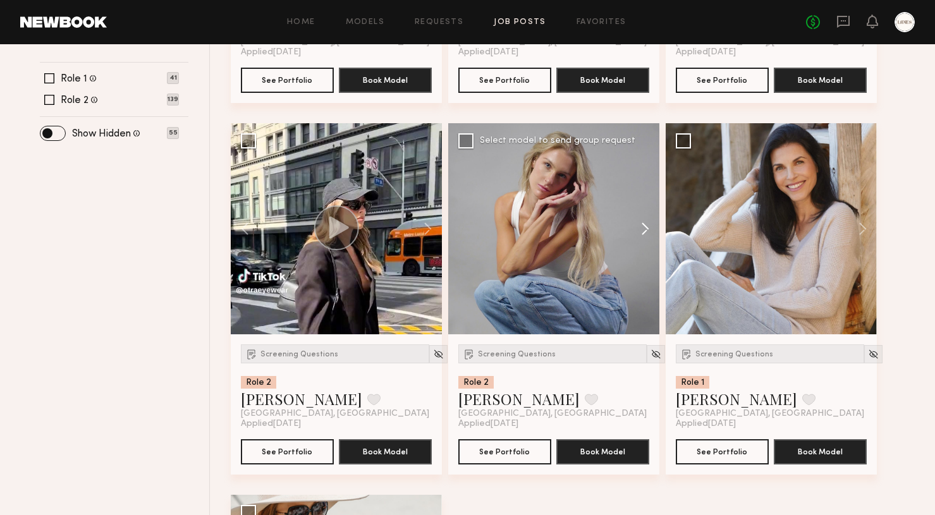
click at [647, 230] on button at bounding box center [639, 228] width 40 height 211
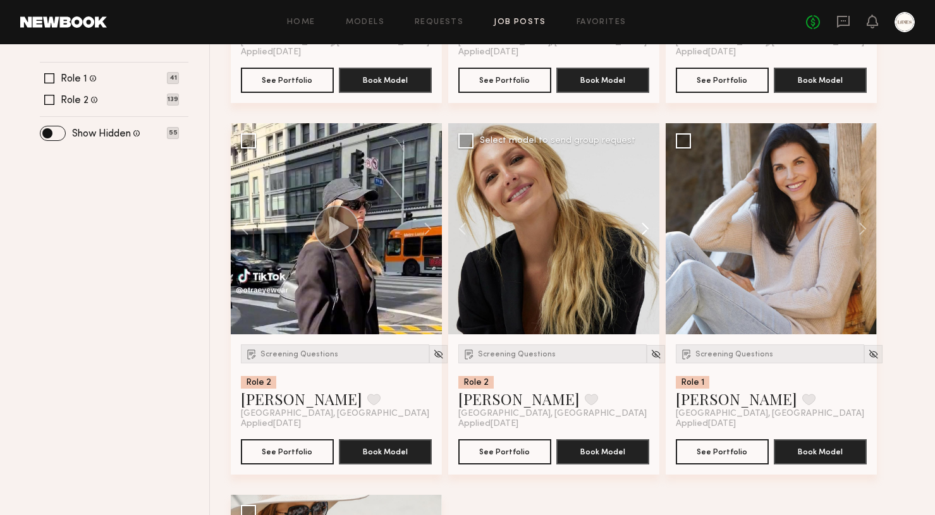
click at [647, 230] on button at bounding box center [639, 228] width 40 height 211
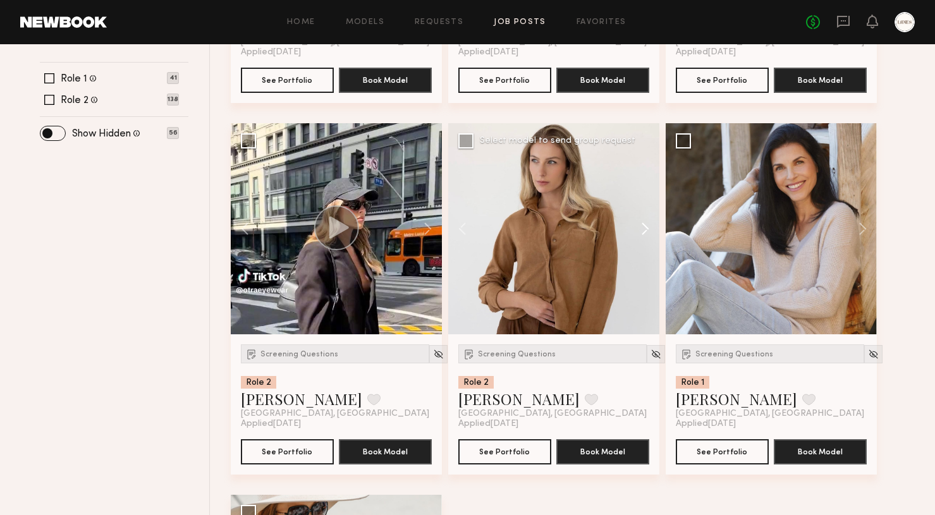
click at [647, 230] on button at bounding box center [639, 228] width 40 height 211
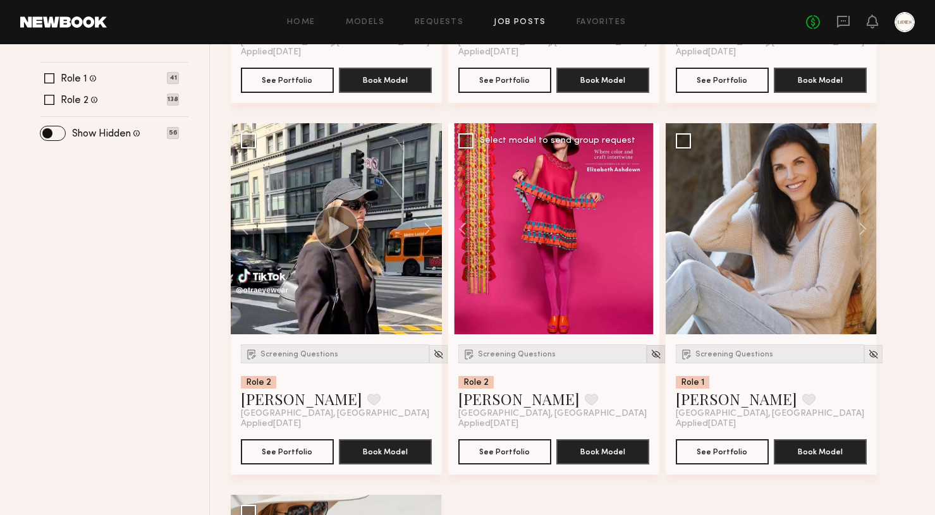
click at [647, 347] on div at bounding box center [656, 354] width 18 height 18
click at [651, 359] on img at bounding box center [656, 354] width 11 height 11
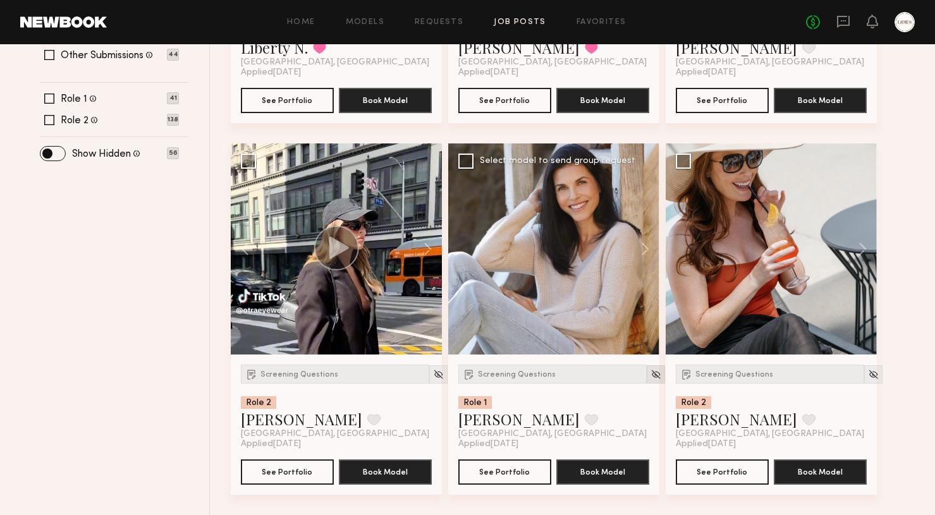
click at [651, 369] on img at bounding box center [656, 374] width 11 height 11
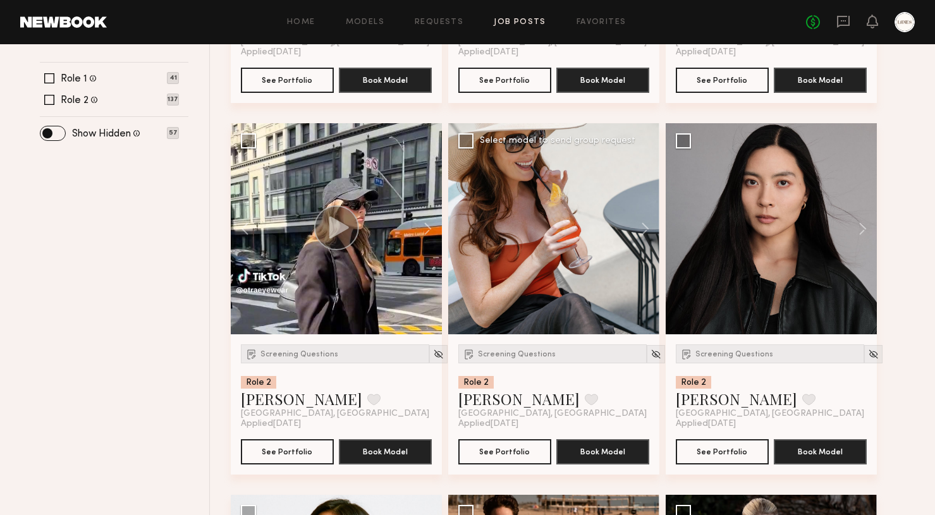
click at [647, 365] on div at bounding box center [656, 382] width 18 height 75
click at [651, 357] on img at bounding box center [656, 354] width 11 height 11
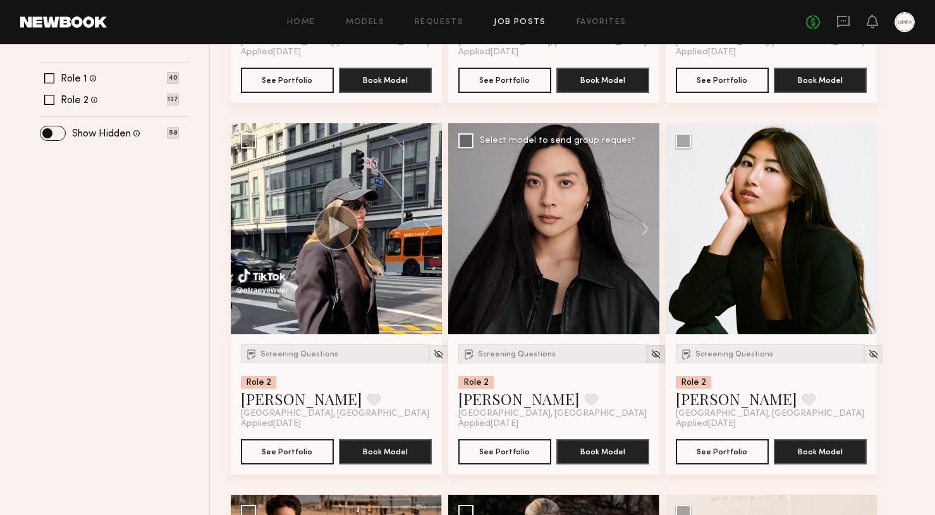
click at [651, 357] on img at bounding box center [656, 354] width 11 height 11
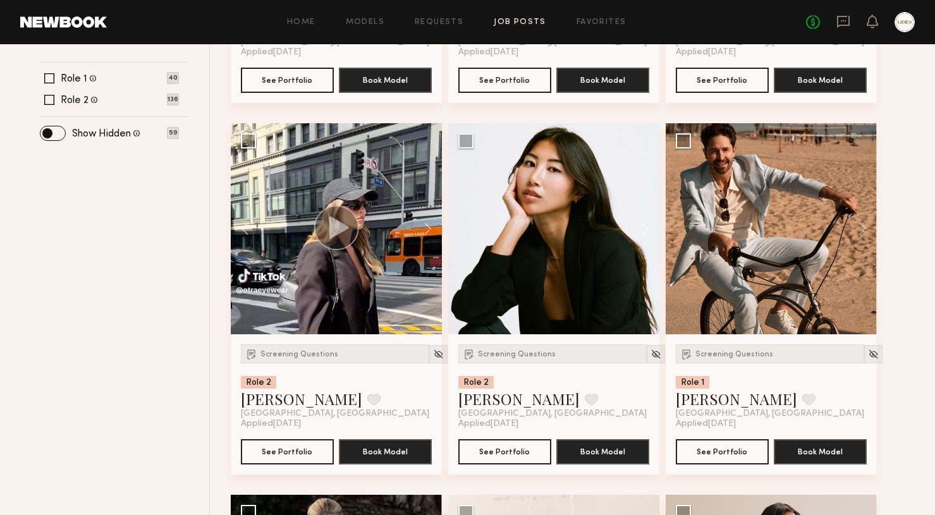
click at [651, 357] on img at bounding box center [656, 354] width 11 height 11
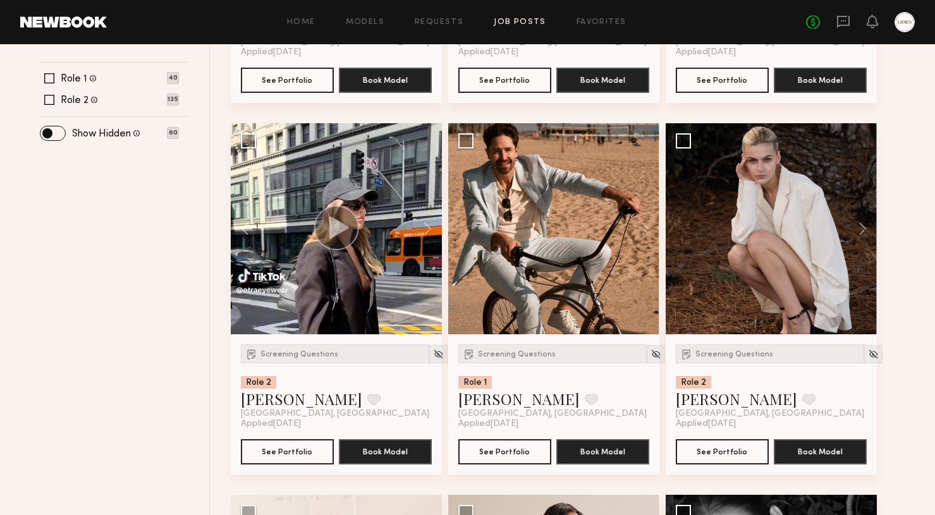
click at [651, 357] on img at bounding box center [656, 354] width 11 height 11
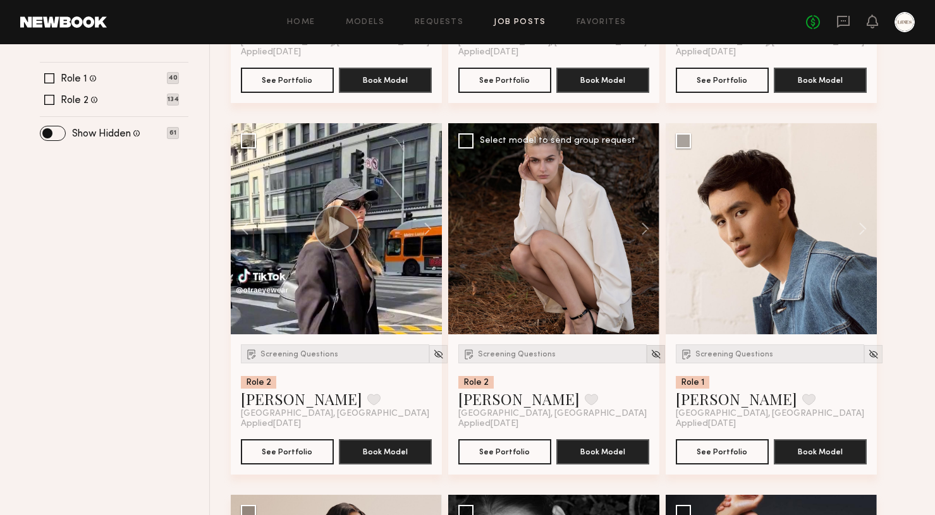
click at [651, 357] on img at bounding box center [656, 354] width 11 height 11
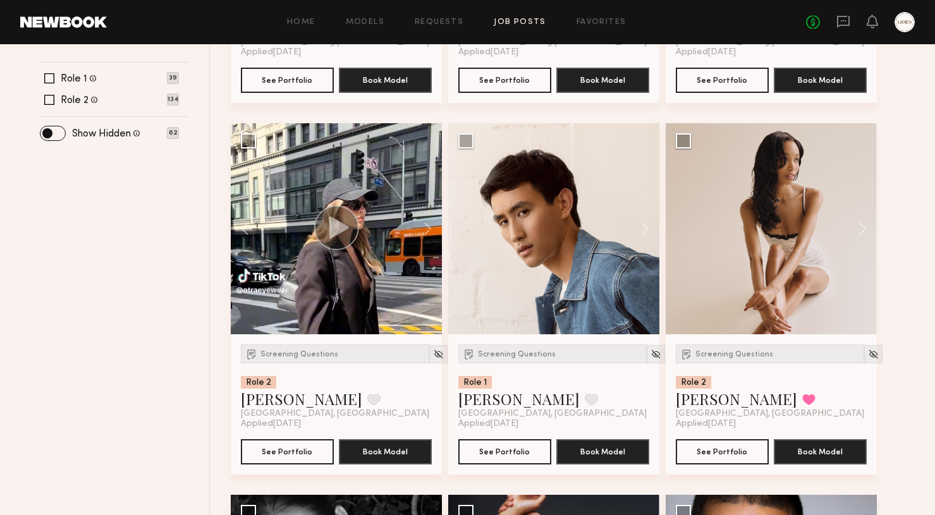
click at [651, 357] on img at bounding box center [656, 354] width 11 height 11
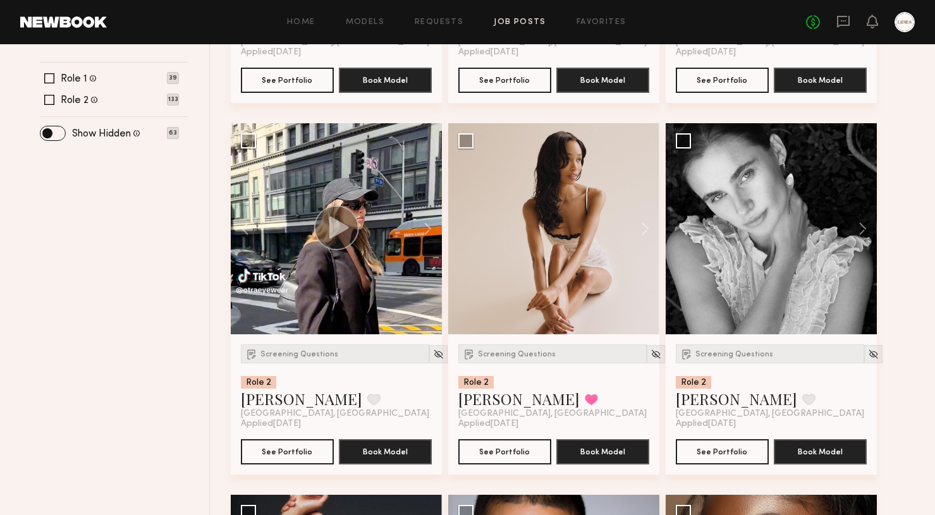
click at [651, 357] on img at bounding box center [656, 354] width 11 height 11
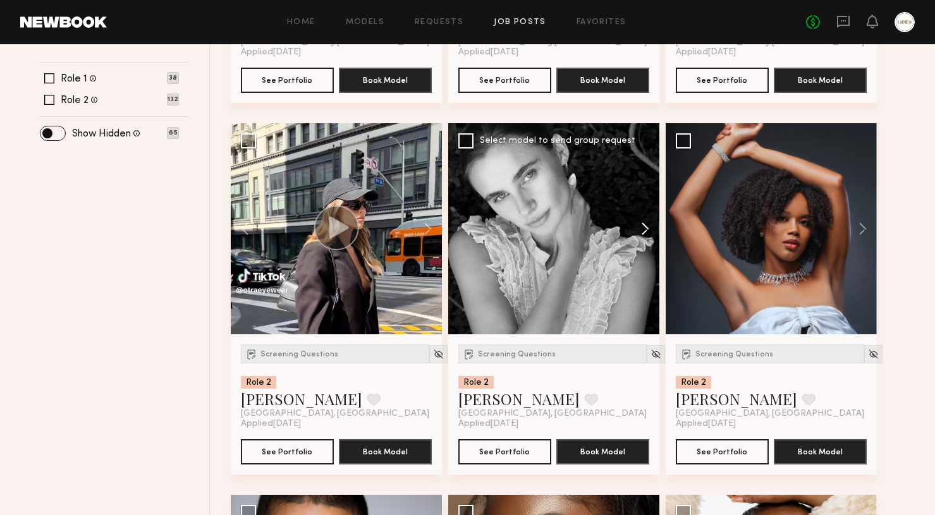
click at [646, 230] on button at bounding box center [639, 228] width 40 height 211
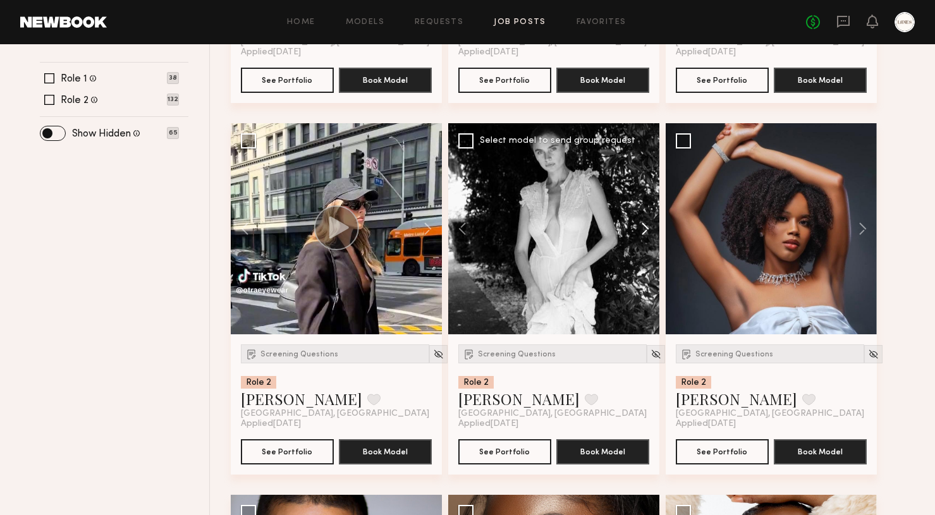
click at [646, 230] on button at bounding box center [639, 228] width 40 height 211
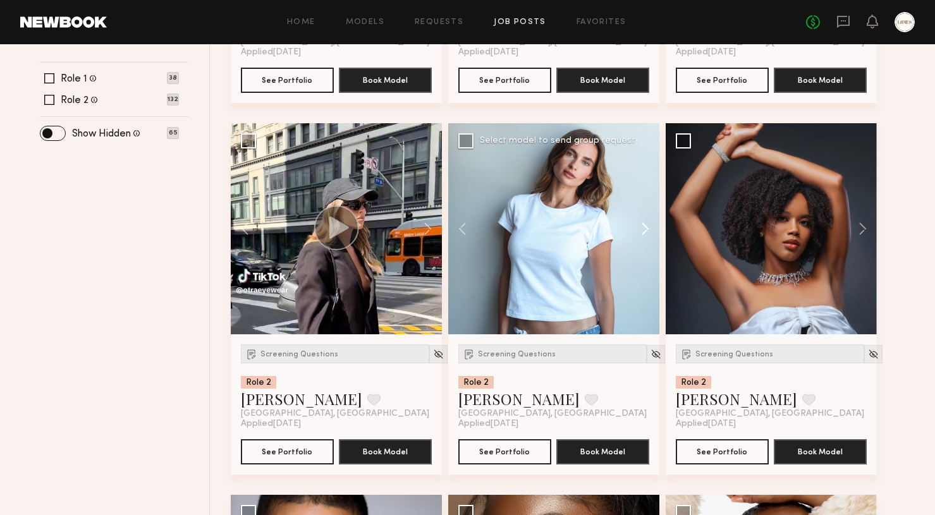
click at [646, 230] on button at bounding box center [639, 228] width 40 height 211
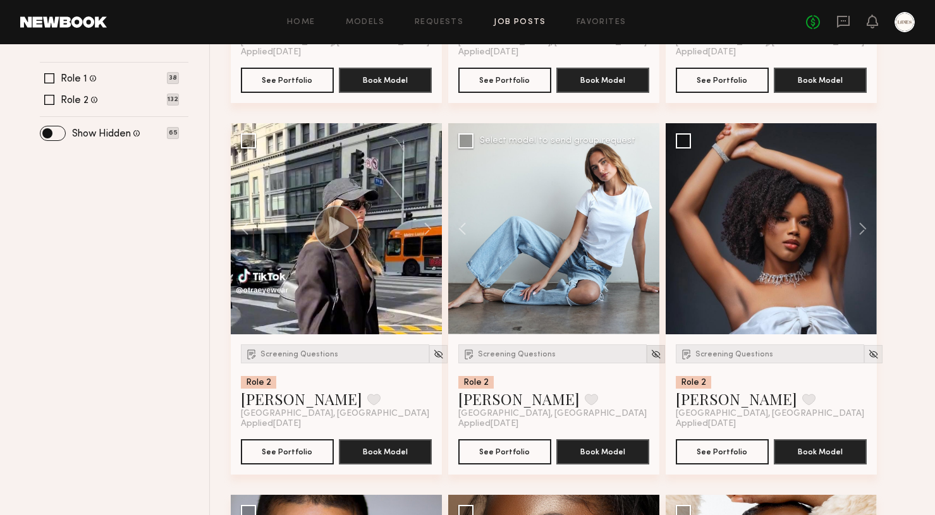
click at [651, 354] on img at bounding box center [656, 354] width 11 height 11
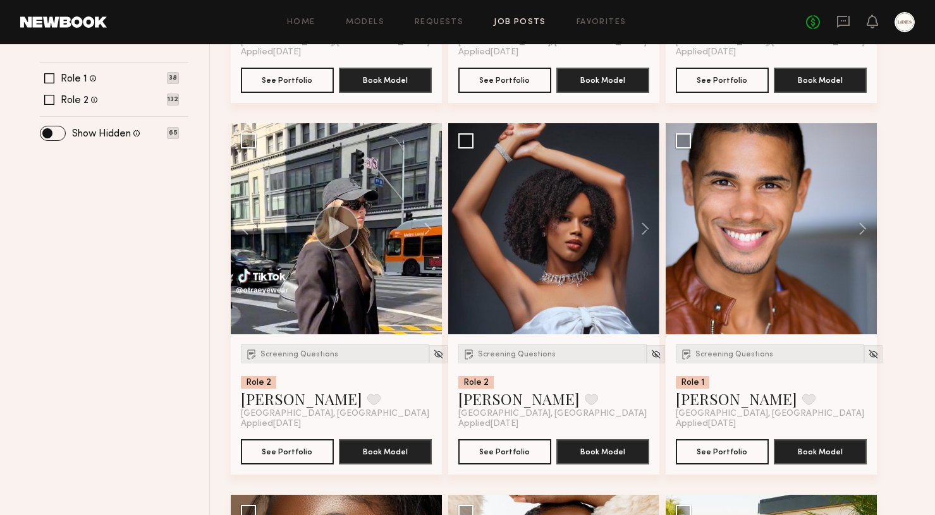
click at [651, 353] on img at bounding box center [656, 354] width 11 height 11
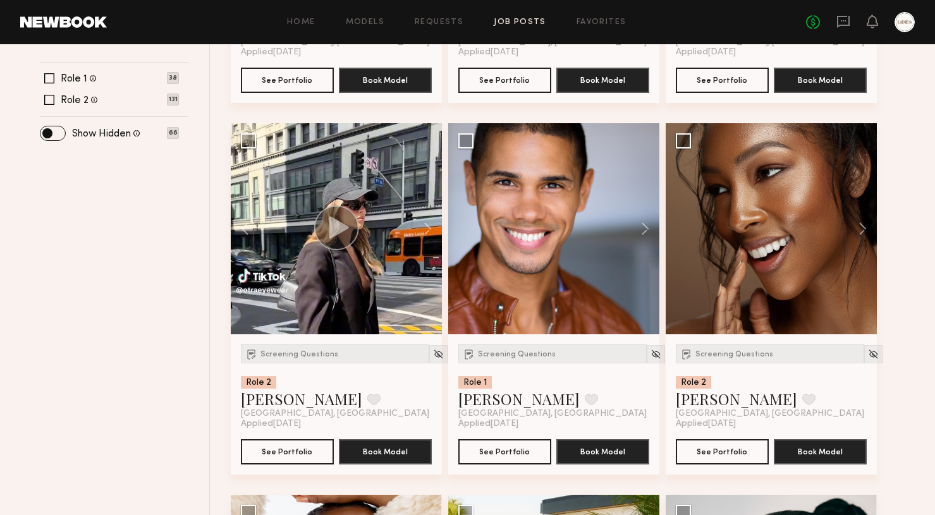
click at [651, 353] on img at bounding box center [656, 354] width 11 height 11
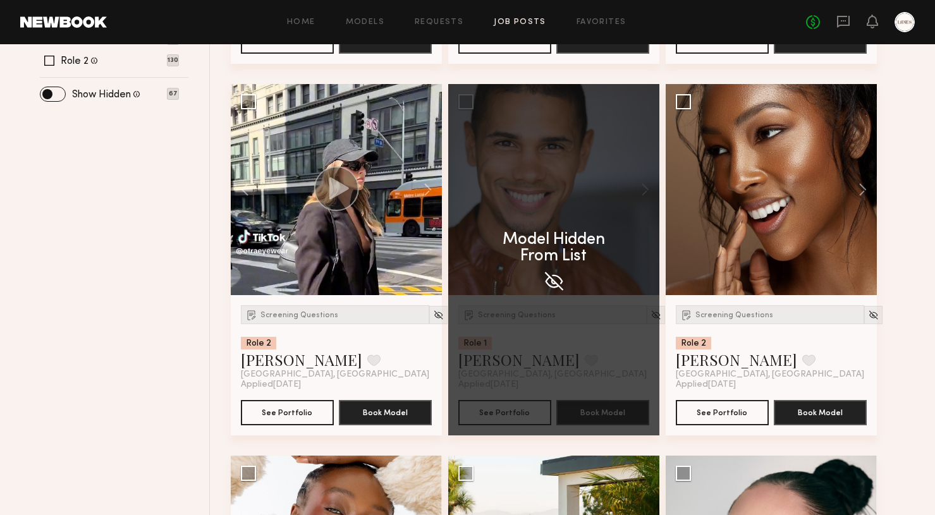
scroll to position [540, 0]
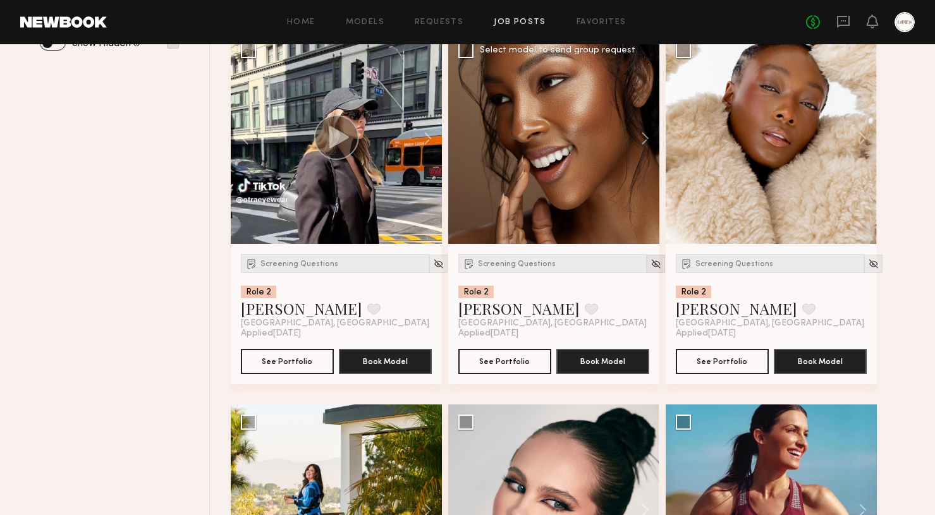
click at [651, 261] on img at bounding box center [656, 264] width 11 height 11
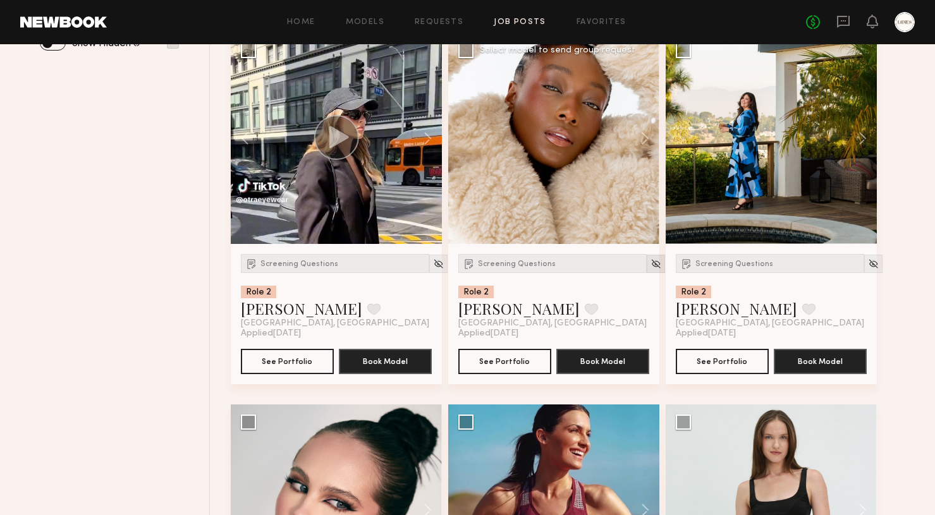
click at [651, 263] on img at bounding box center [656, 264] width 11 height 11
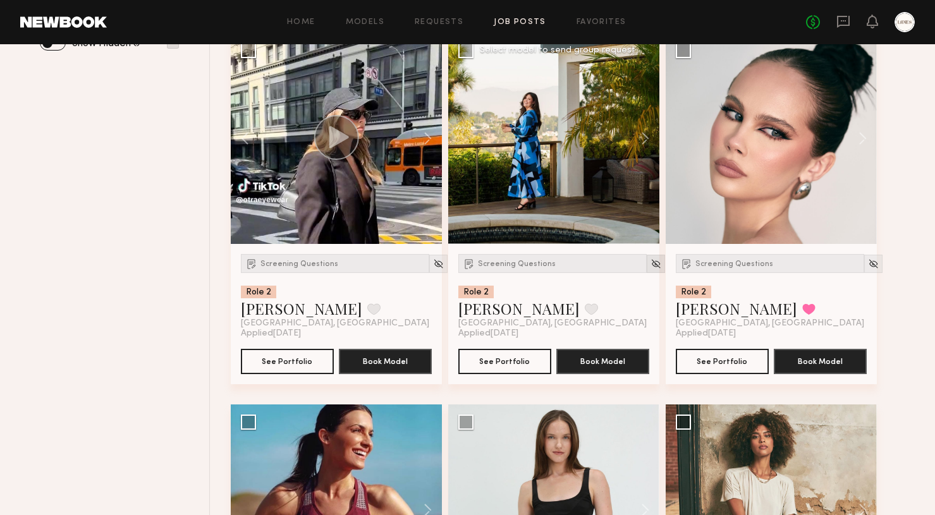
click at [651, 264] on img at bounding box center [656, 264] width 11 height 11
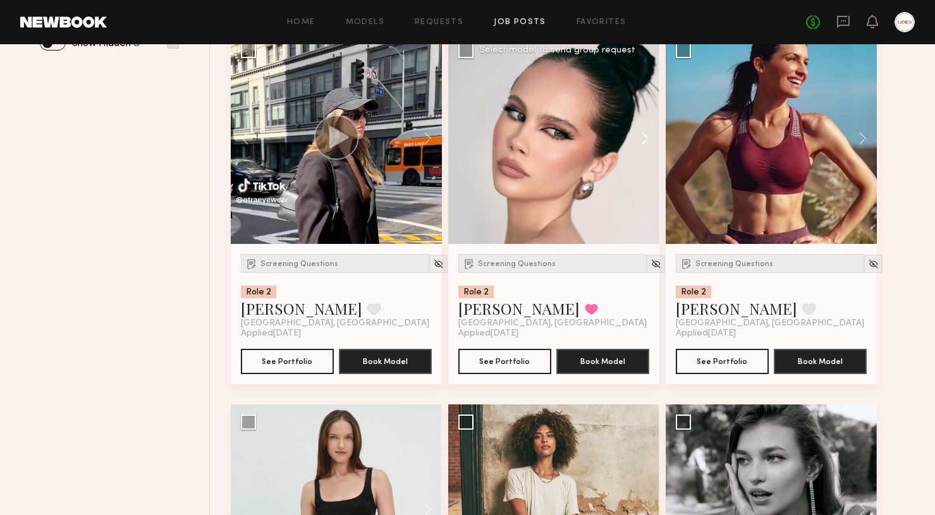
click at [646, 138] on button at bounding box center [639, 138] width 40 height 211
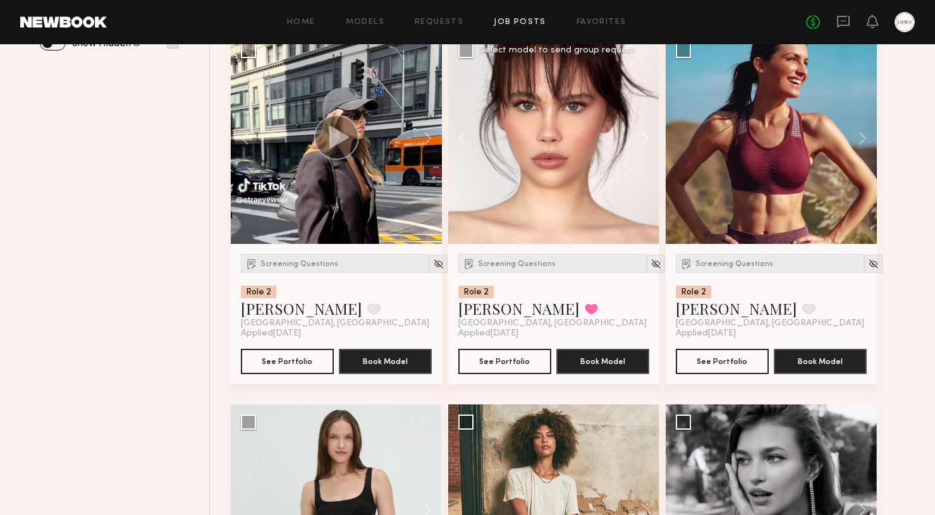
click at [647, 138] on button at bounding box center [639, 138] width 40 height 211
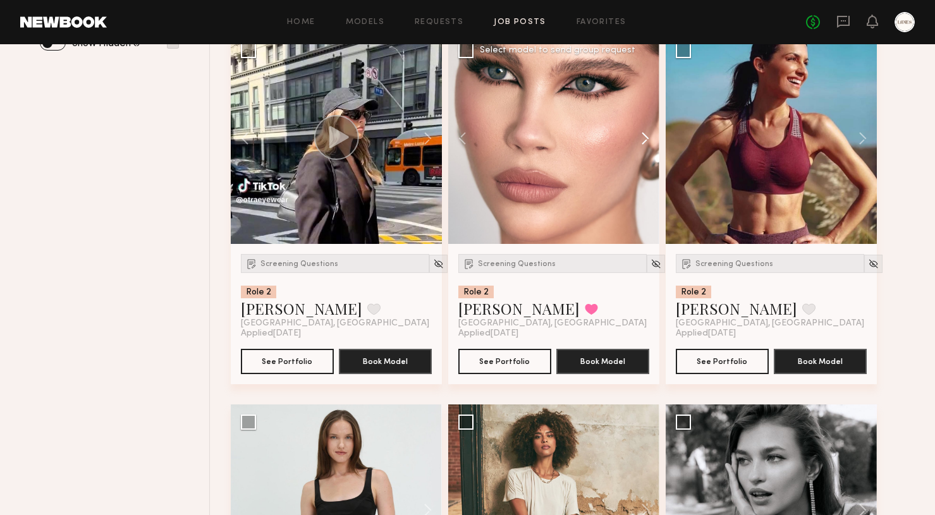
click at [647, 138] on button at bounding box center [639, 138] width 40 height 211
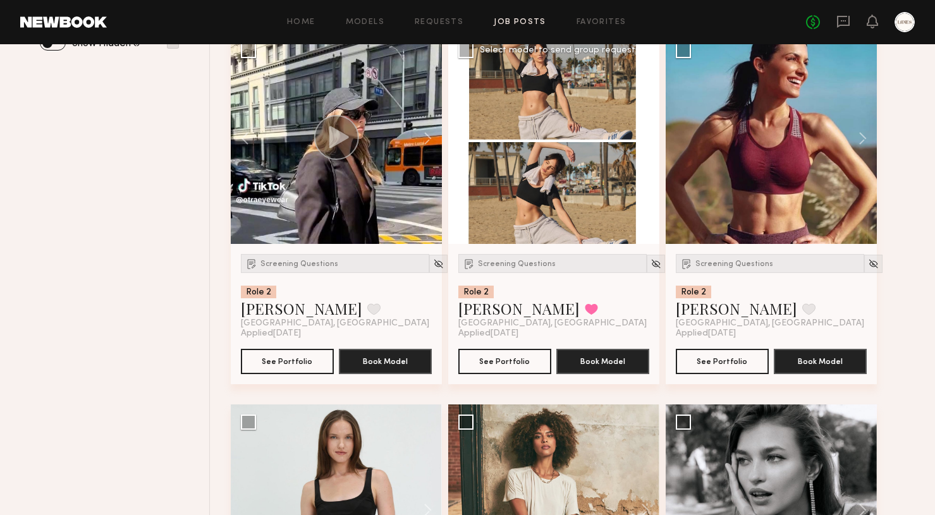
click at [647, 138] on button at bounding box center [639, 138] width 40 height 211
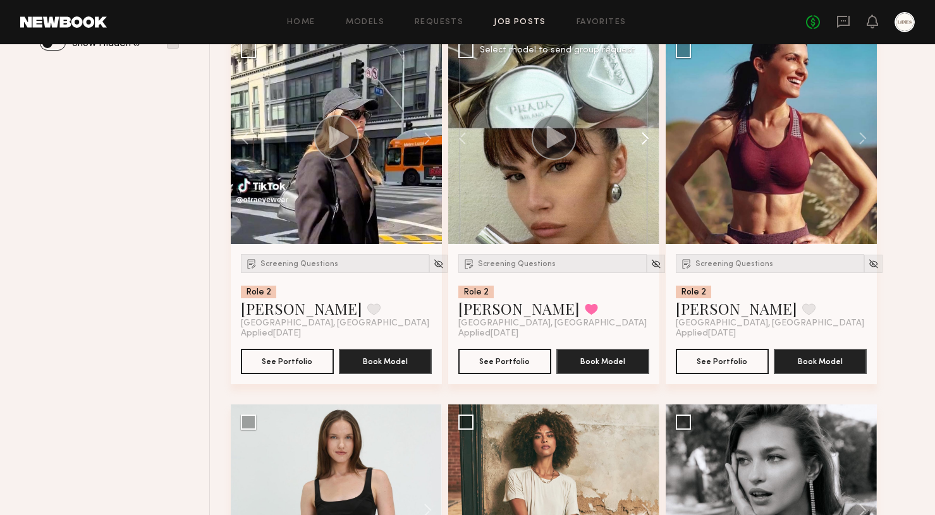
click at [647, 138] on button at bounding box center [639, 138] width 40 height 211
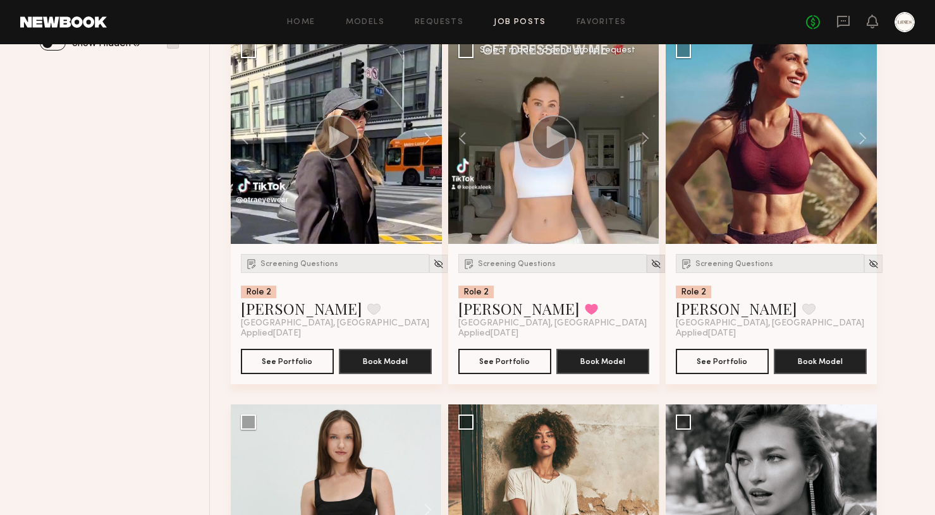
click at [651, 262] on img at bounding box center [656, 264] width 11 height 11
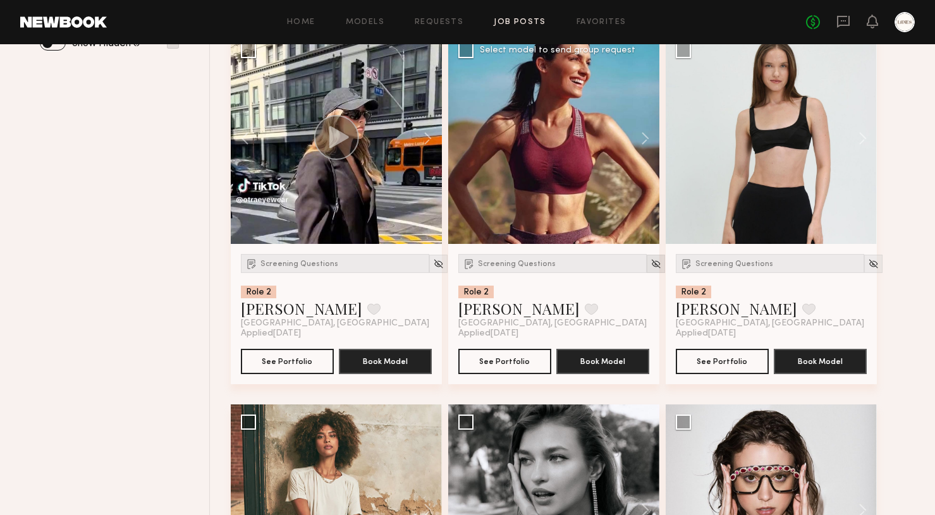
click at [651, 264] on img at bounding box center [656, 264] width 11 height 11
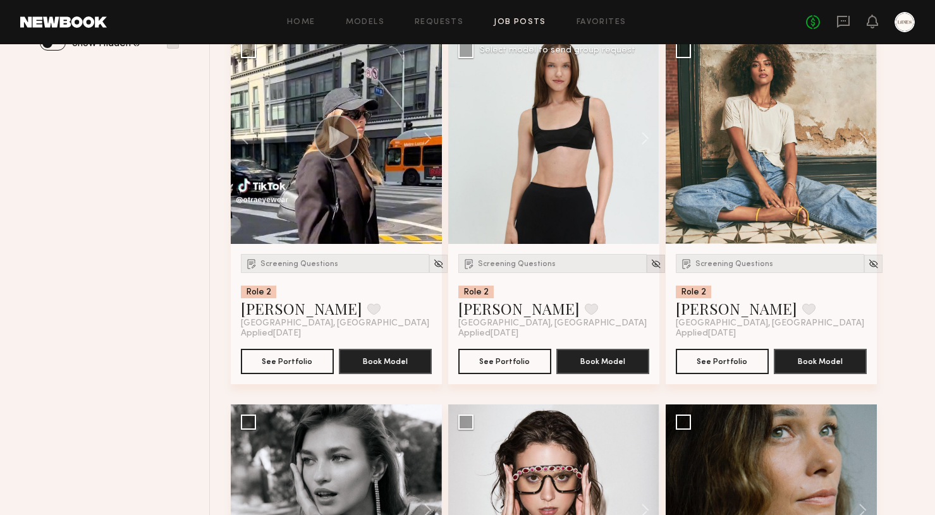
click at [651, 264] on img at bounding box center [656, 264] width 11 height 11
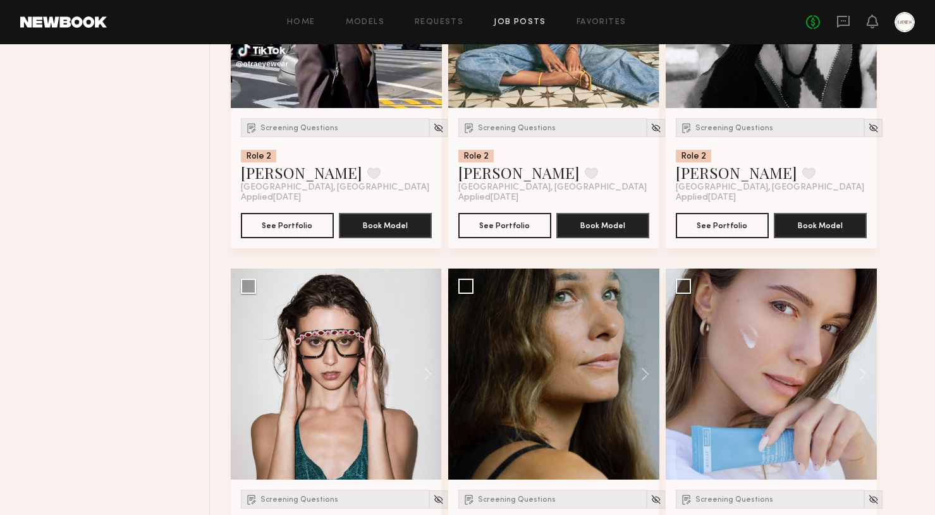
scroll to position [775, 0]
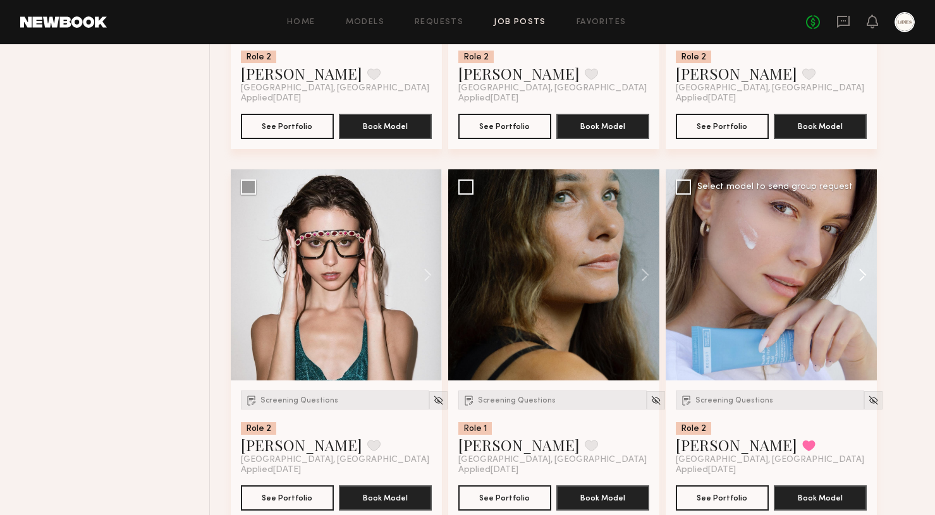
click at [860, 273] on button at bounding box center [857, 274] width 40 height 211
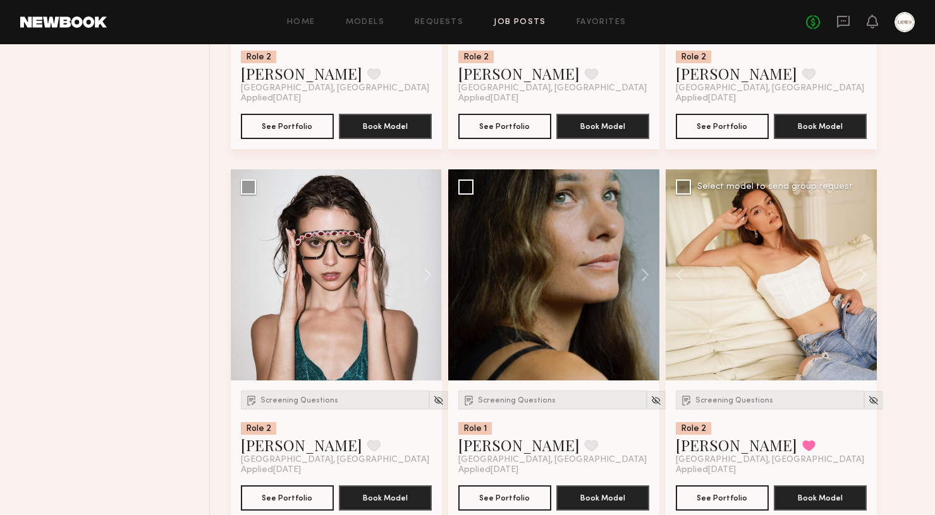
scroll to position [849, 0]
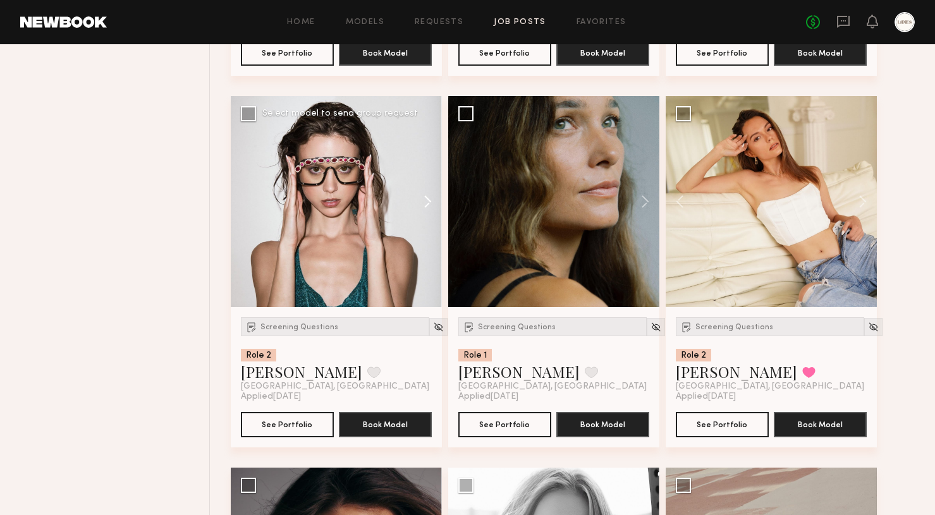
click at [426, 204] on button at bounding box center [422, 201] width 40 height 211
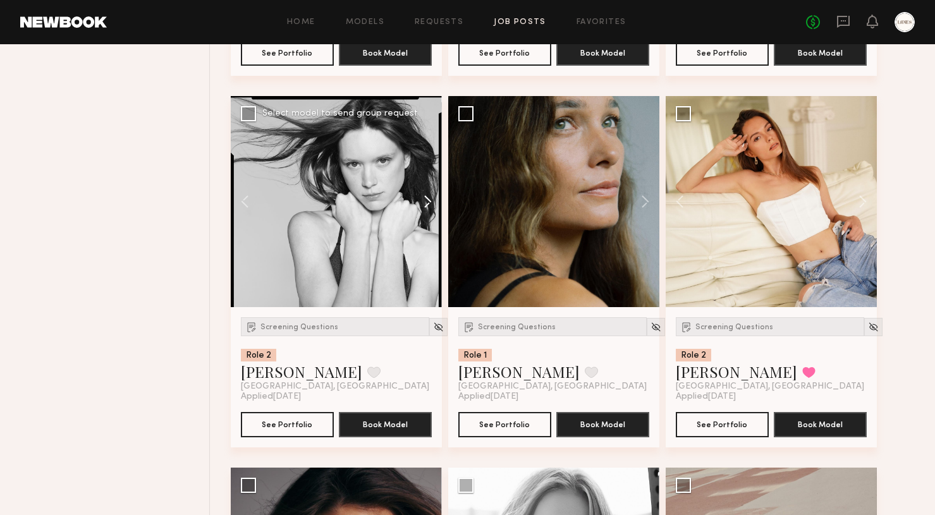
click at [426, 204] on button at bounding box center [422, 201] width 40 height 211
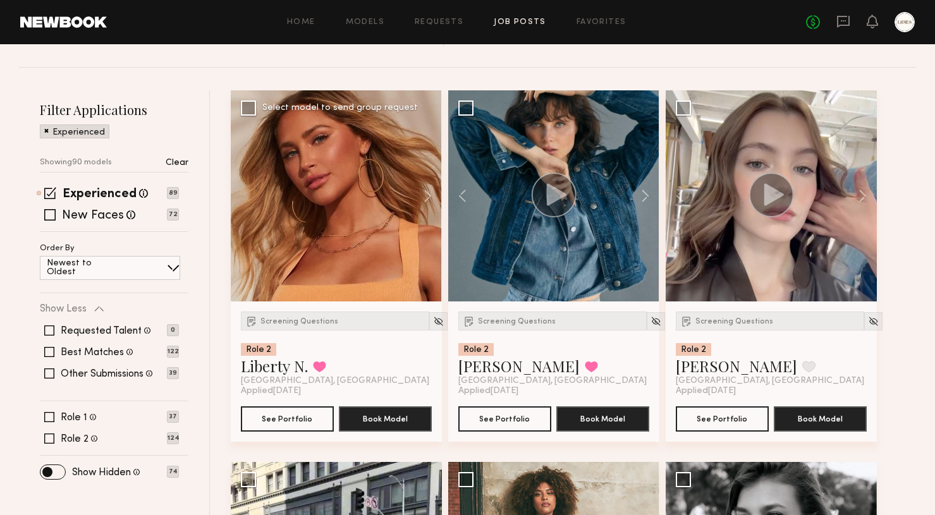
scroll to position [0, 0]
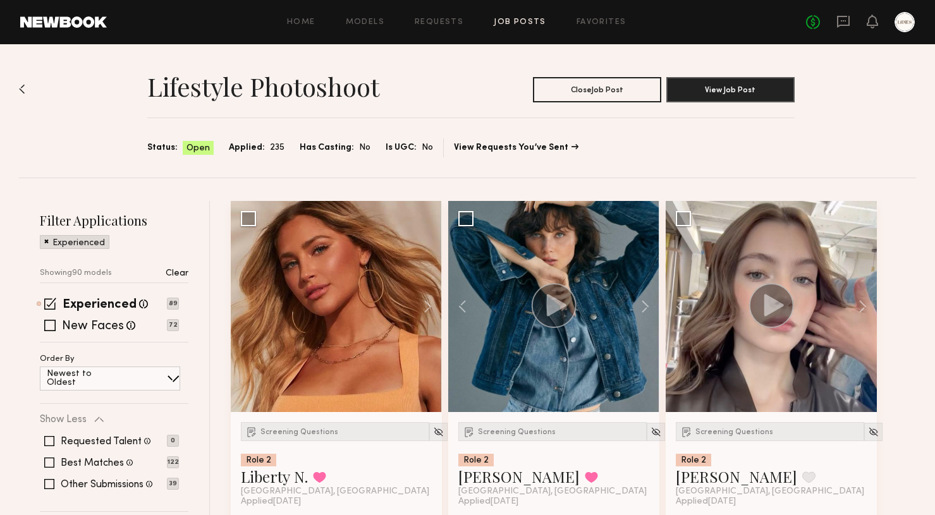
click at [302, 16] on div "Home Models Requests Job Posts Favorites Sign Out No fees up to $5,000" at bounding box center [511, 22] width 808 height 20
click at [304, 27] on div "Home Models Requests Job Posts Favorites Sign Out No fees up to $5,000" at bounding box center [511, 22] width 808 height 20
click at [310, 20] on link "Home" at bounding box center [301, 22] width 28 height 8
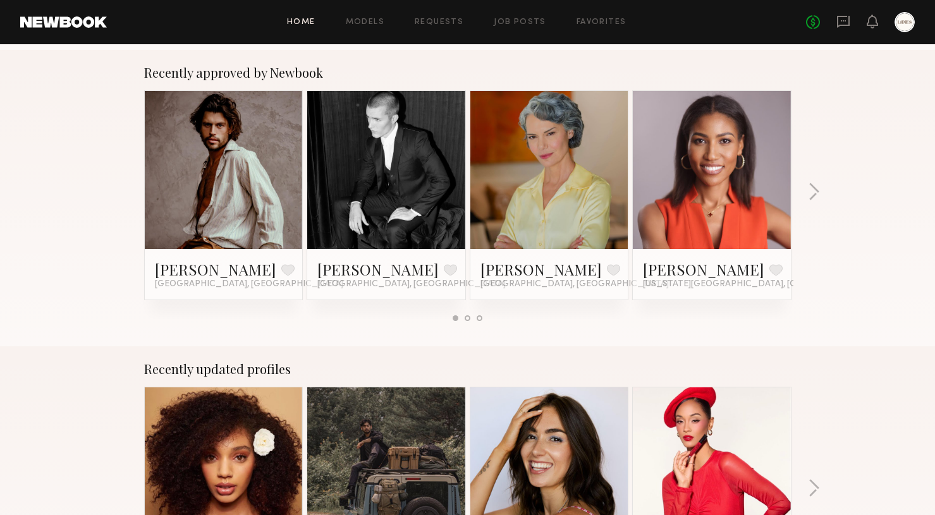
scroll to position [491, 0]
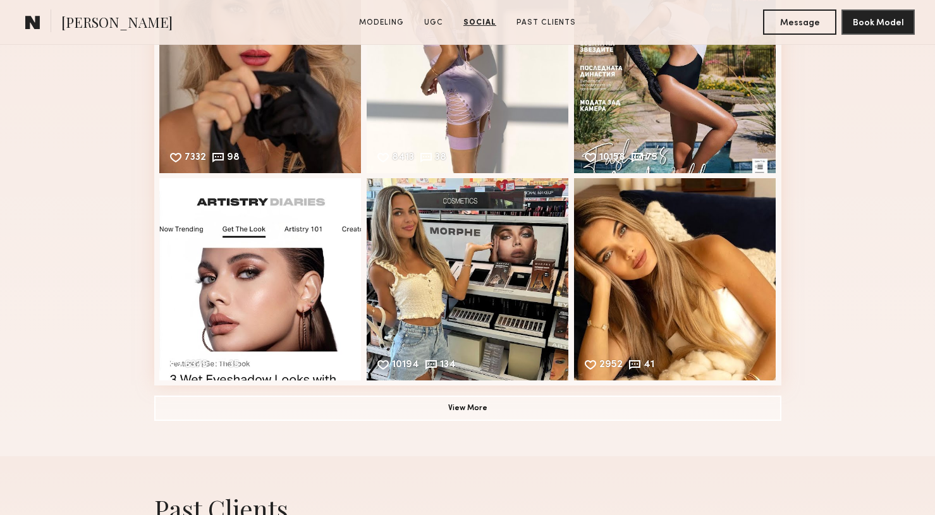
scroll to position [1698, 0]
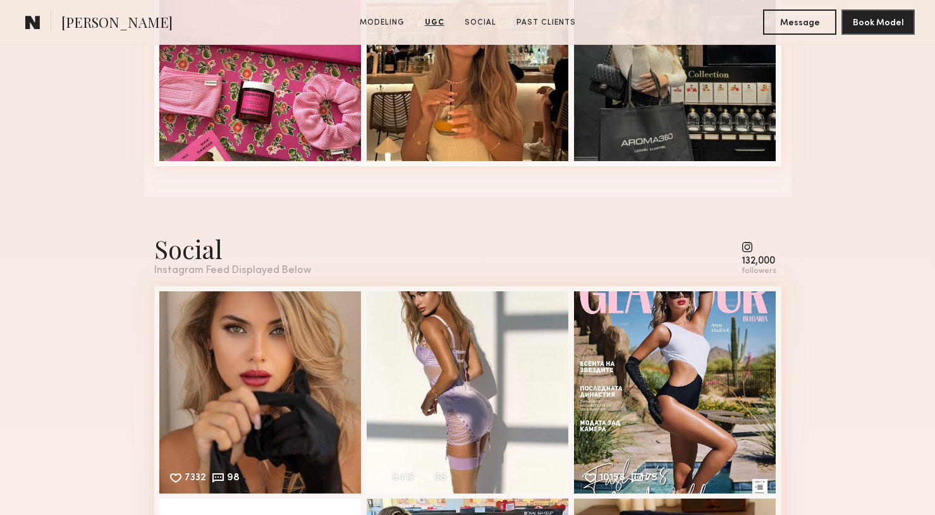
click at [752, 252] on common-icon at bounding box center [759, 247] width 35 height 11
click at [745, 247] on common-icon at bounding box center [759, 247] width 35 height 11
click at [750, 261] on div "132,000" at bounding box center [759, 261] width 35 height 9
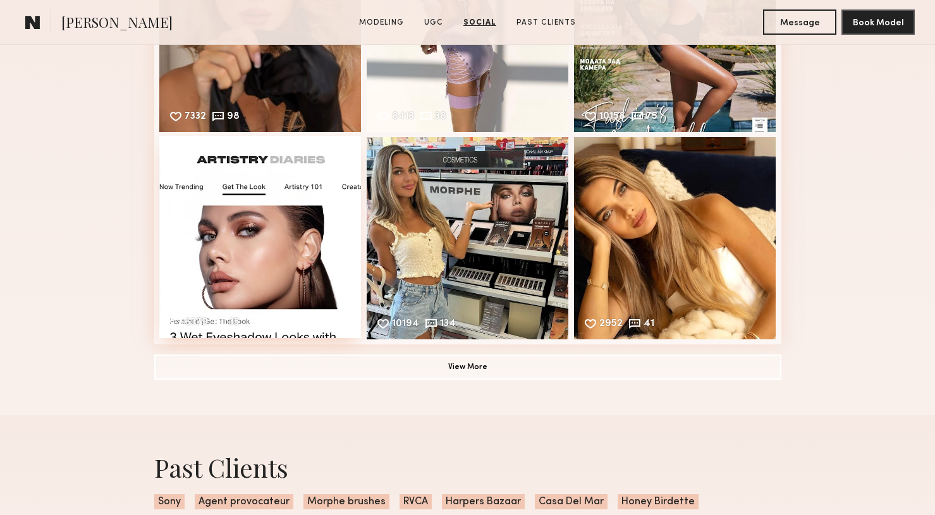
scroll to position [1906, 0]
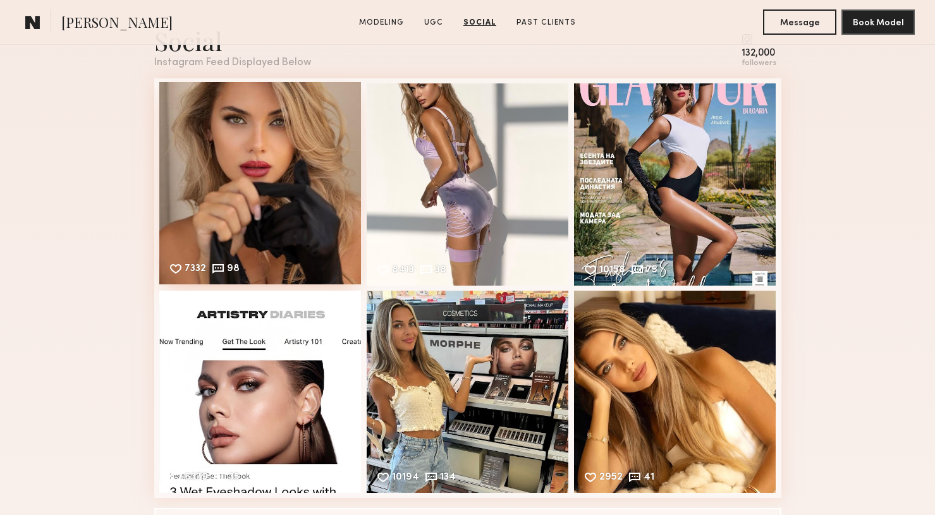
click at [299, 138] on div "7332 98 Likes & comments displayed to show model’s engagement" at bounding box center [260, 183] width 202 height 202
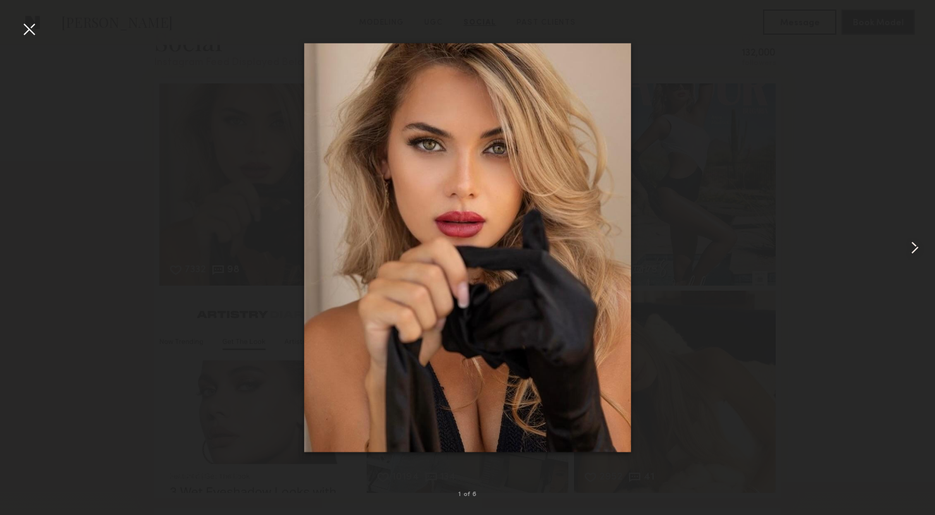
click at [917, 244] on common-icon at bounding box center [915, 248] width 20 height 20
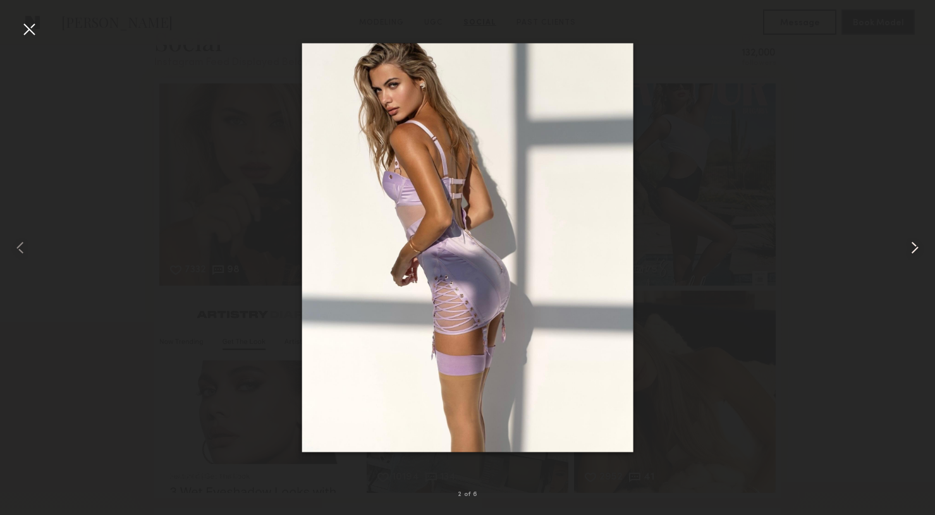
click at [916, 246] on common-icon at bounding box center [915, 248] width 20 height 20
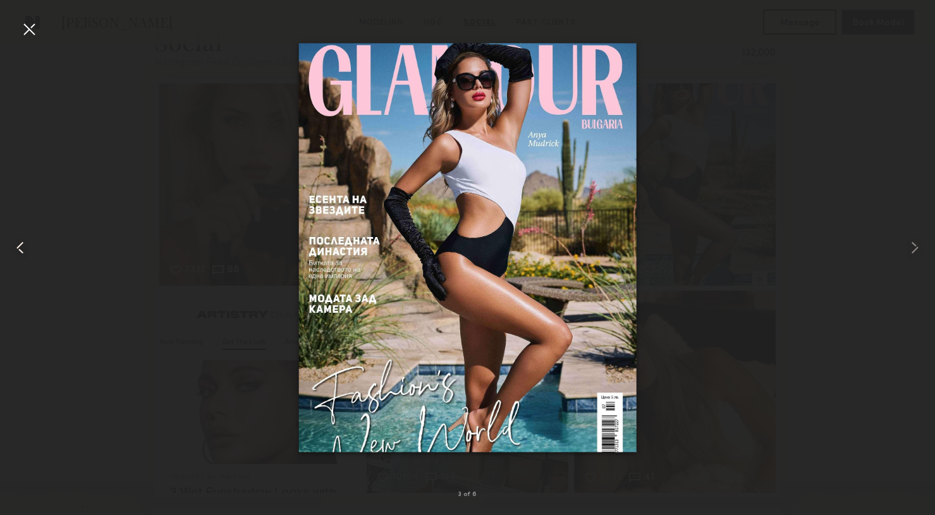
click at [18, 248] on common-icon at bounding box center [20, 248] width 20 height 20
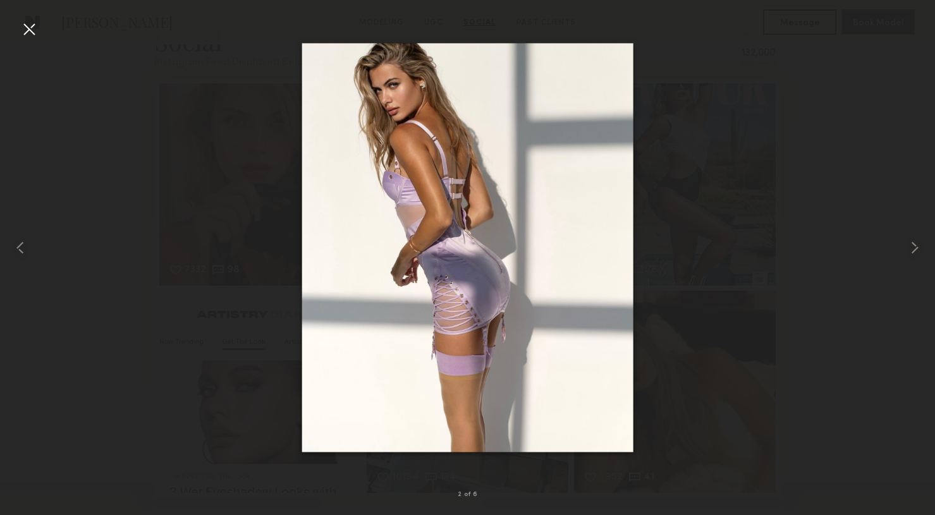
click at [30, 28] on div at bounding box center [29, 29] width 20 height 20
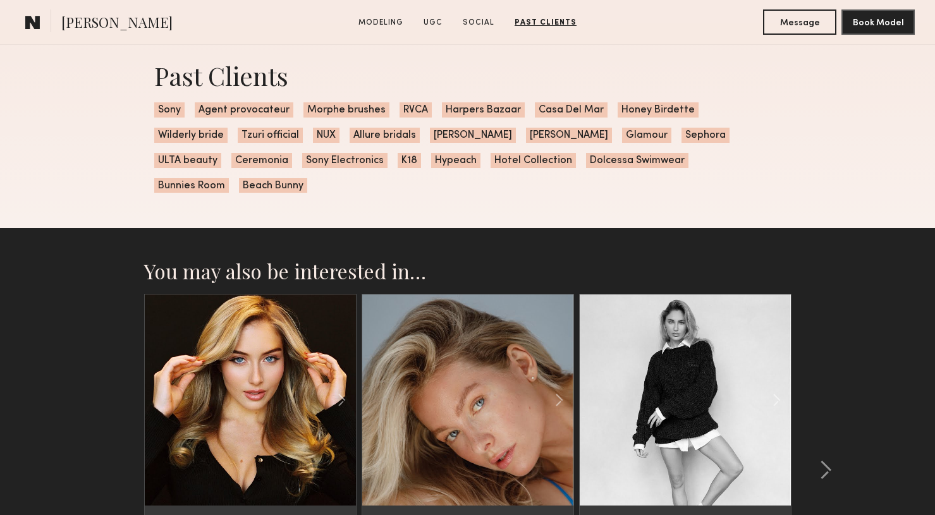
scroll to position [2509, 0]
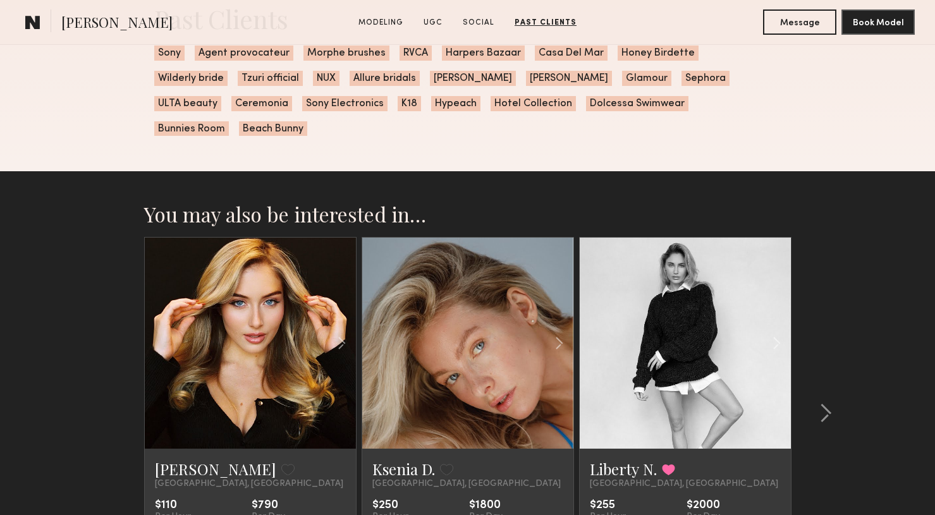
click at [453, 354] on link at bounding box center [468, 343] width 72 height 211
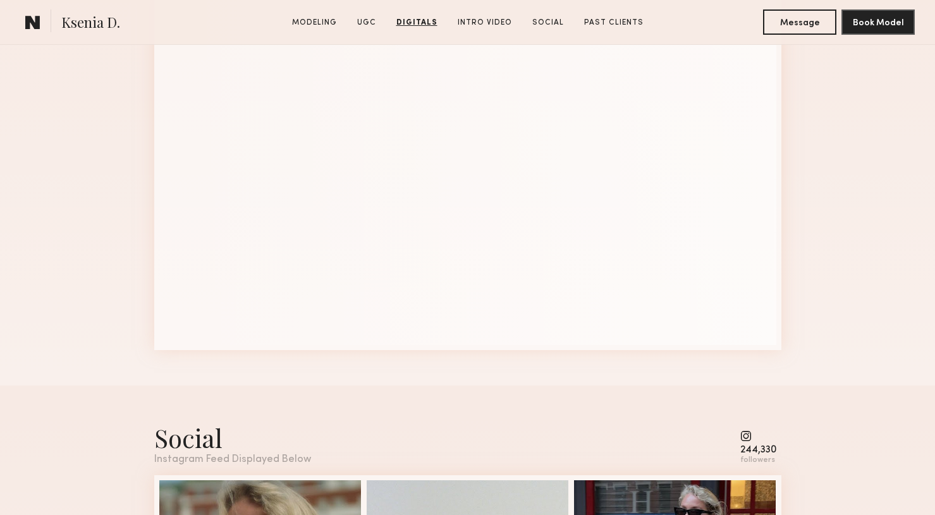
scroll to position [3972, 0]
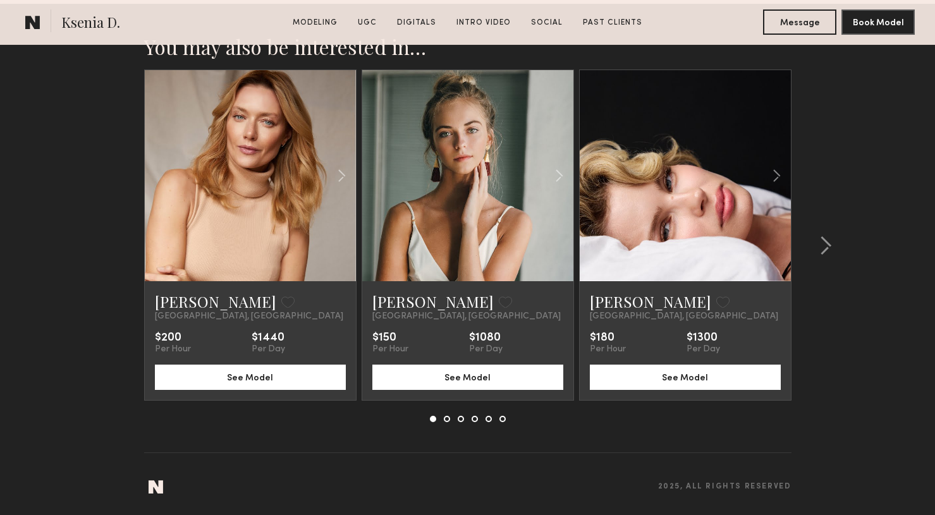
click at [447, 420] on button at bounding box center [447, 419] width 6 height 6
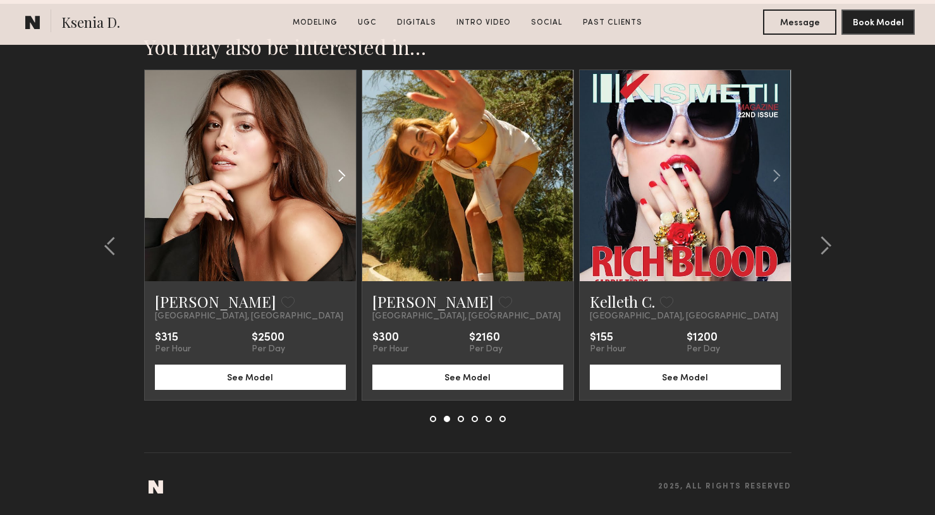
click at [344, 173] on common-icon at bounding box center [342, 176] width 18 height 24
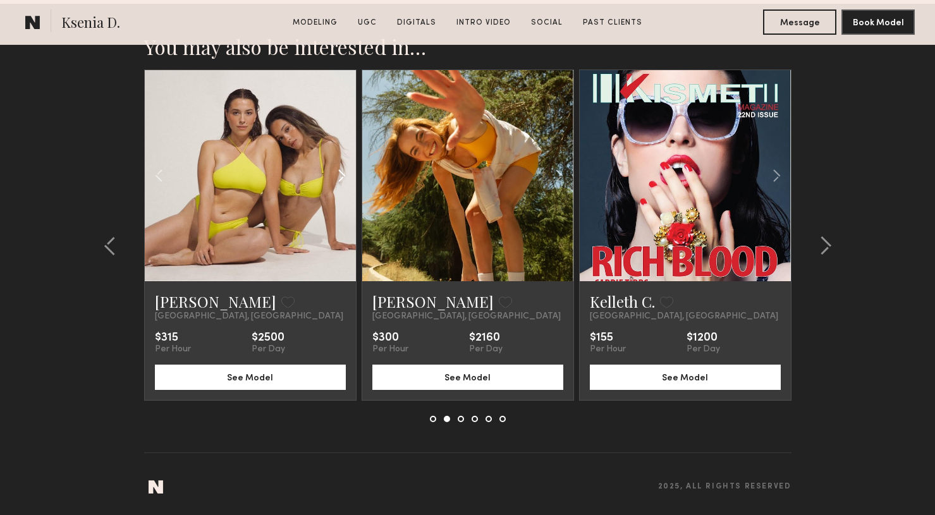
click at [343, 175] on common-icon at bounding box center [342, 176] width 18 height 24
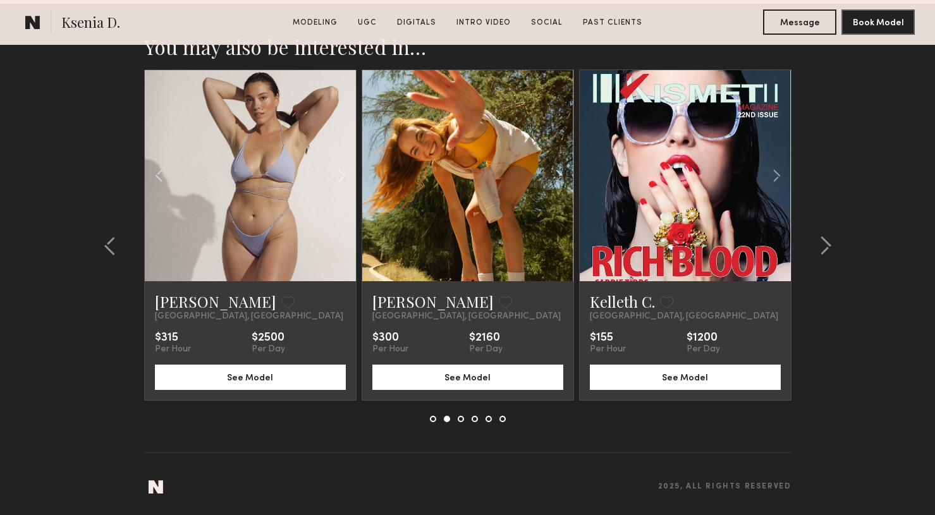
click at [459, 420] on button at bounding box center [461, 419] width 6 height 6
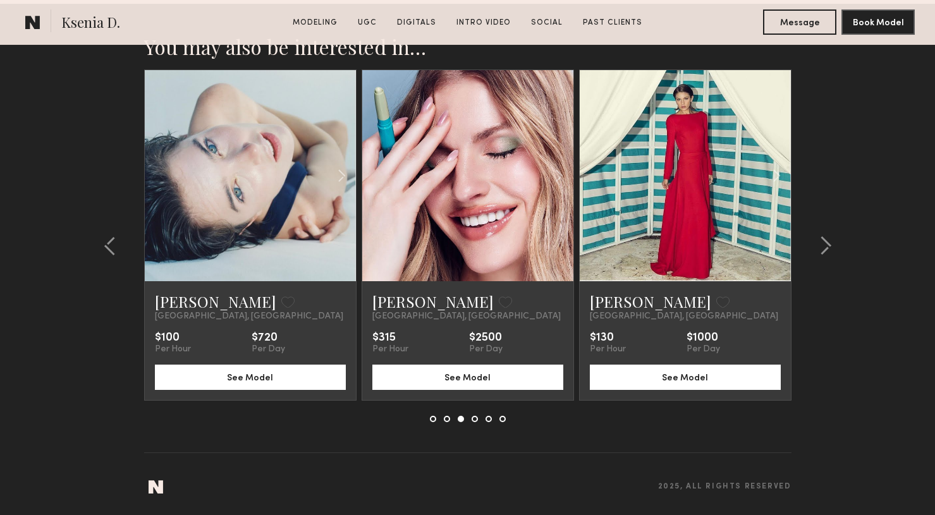
click at [477, 417] on div at bounding box center [468, 419] width 76 height 6
click at [476, 420] on button at bounding box center [475, 419] width 6 height 6
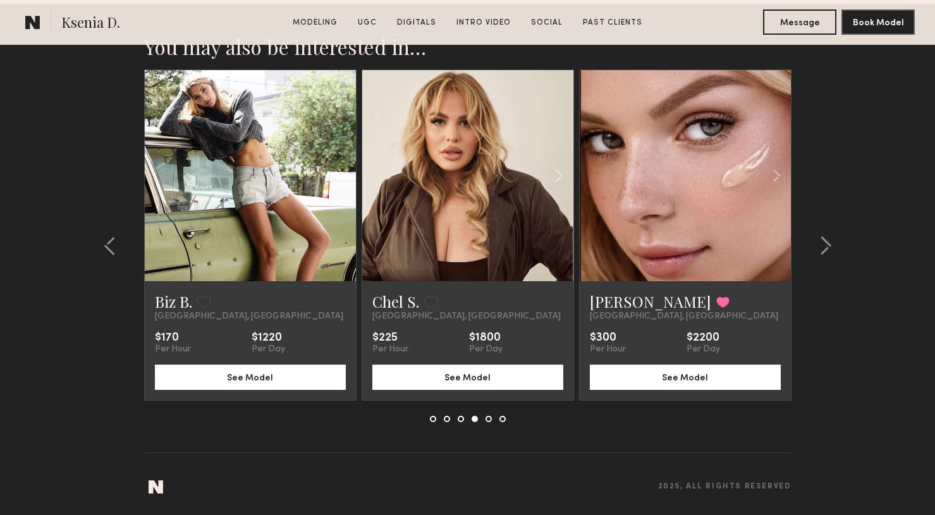
click at [488, 419] on button at bounding box center [489, 419] width 6 height 6
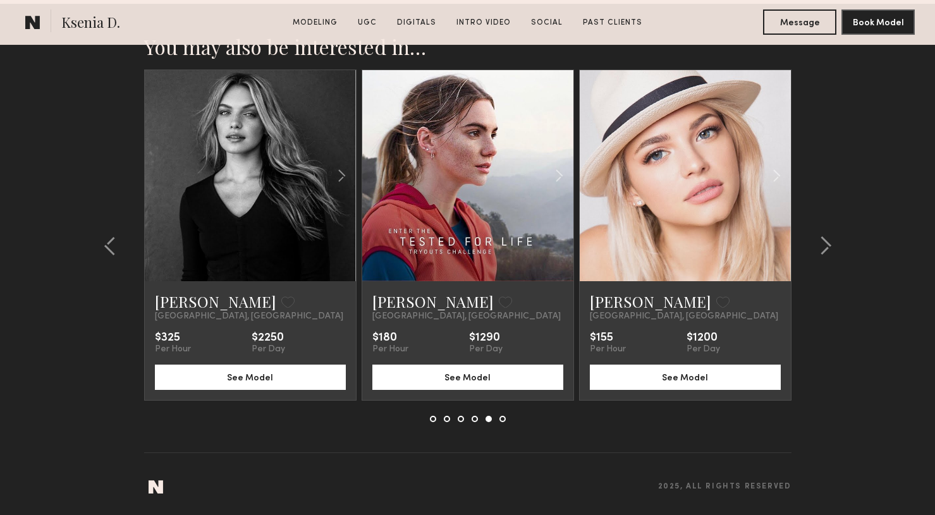
click at [505, 421] on div at bounding box center [468, 419] width 76 height 6
click at [503, 420] on button at bounding box center [503, 419] width 6 height 6
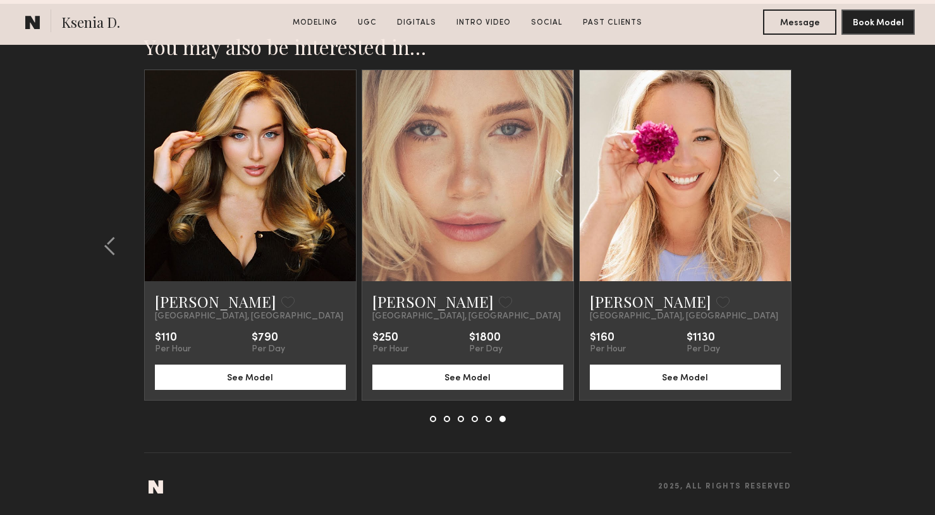
click at [503, 420] on button at bounding box center [503, 419] width 6 height 6
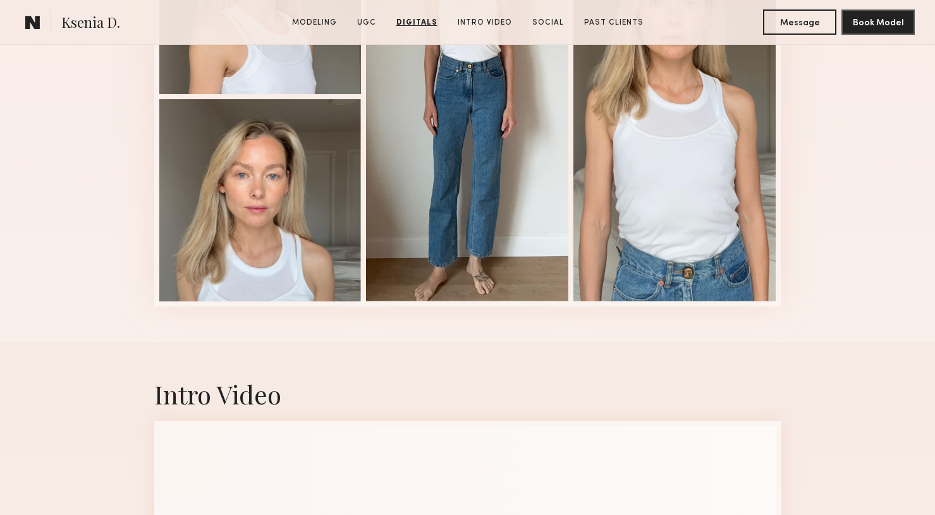
scroll to position [2182, 0]
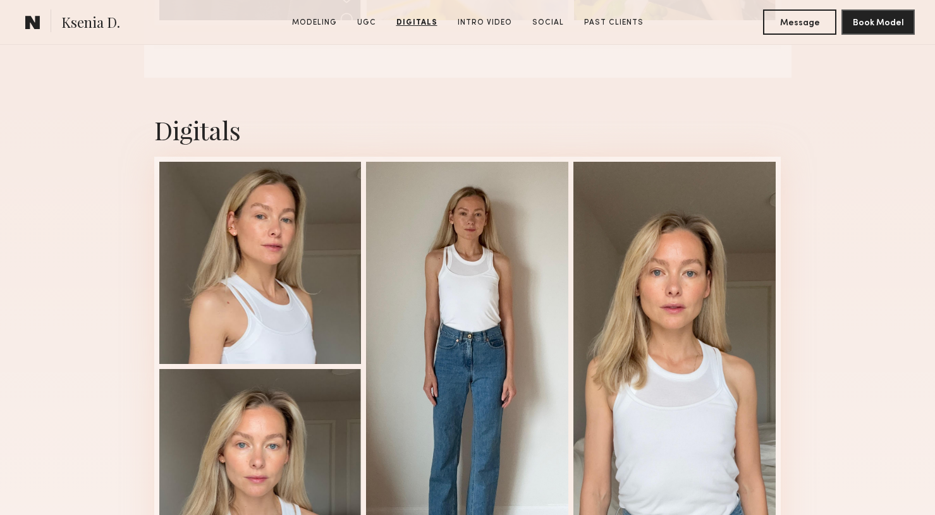
click at [28, 18] on common-icon at bounding box center [32, 22] width 15 height 16
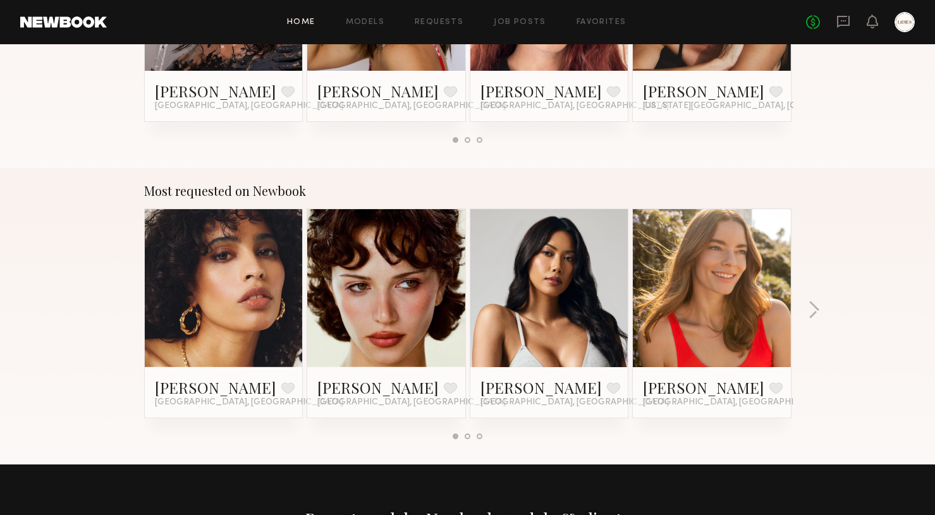
scroll to position [1000, 0]
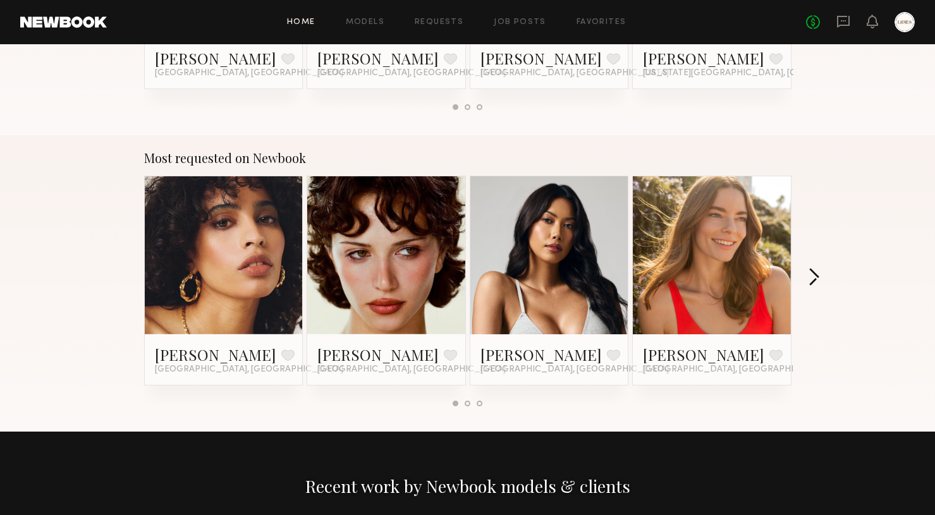
click at [814, 274] on button "button" at bounding box center [814, 278] width 12 height 21
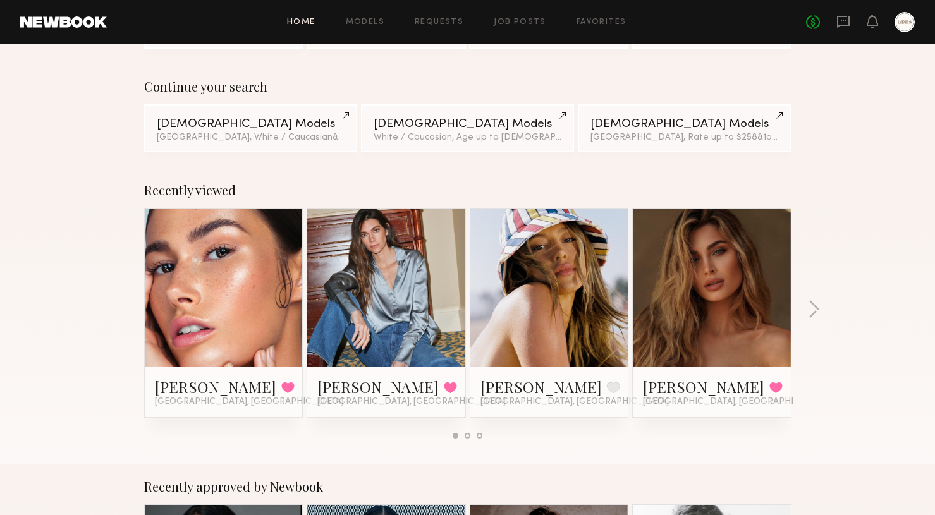
scroll to position [0, 0]
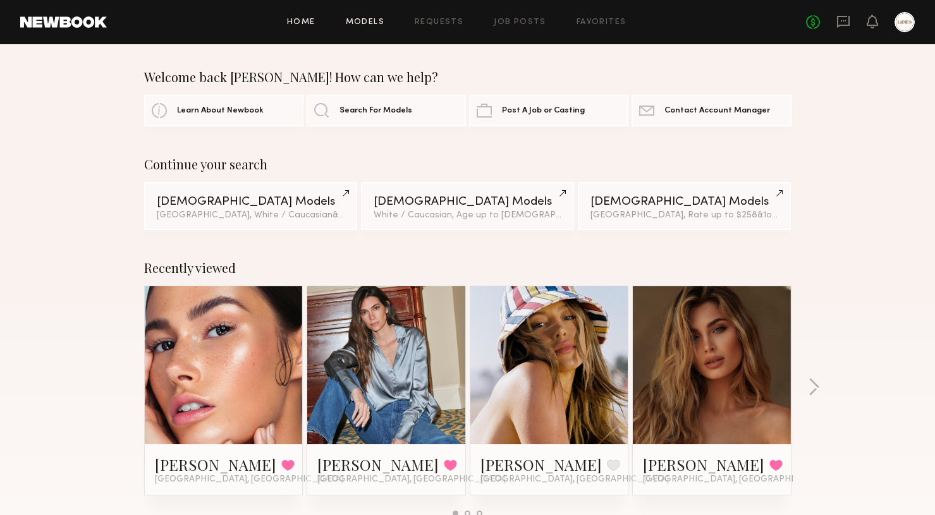
click at [379, 21] on link "Models" at bounding box center [365, 22] width 39 height 8
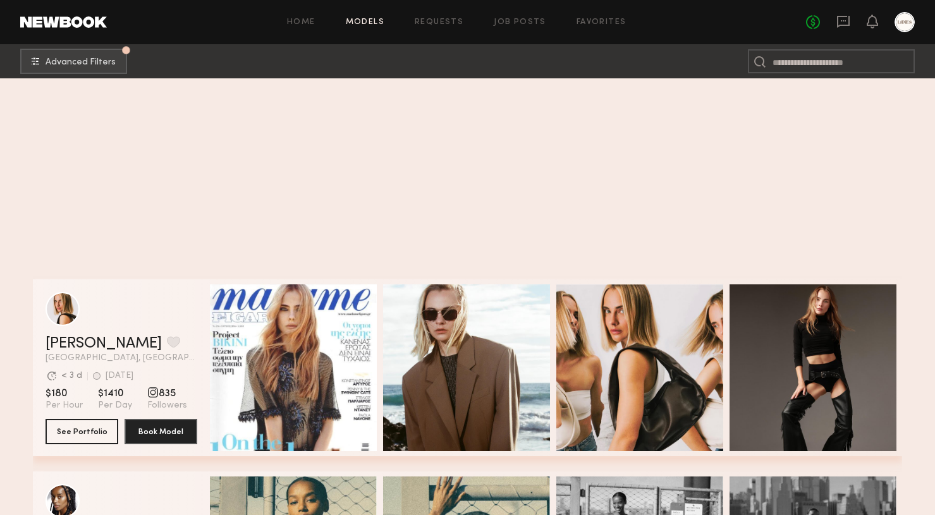
scroll to position [4912, 0]
